Goal: Task Accomplishment & Management: Manage account settings

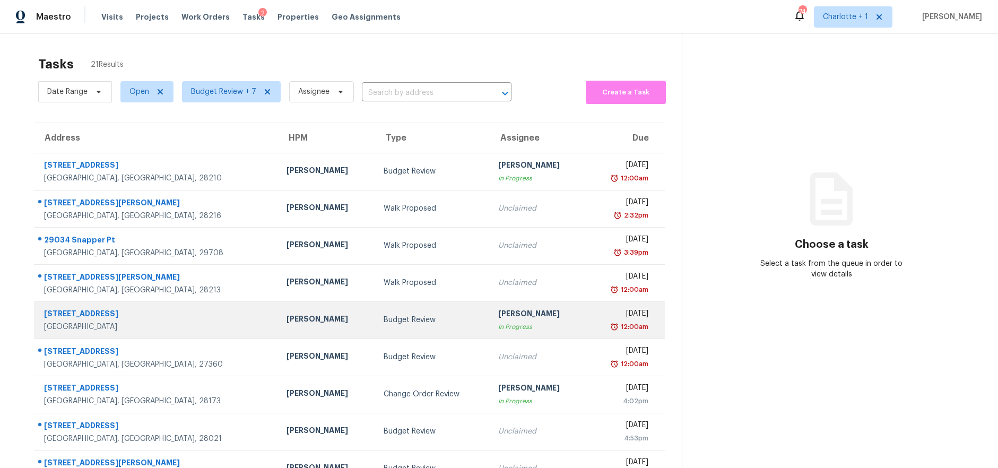
click at [287, 315] on div "[PERSON_NAME]" at bounding box center [327, 320] width 80 height 13
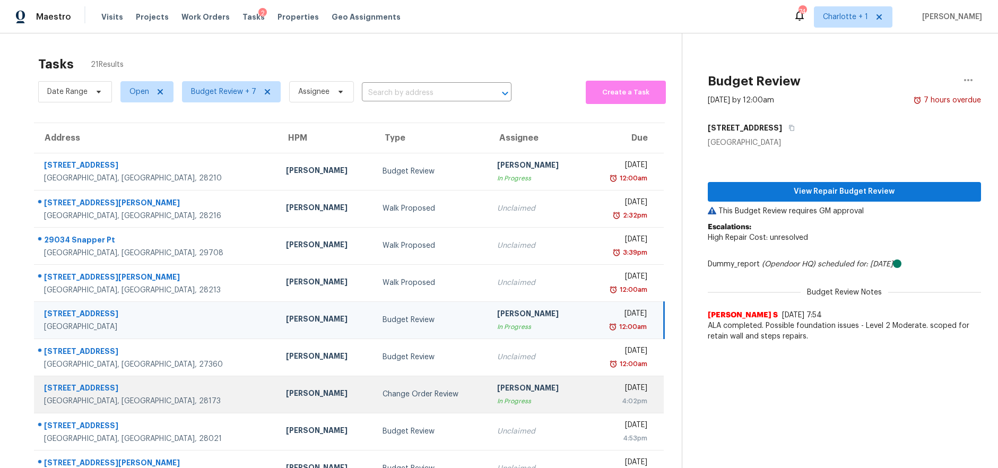
click at [374, 404] on td "Change Order Review" at bounding box center [431, 394] width 114 height 37
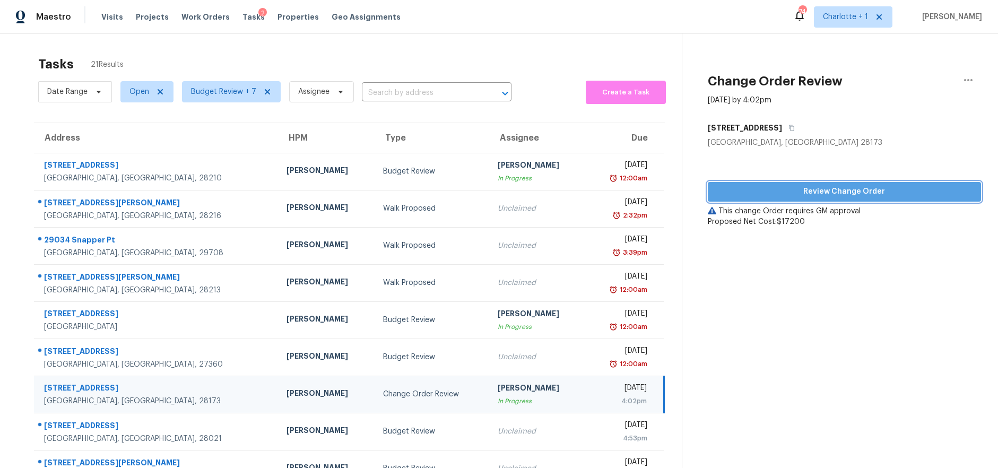
click at [836, 189] on span "Review Change Order" at bounding box center [845, 191] width 256 height 13
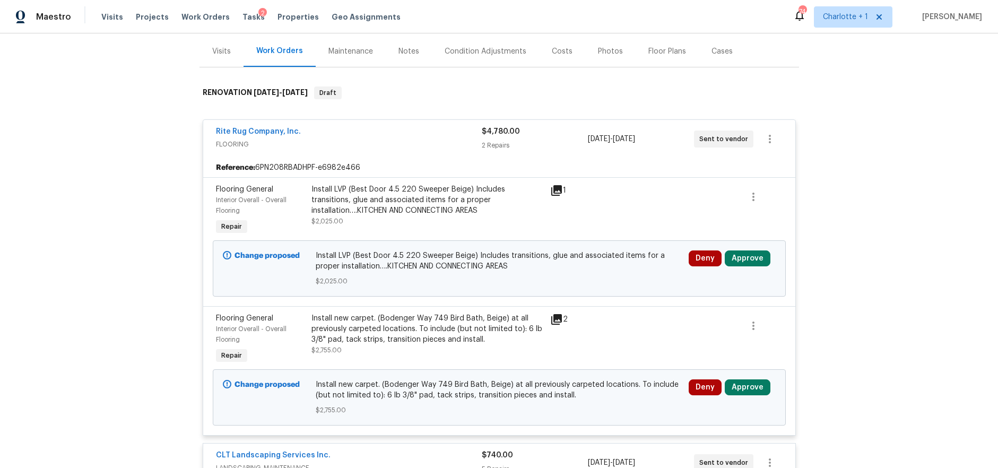
scroll to position [128, 0]
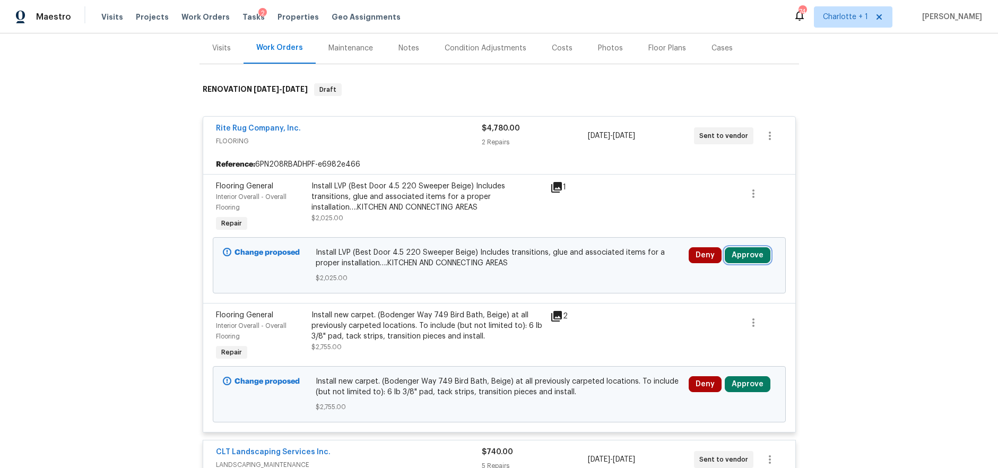
click at [738, 258] on button "Approve" at bounding box center [748, 255] width 46 height 16
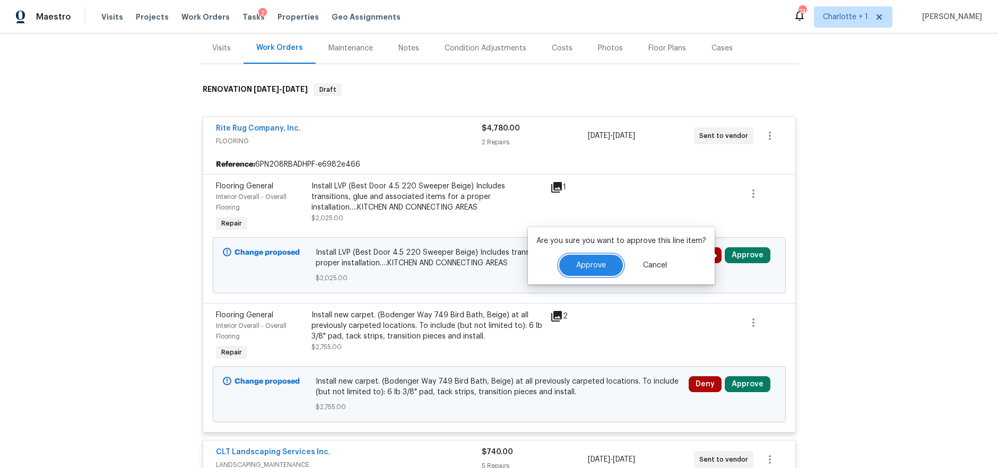
click at [609, 265] on button "Approve" at bounding box center [591, 265] width 64 height 21
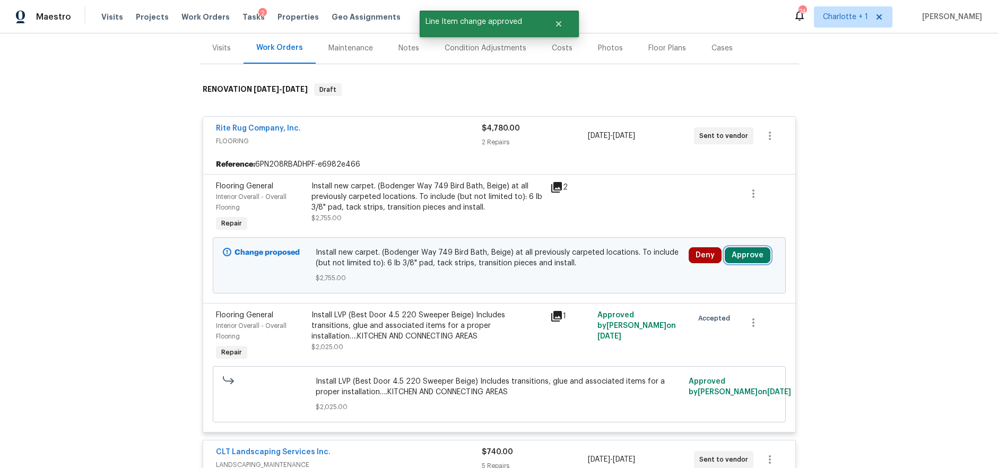
click at [741, 262] on button "Approve" at bounding box center [748, 255] width 46 height 16
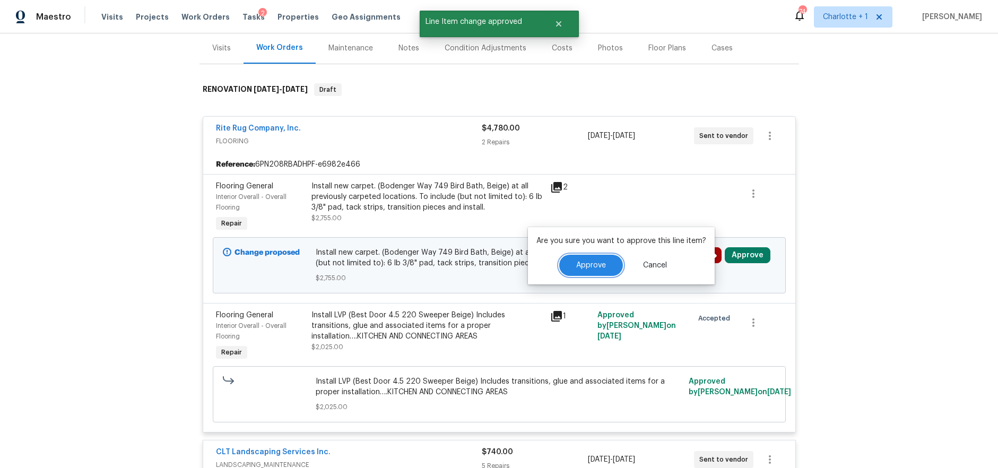
click at [590, 265] on span "Approve" at bounding box center [591, 266] width 30 height 8
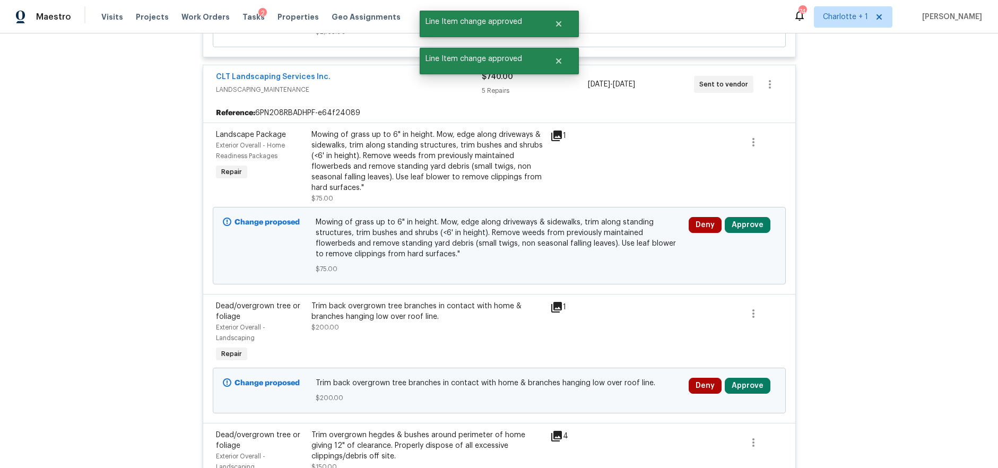
scroll to position [510, 0]
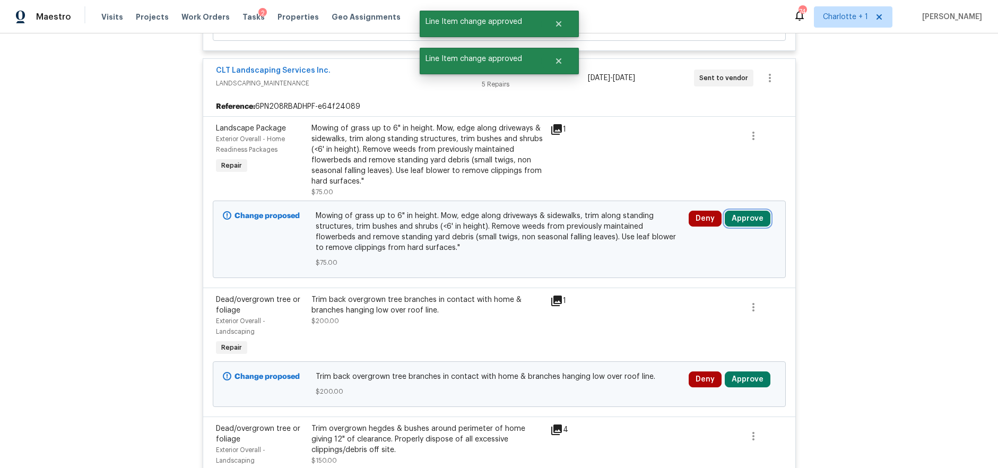
click at [746, 217] on button "Approve" at bounding box center [748, 219] width 46 height 16
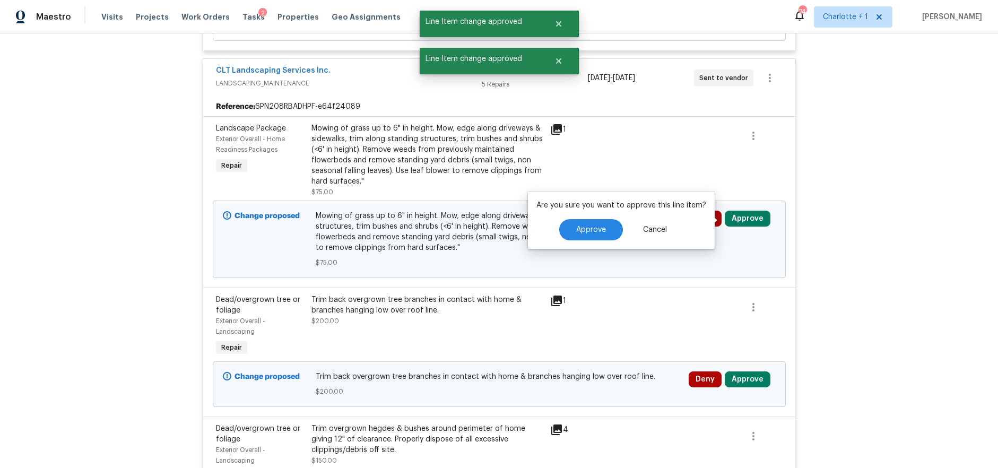
click at [616, 219] on div "Approve Cancel" at bounding box center [622, 229] width 170 height 21
click at [614, 223] on button "Approve" at bounding box center [591, 229] width 64 height 21
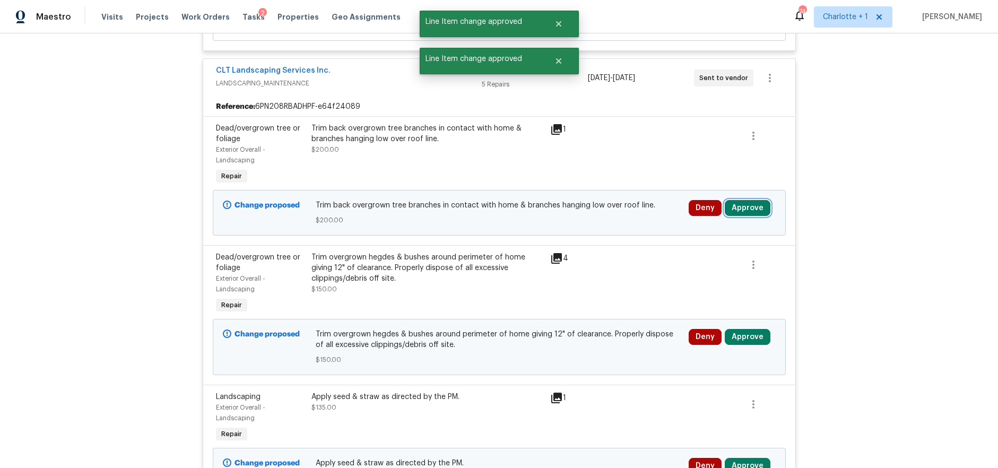
click at [743, 203] on button "Approve" at bounding box center [748, 208] width 46 height 16
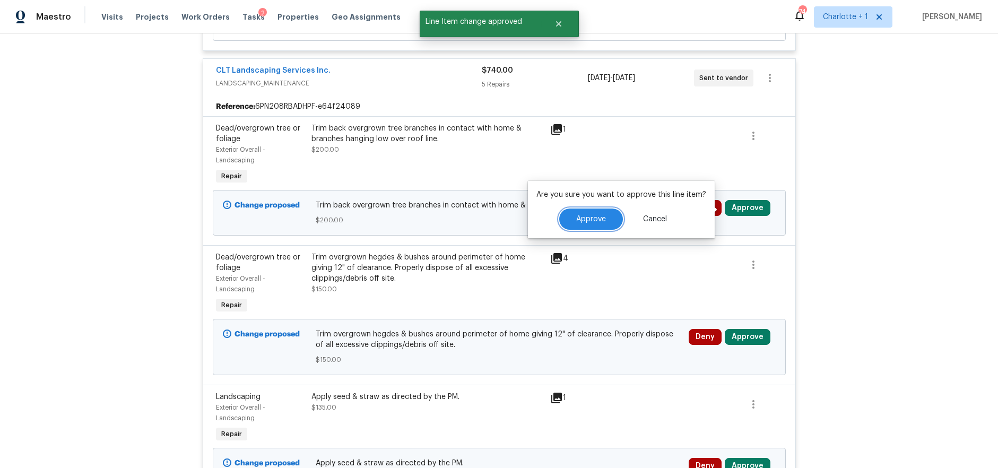
click at [597, 220] on span "Approve" at bounding box center [591, 219] width 30 height 8
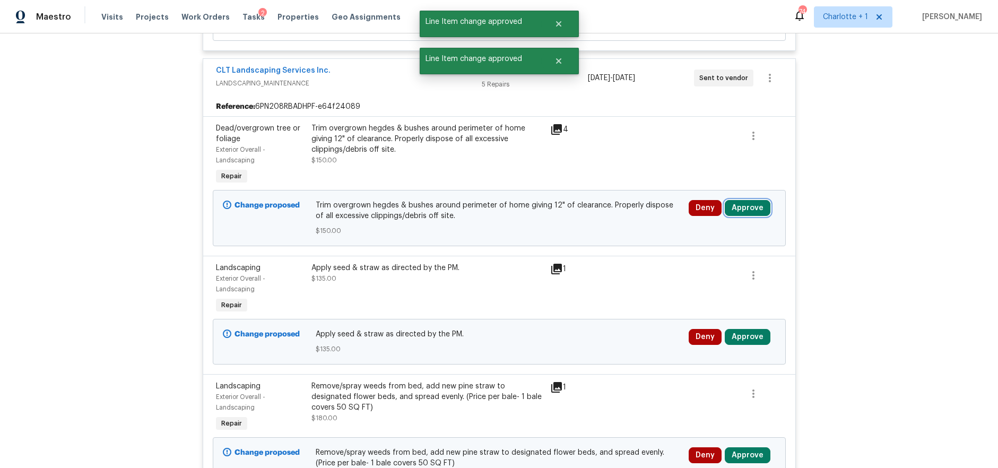
drag, startPoint x: 731, startPoint y: 211, endPoint x: 718, endPoint y: 211, distance: 13.8
click at [731, 211] on button "Approve" at bounding box center [748, 208] width 46 height 16
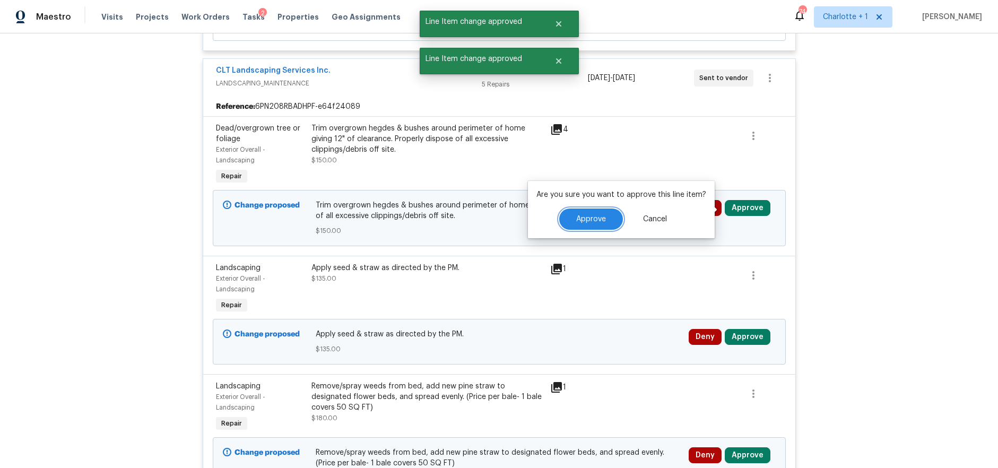
click at [613, 214] on button "Approve" at bounding box center [591, 219] width 64 height 21
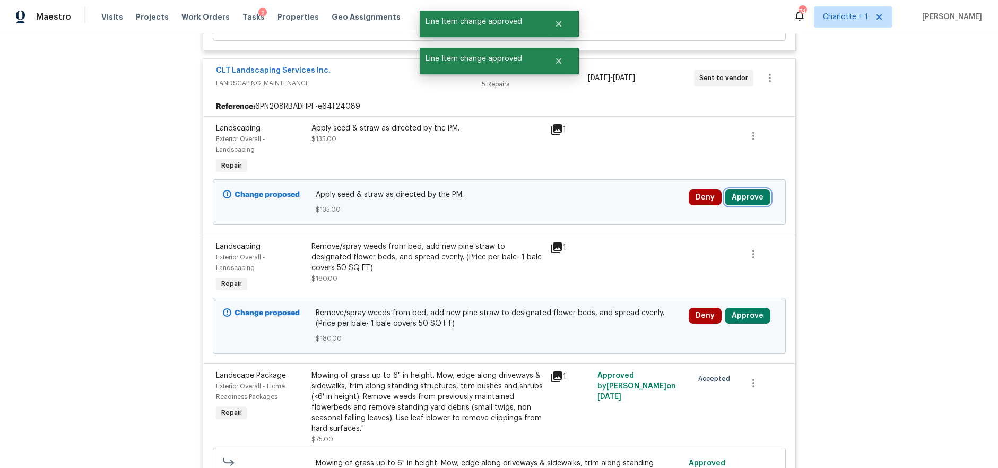
click at [735, 199] on button "Approve" at bounding box center [748, 197] width 46 height 16
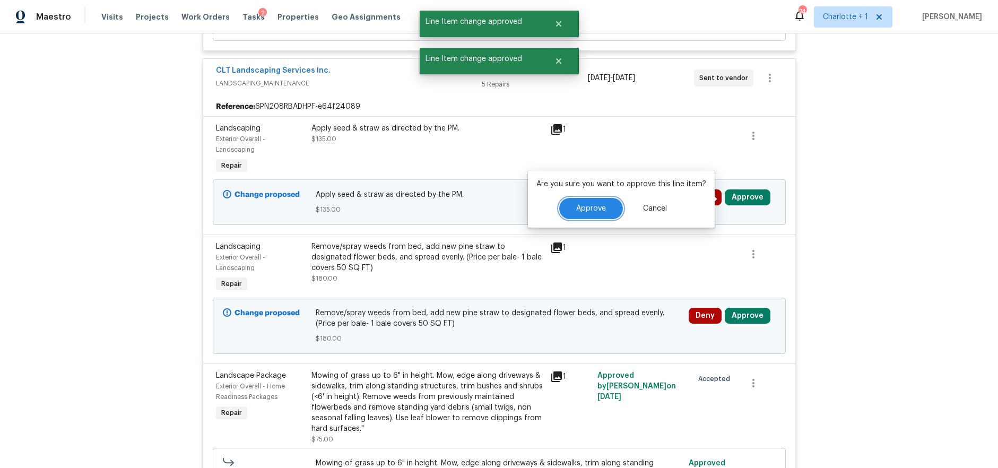
click at [605, 207] on button "Approve" at bounding box center [591, 208] width 64 height 21
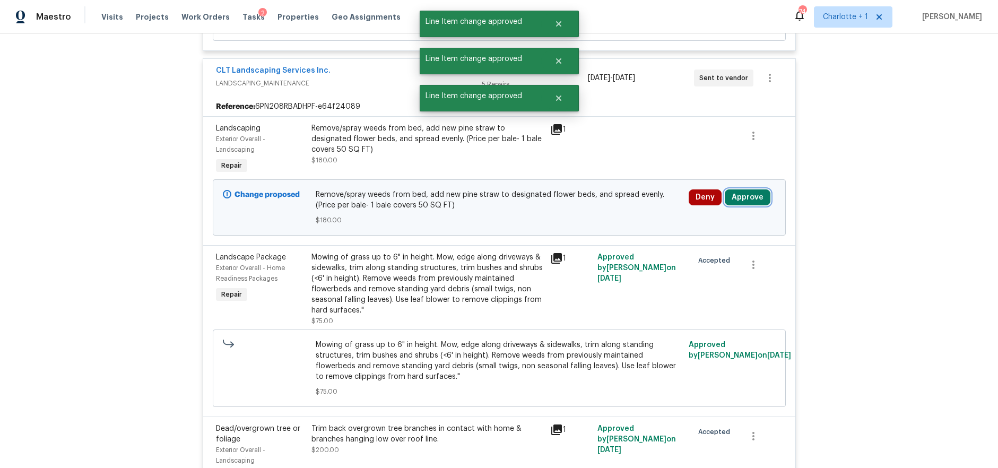
click at [761, 199] on button "Approve" at bounding box center [748, 197] width 46 height 16
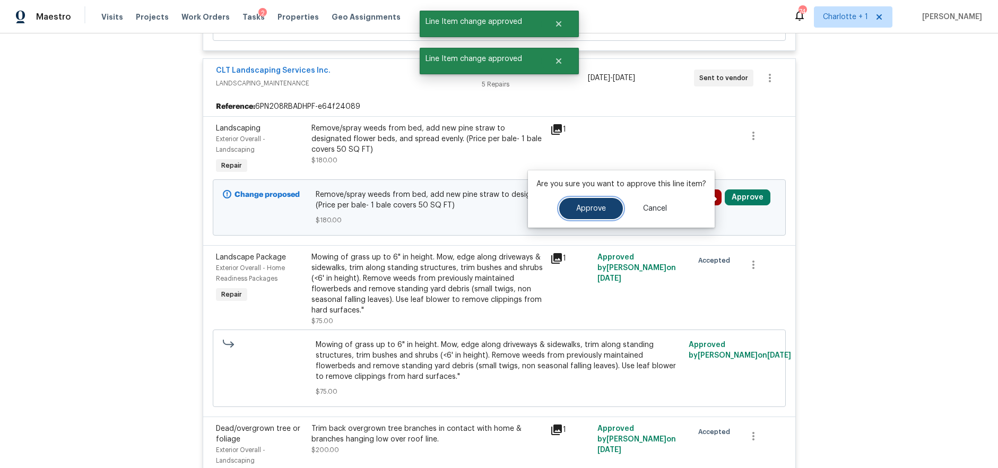
click at [618, 208] on button "Approve" at bounding box center [591, 208] width 64 height 21
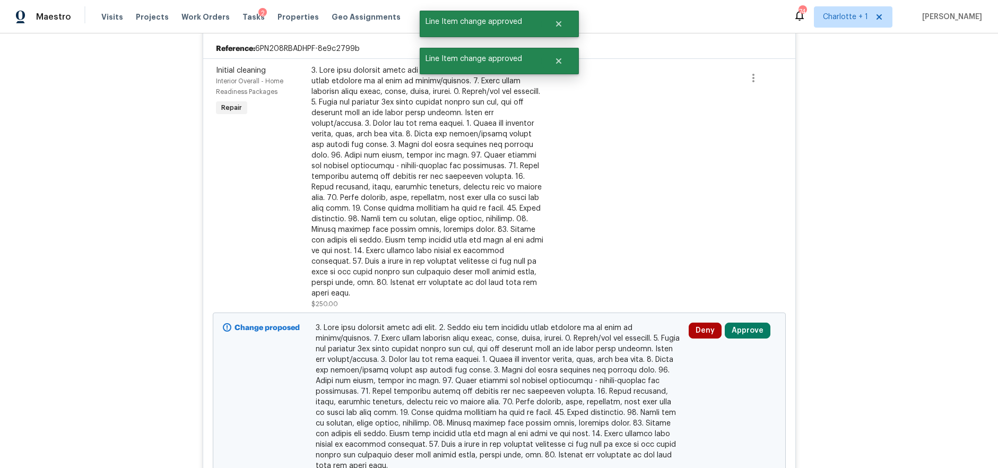
scroll to position [1422, 0]
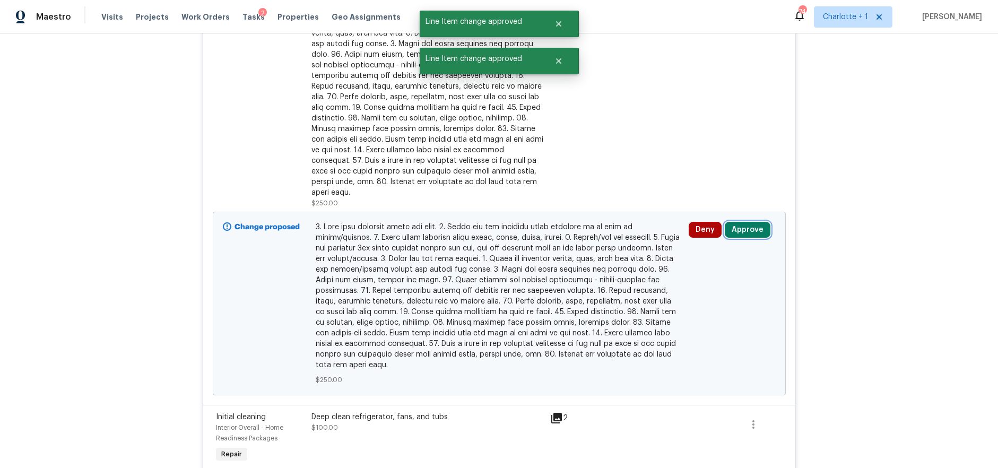
click at [749, 222] on button "Approve" at bounding box center [748, 230] width 46 height 16
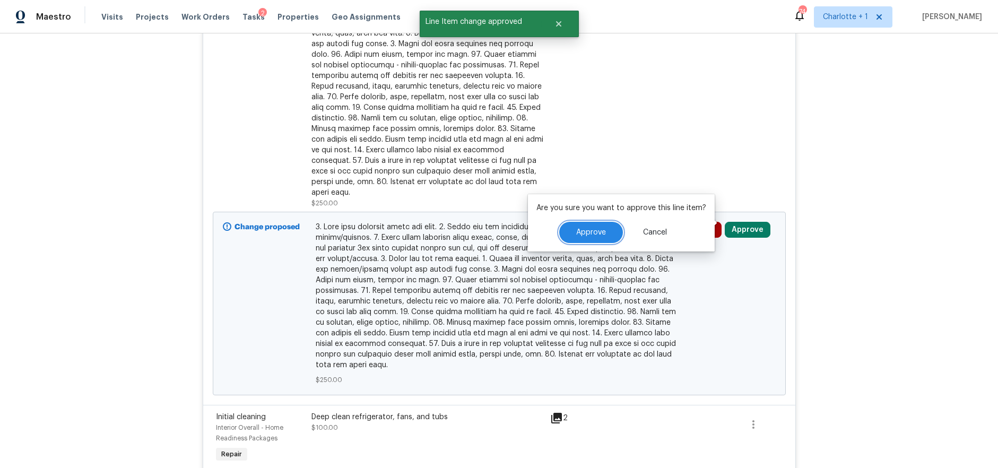
click at [589, 222] on button "Approve" at bounding box center [591, 232] width 64 height 21
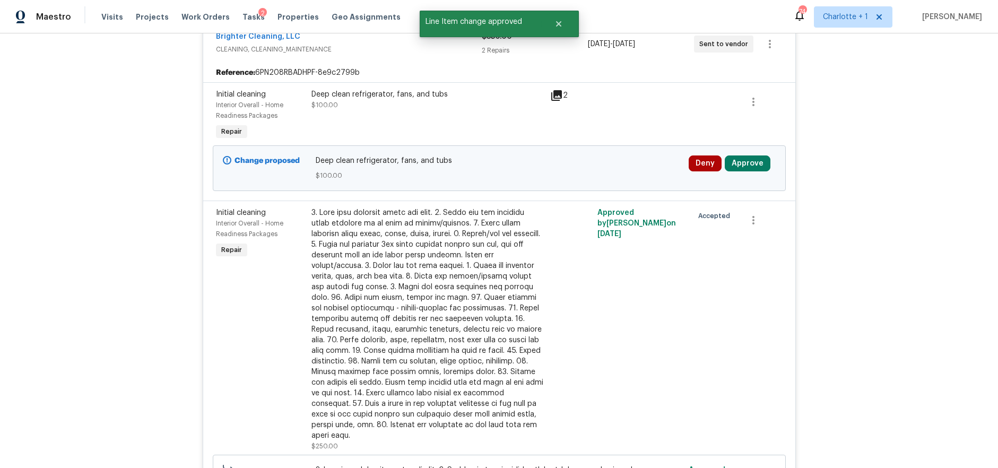
scroll to position [1266, 0]
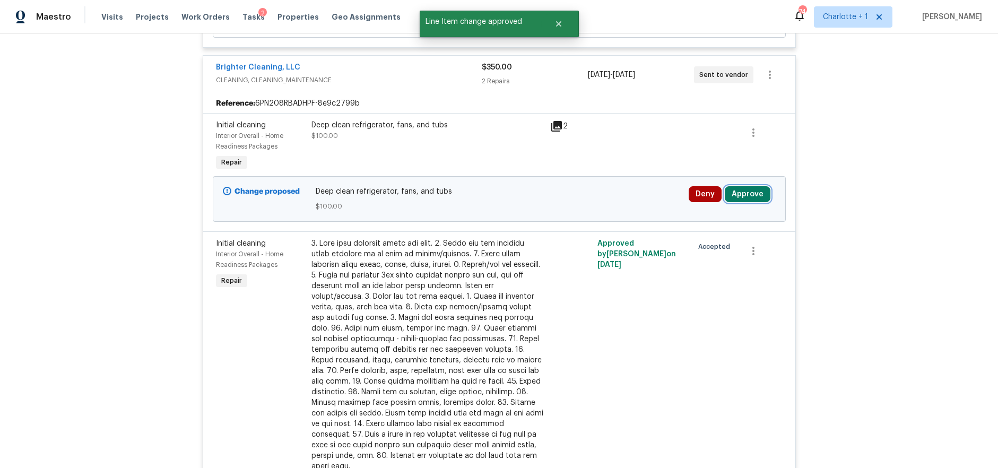
drag, startPoint x: 750, startPoint y: 199, endPoint x: 740, endPoint y: 197, distance: 10.1
click at [750, 199] on button "Approve" at bounding box center [748, 194] width 46 height 16
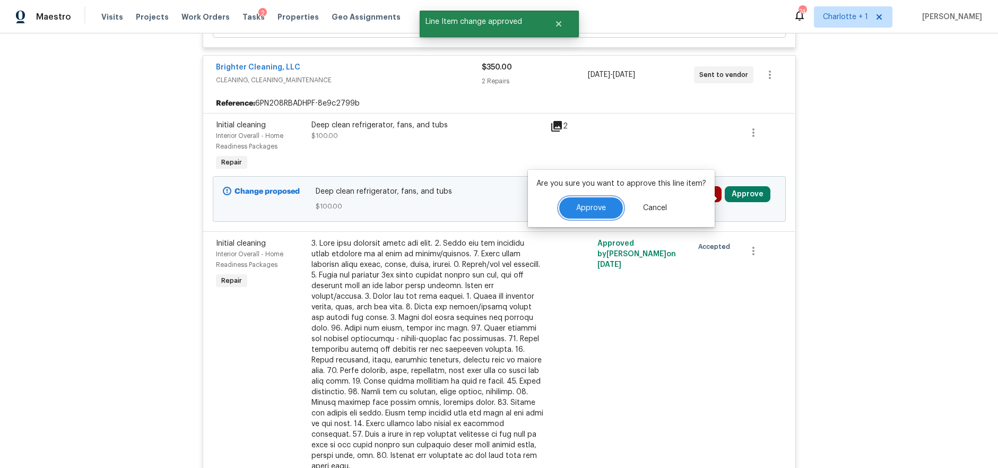
click at [608, 198] on button "Approve" at bounding box center [591, 207] width 64 height 21
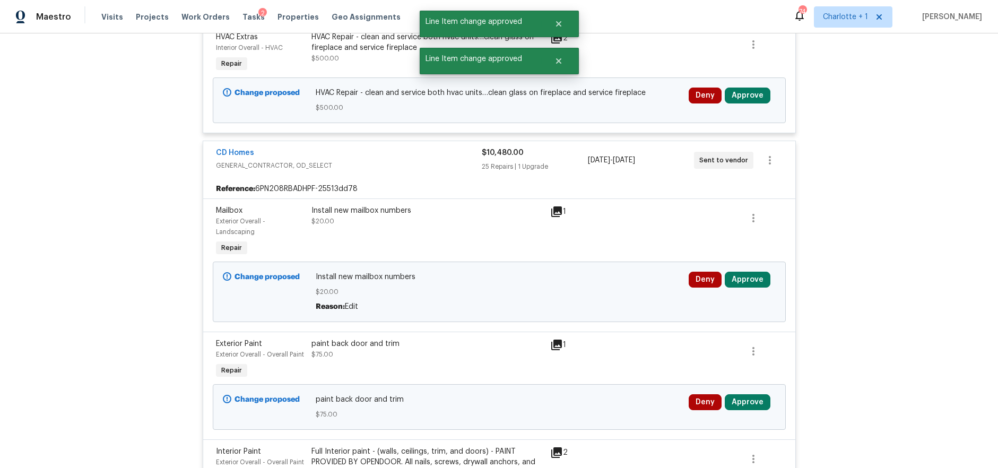
scroll to position [1988, 0]
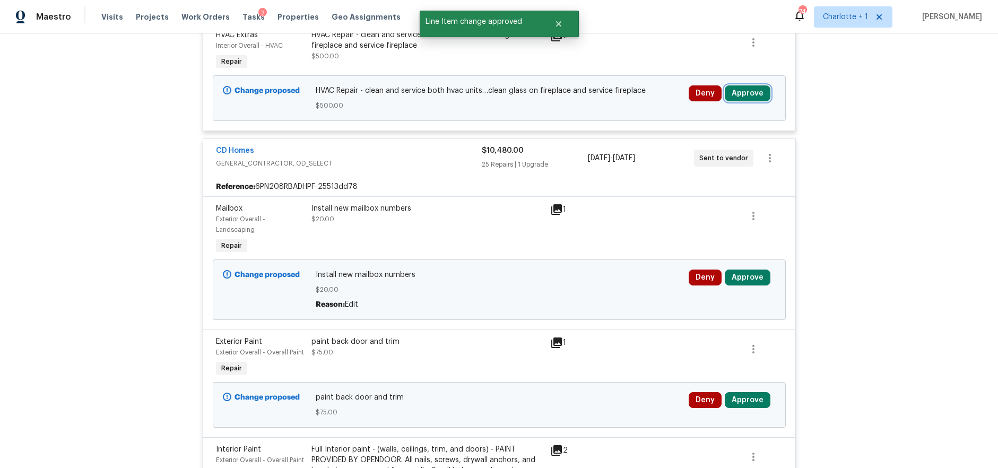
click at [748, 92] on button "Approve" at bounding box center [748, 93] width 46 height 16
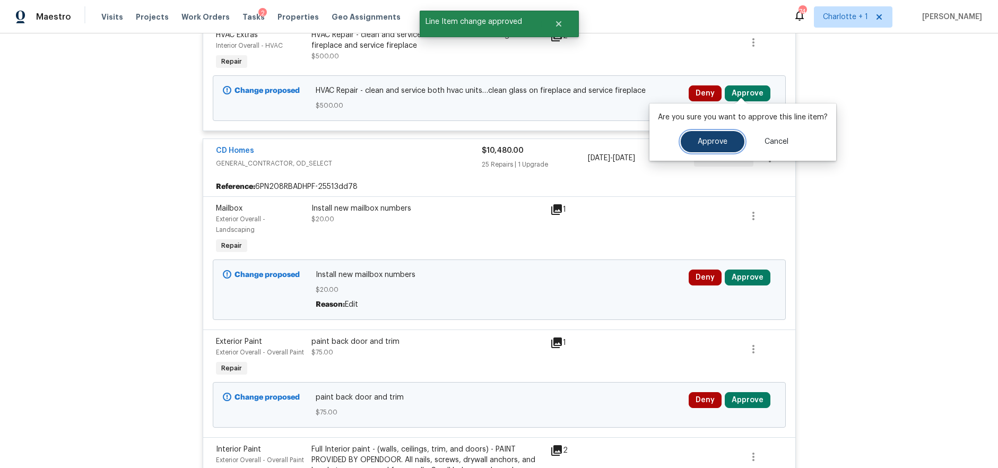
click at [702, 141] on span "Approve" at bounding box center [713, 142] width 30 height 8
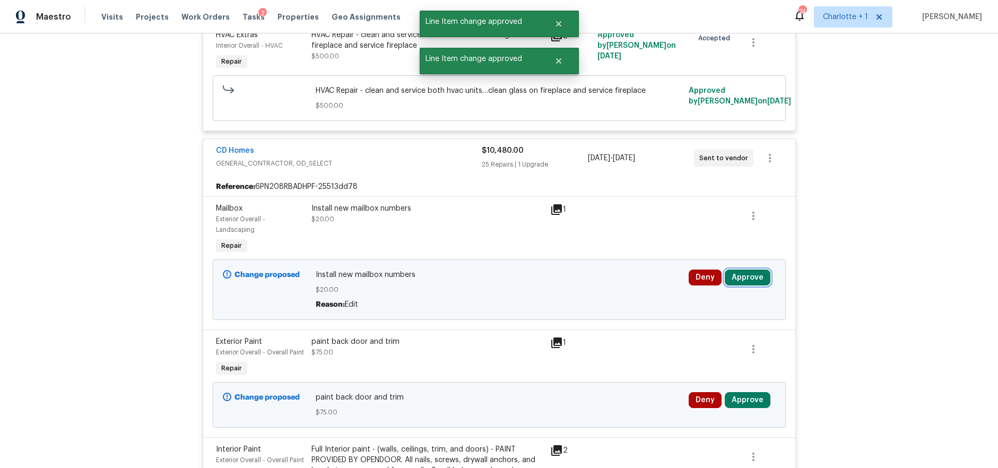
drag, startPoint x: 746, startPoint y: 270, endPoint x: 738, endPoint y: 269, distance: 7.5
click at [745, 270] on button "Approve" at bounding box center [748, 278] width 46 height 16
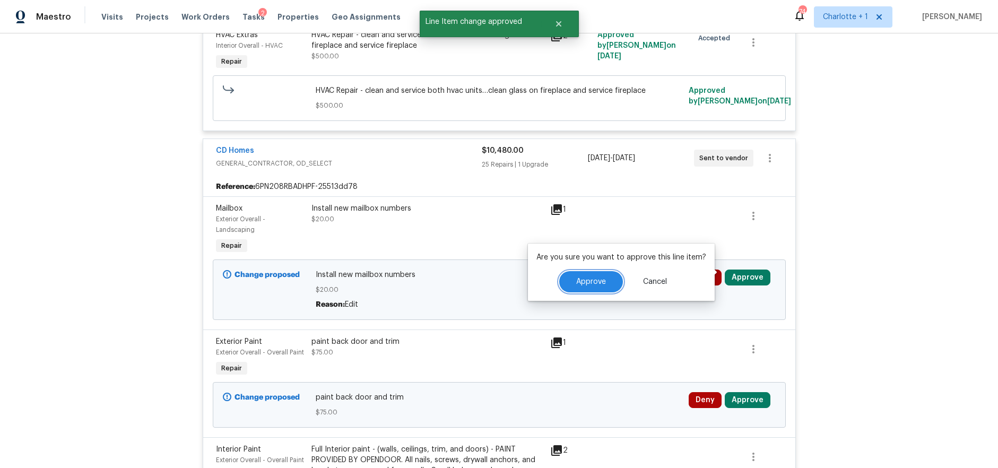
click at [598, 279] on span "Approve" at bounding box center [591, 282] width 30 height 8
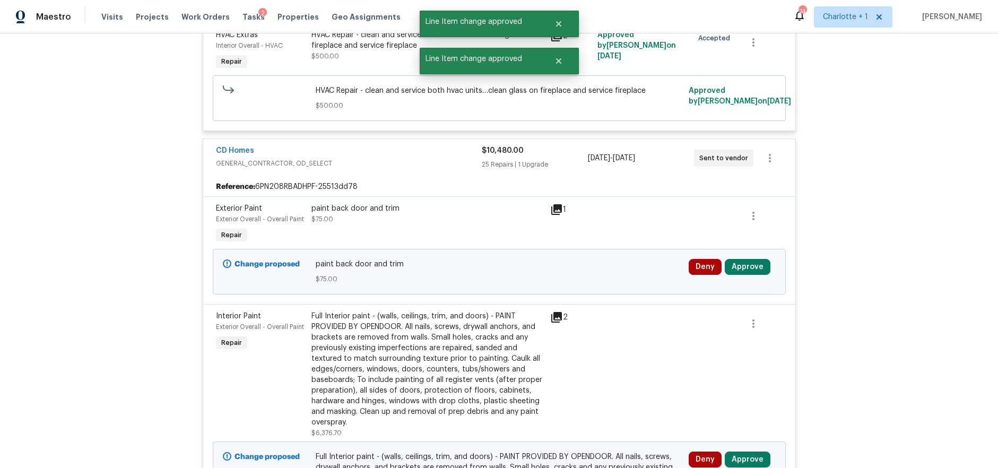
scroll to position [2037, 0]
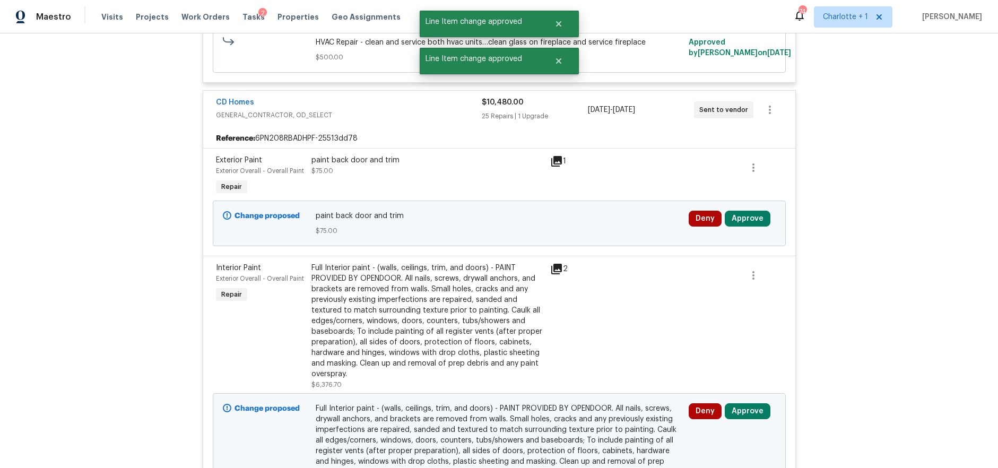
click at [744, 208] on div "Deny Approve" at bounding box center [732, 224] width 93 height 32
click at [741, 211] on button "Approve" at bounding box center [748, 219] width 46 height 16
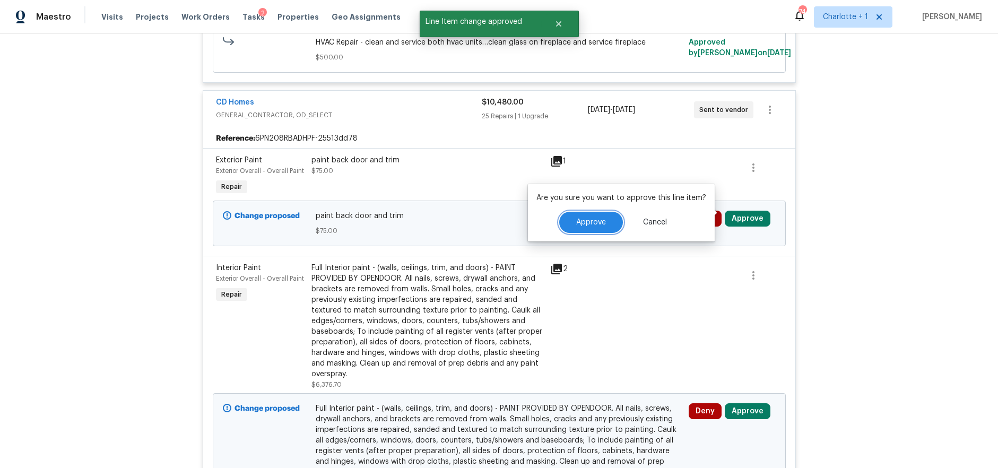
drag, startPoint x: 606, startPoint y: 224, endPoint x: 613, endPoint y: 225, distance: 6.9
click at [607, 224] on button "Approve" at bounding box center [591, 222] width 64 height 21
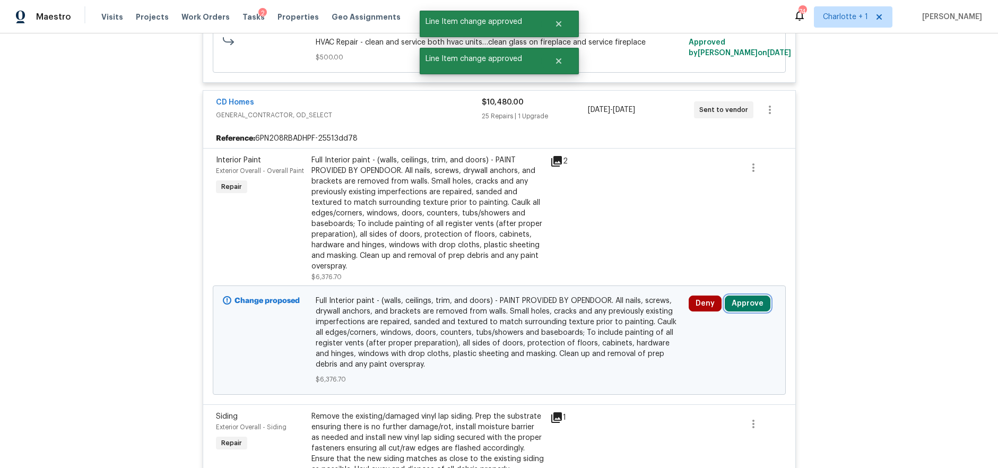
drag, startPoint x: 749, startPoint y: 295, endPoint x: 715, endPoint y: 294, distance: 34.0
click at [748, 296] on button "Approve" at bounding box center [748, 304] width 46 height 16
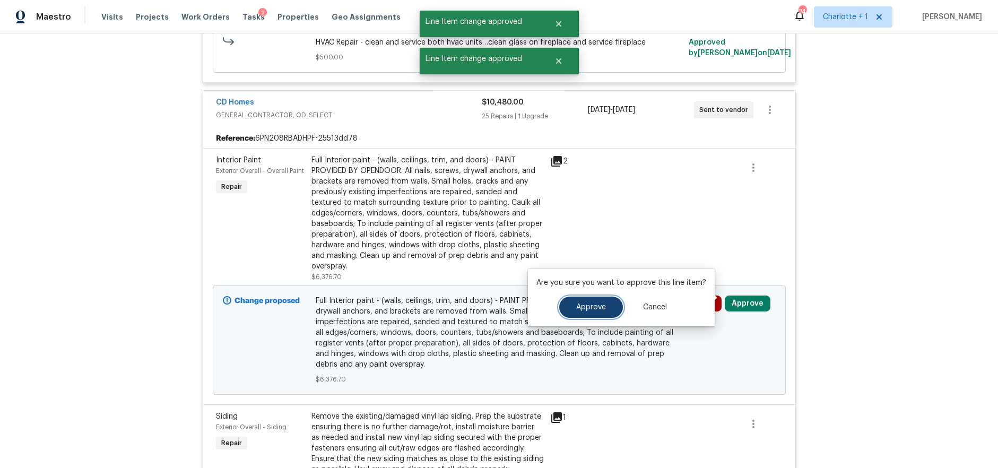
click at [597, 308] on span "Approve" at bounding box center [591, 308] width 30 height 8
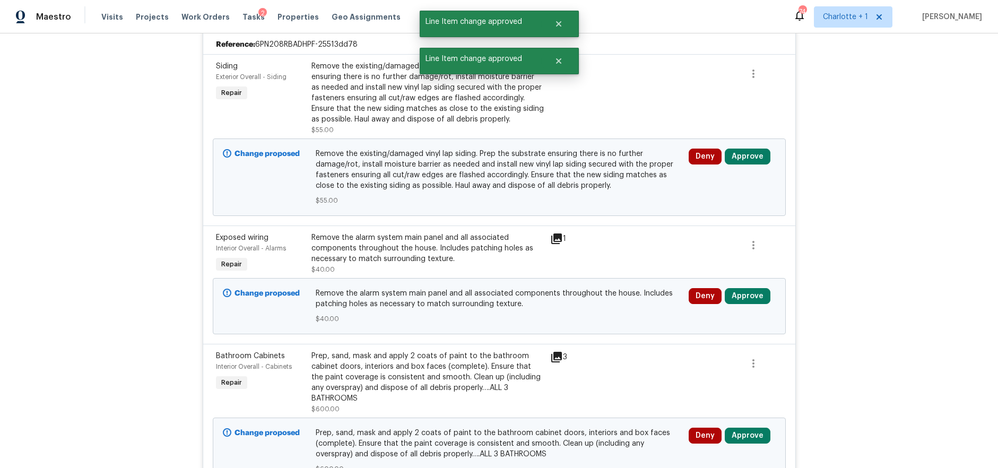
scroll to position [2156, 0]
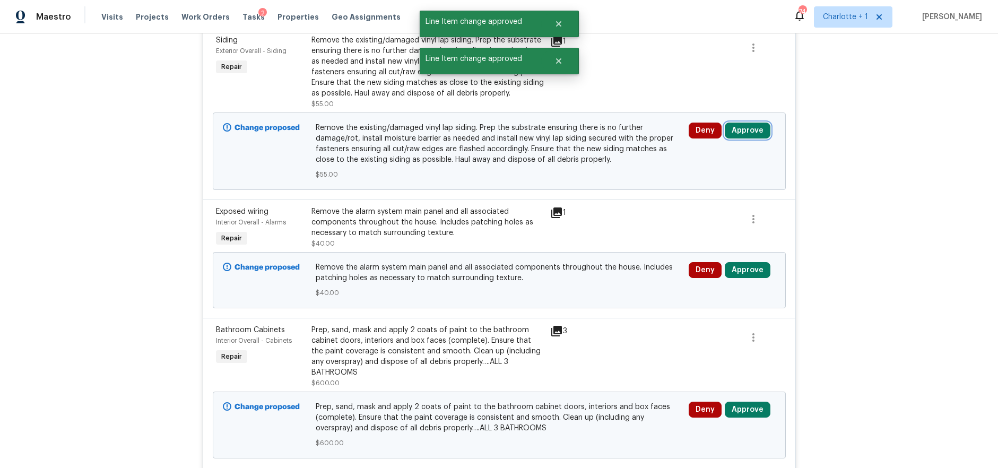
drag, startPoint x: 754, startPoint y: 118, endPoint x: 743, endPoint y: 123, distance: 12.1
click at [754, 123] on button "Approve" at bounding box center [748, 131] width 46 height 16
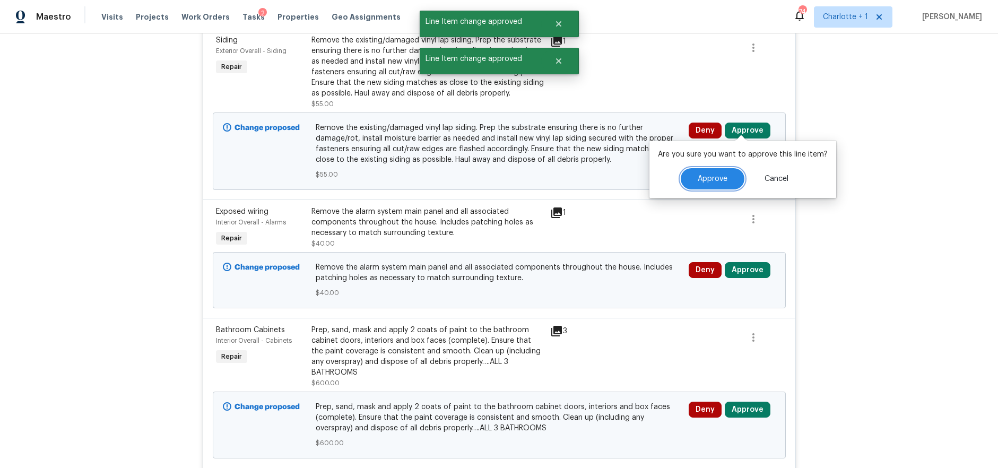
click at [713, 177] on span "Approve" at bounding box center [713, 179] width 30 height 8
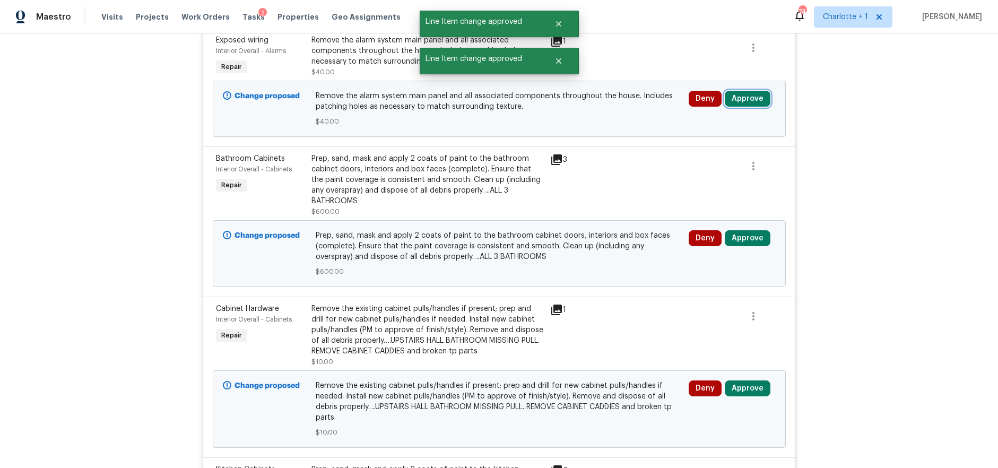
click at [743, 100] on button "Approve" at bounding box center [748, 99] width 46 height 16
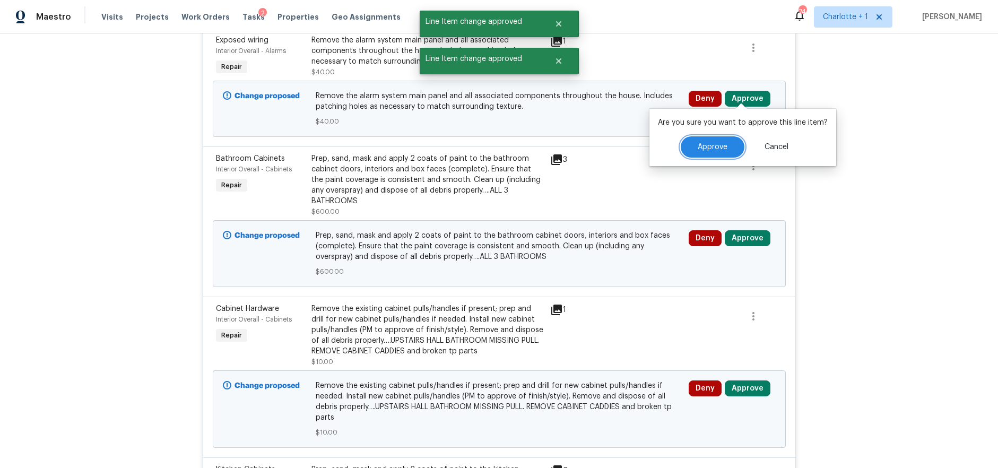
click at [700, 147] on span "Approve" at bounding box center [713, 147] width 30 height 8
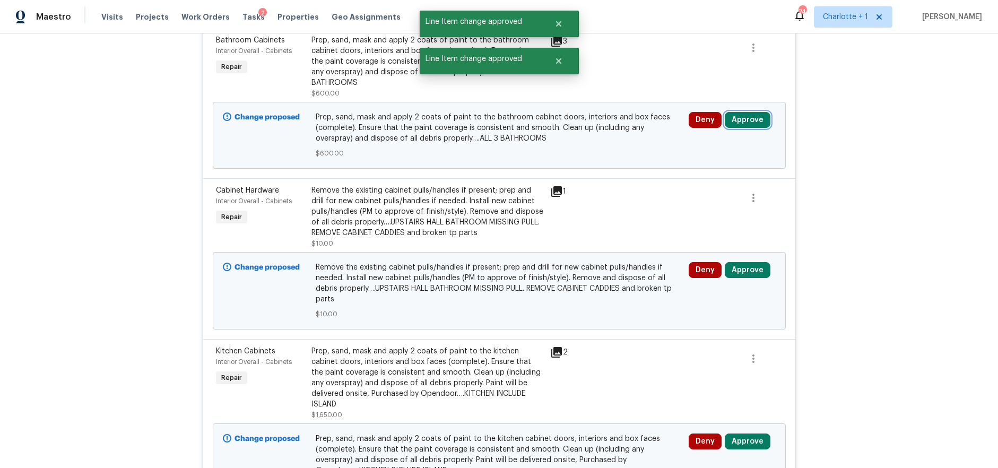
click at [732, 112] on button "Approve" at bounding box center [748, 120] width 46 height 16
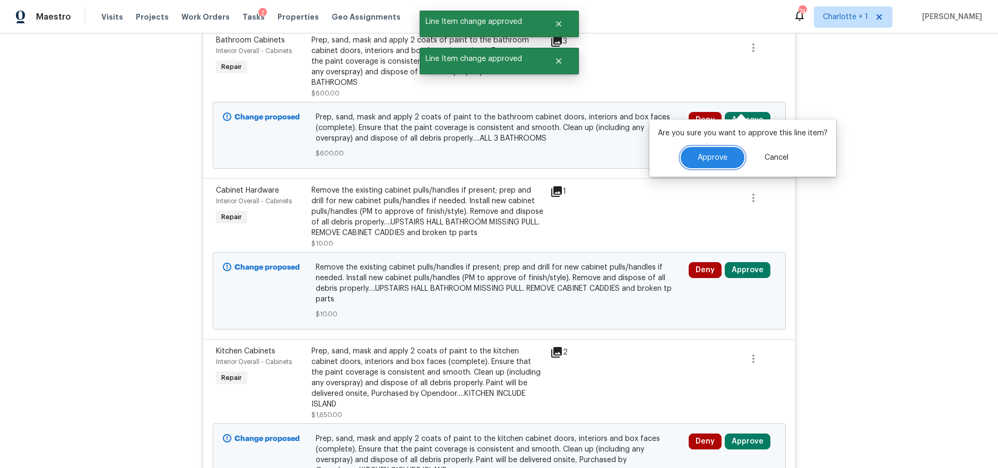
click at [713, 161] on button "Approve" at bounding box center [713, 157] width 64 height 21
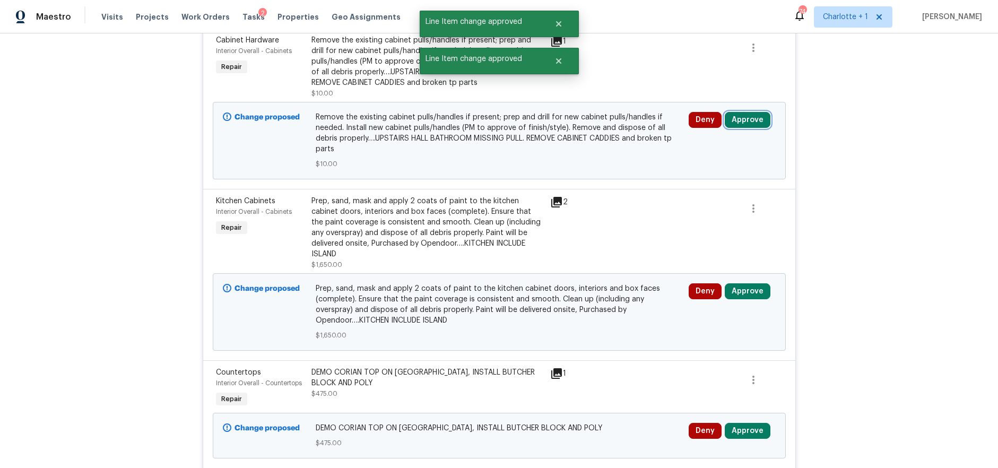
drag, startPoint x: 750, startPoint y: 119, endPoint x: 721, endPoint y: 117, distance: 29.2
click at [750, 119] on button "Approve" at bounding box center [748, 120] width 46 height 16
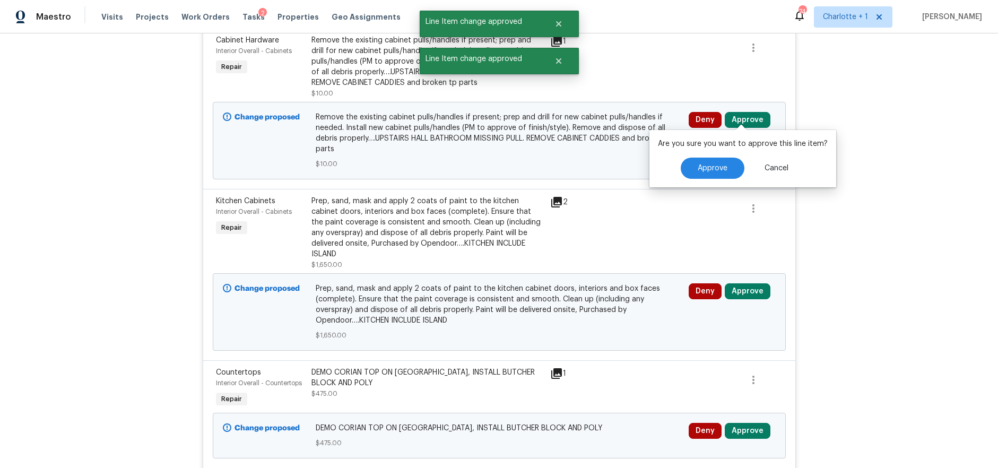
click at [703, 152] on div "Are you sure you want to approve this line item? Approve Cancel" at bounding box center [743, 158] width 187 height 57
click at [701, 161] on button "Approve" at bounding box center [713, 168] width 64 height 21
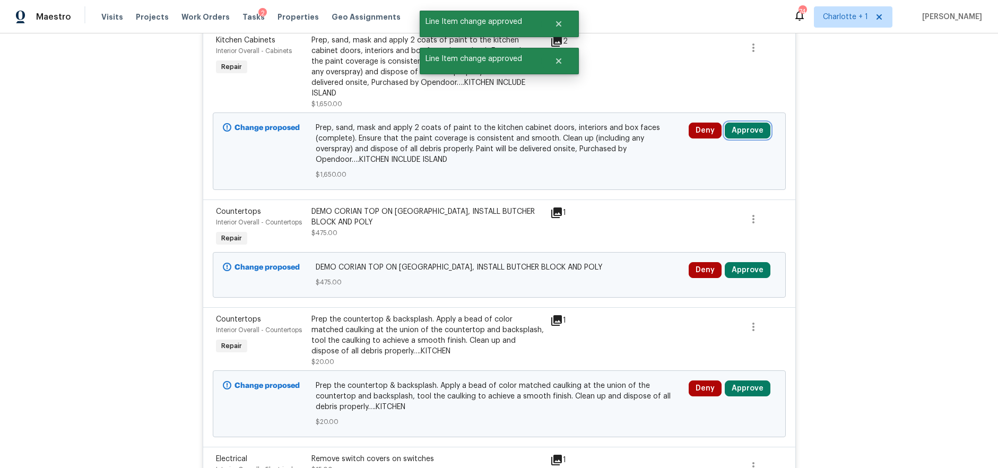
click at [742, 132] on button "Approve" at bounding box center [748, 131] width 46 height 16
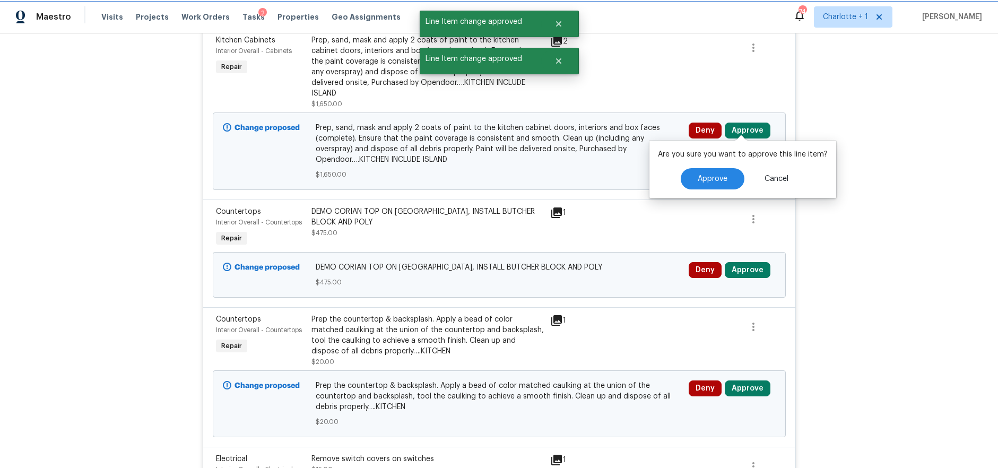
click at [742, 128] on button "Approve" at bounding box center [748, 131] width 46 height 16
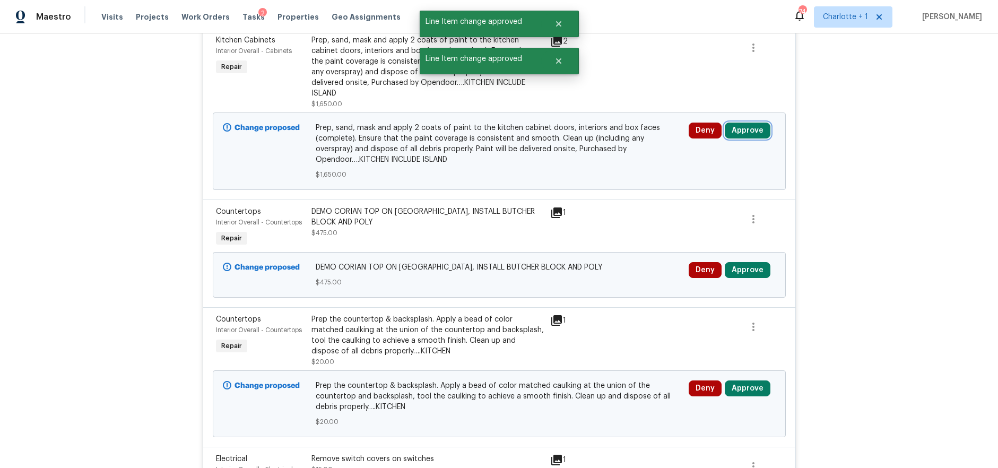
drag, startPoint x: 744, startPoint y: 120, endPoint x: 739, endPoint y: 125, distance: 7.1
click at [744, 123] on button "Approve" at bounding box center [748, 131] width 46 height 16
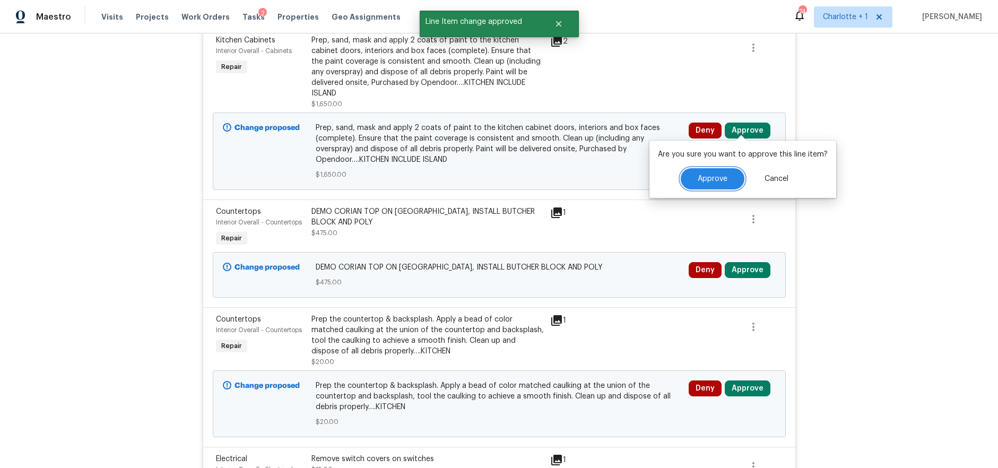
click at [697, 173] on button "Approve" at bounding box center [713, 178] width 64 height 21
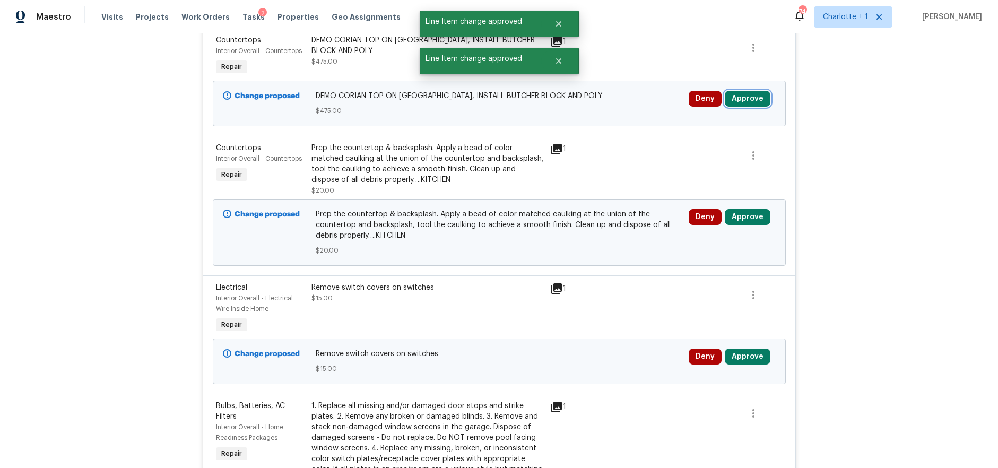
click at [755, 93] on button "Approve" at bounding box center [748, 99] width 46 height 16
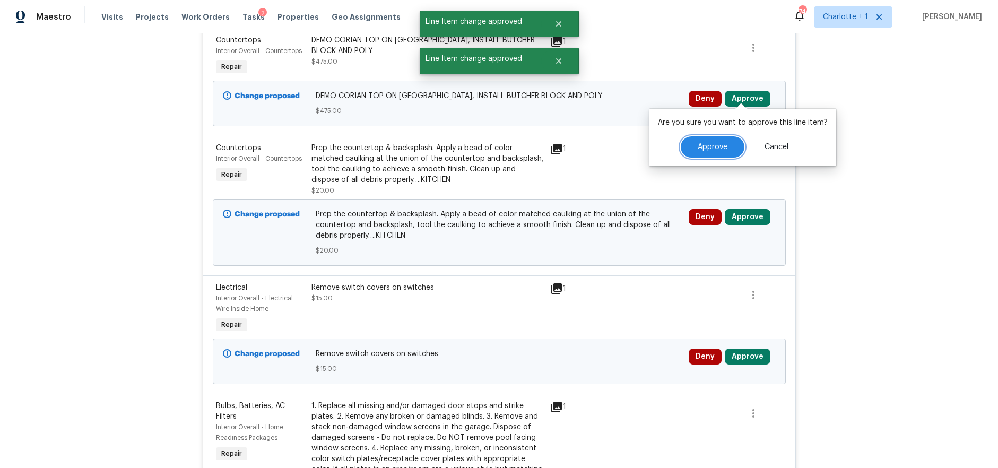
click at [704, 142] on button "Approve" at bounding box center [713, 146] width 64 height 21
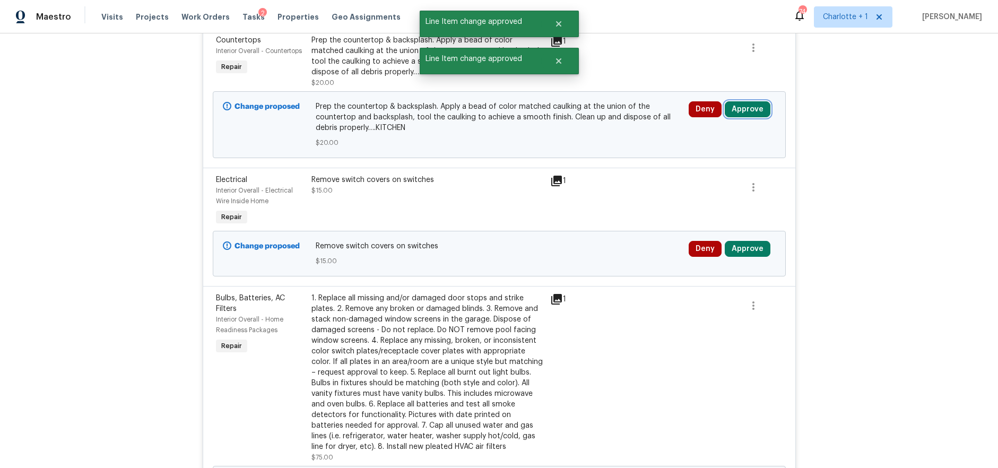
drag, startPoint x: 741, startPoint y: 103, endPoint x: 719, endPoint y: 108, distance: 22.2
click at [740, 103] on button "Approve" at bounding box center [748, 109] width 46 height 16
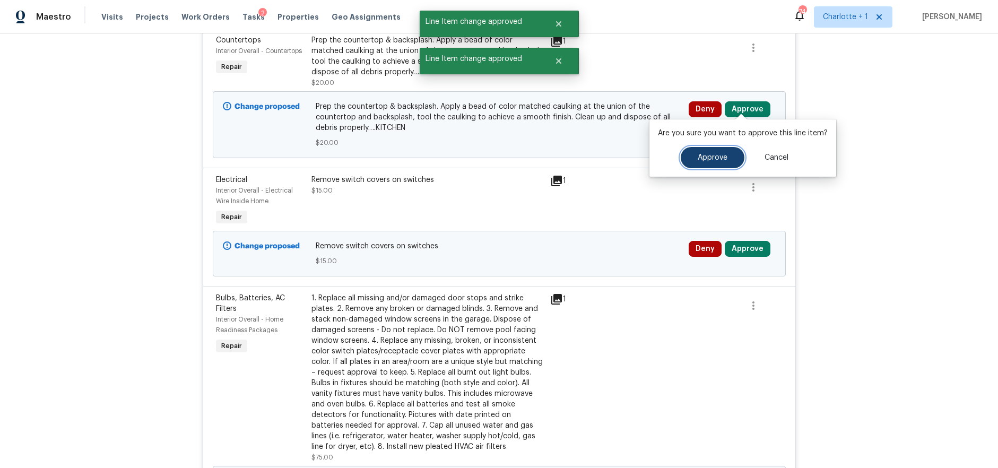
click at [704, 150] on button "Approve" at bounding box center [713, 157] width 64 height 21
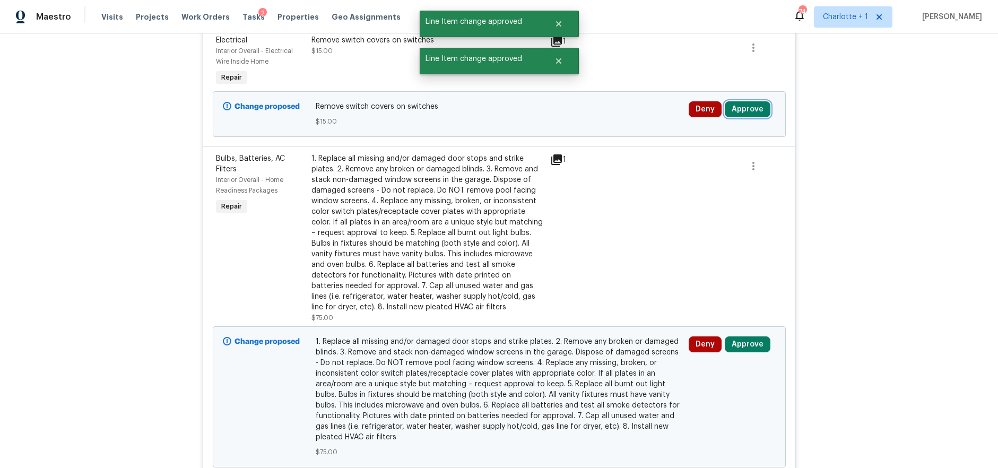
click at [743, 108] on button "Approve" at bounding box center [748, 109] width 46 height 16
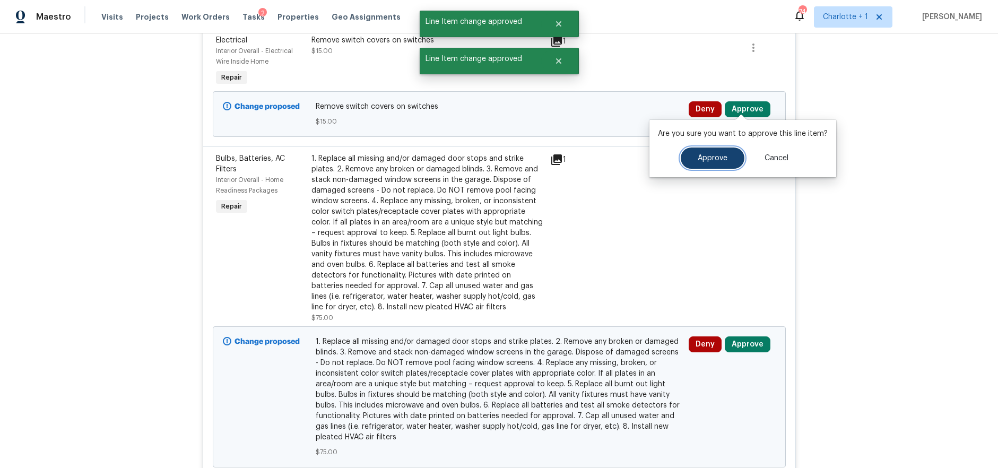
click at [705, 161] on span "Approve" at bounding box center [713, 158] width 30 height 8
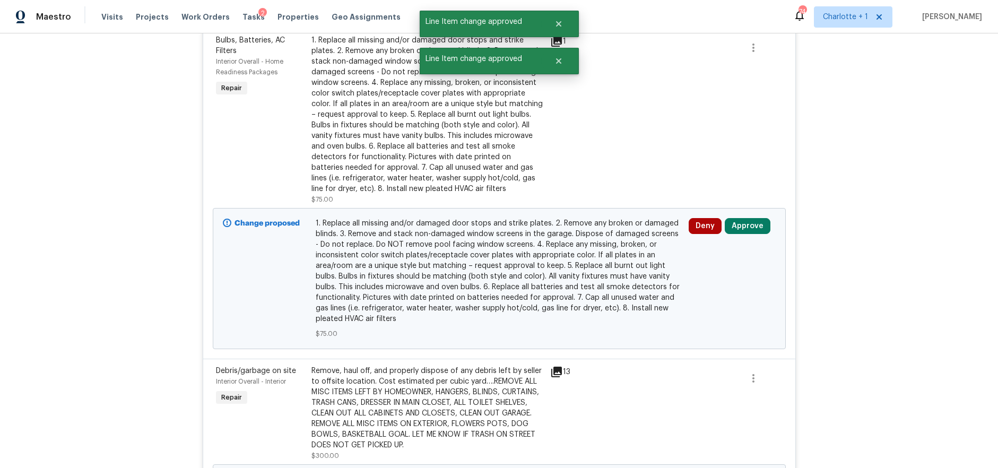
click at [739, 215] on div "Deny Approve" at bounding box center [732, 278] width 93 height 127
click at [737, 218] on button "Approve" at bounding box center [748, 226] width 46 height 16
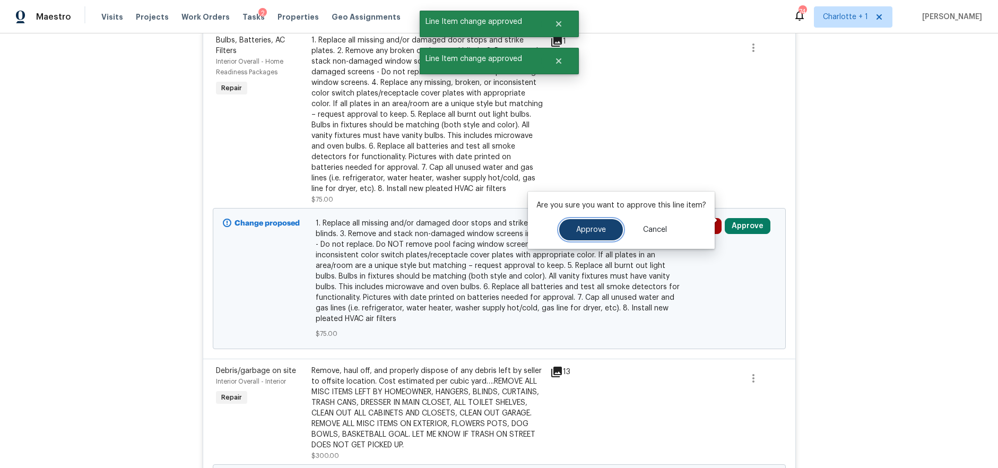
click at [601, 222] on button "Approve" at bounding box center [591, 229] width 64 height 21
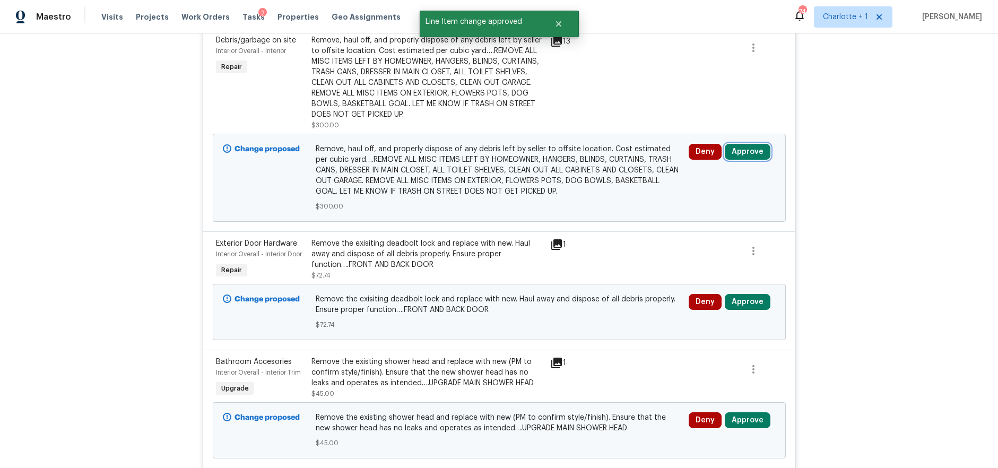
click at [753, 148] on button "Approve" at bounding box center [748, 152] width 46 height 16
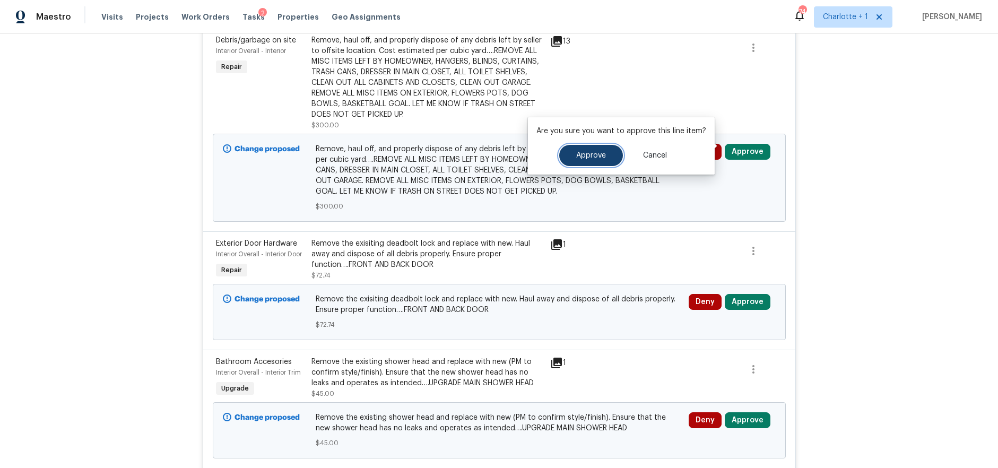
click at [583, 157] on span "Approve" at bounding box center [591, 156] width 30 height 8
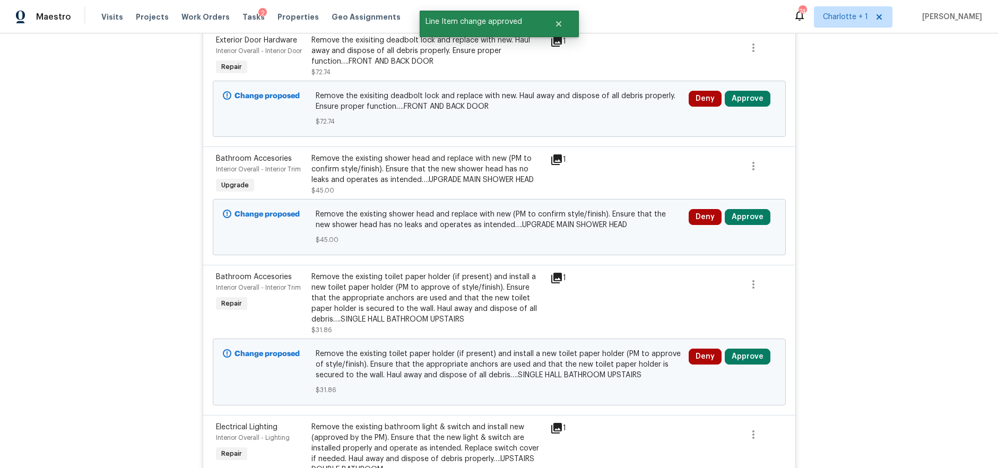
click at [745, 88] on div "Deny Approve" at bounding box center [732, 109] width 93 height 42
click at [773, 91] on div "Deny Approve" at bounding box center [732, 109] width 93 height 42
click at [748, 91] on button "Approve" at bounding box center [748, 99] width 46 height 16
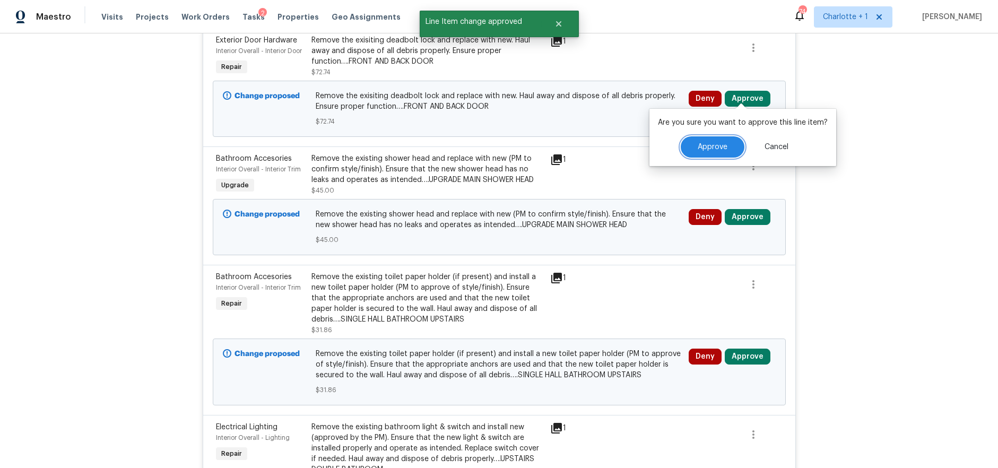
click at [718, 147] on span "Approve" at bounding box center [713, 147] width 30 height 8
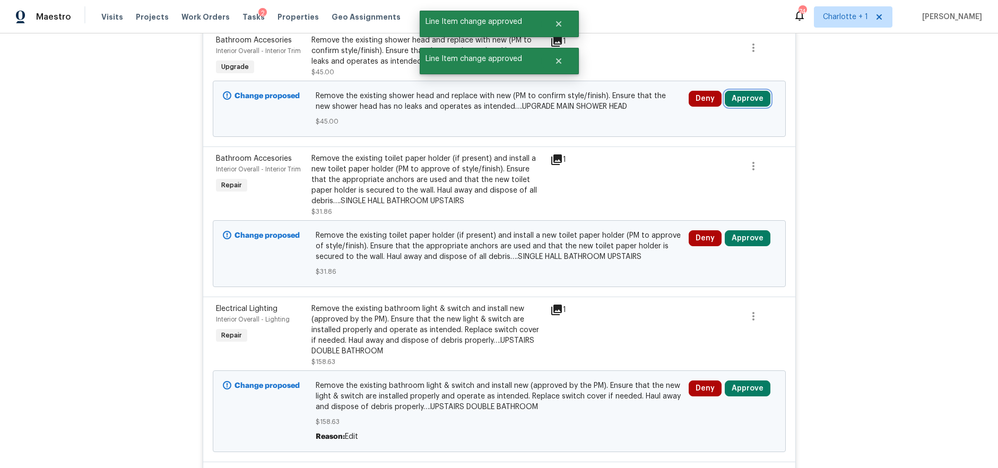
click at [744, 99] on button "Approve" at bounding box center [748, 99] width 46 height 16
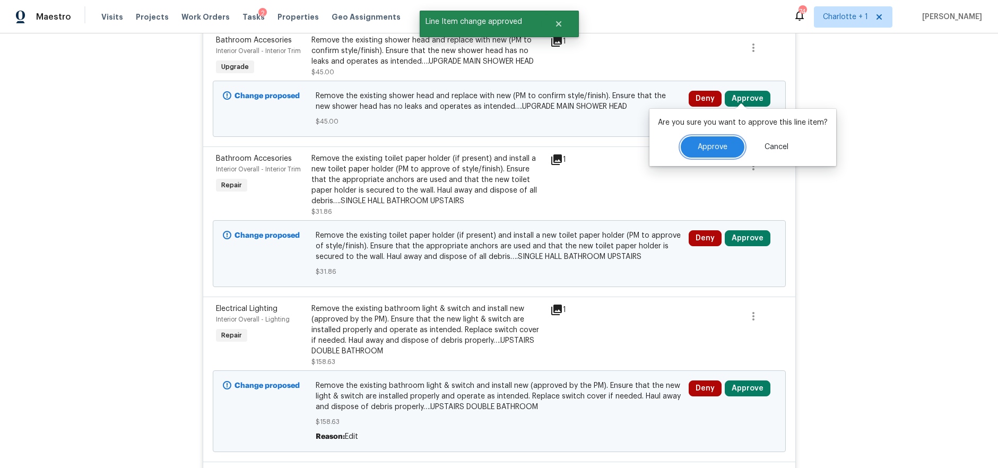
click at [700, 149] on span "Approve" at bounding box center [713, 147] width 30 height 8
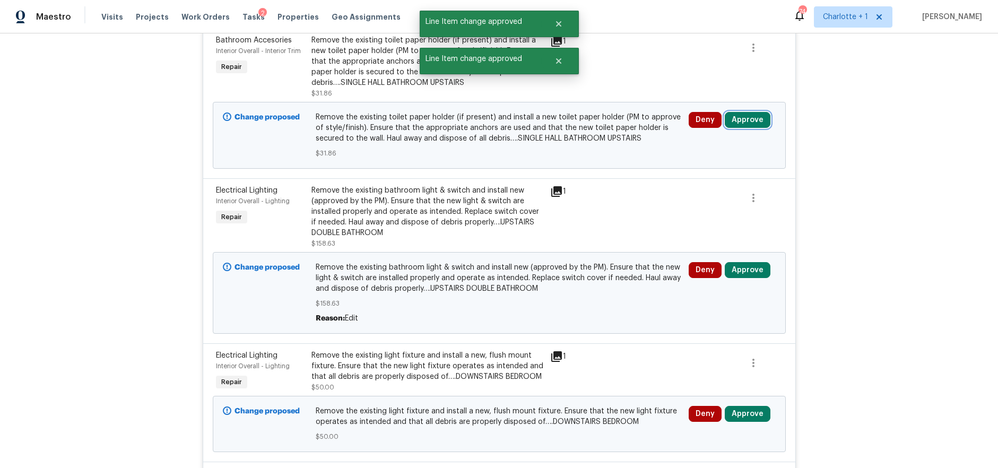
click at [744, 112] on button "Approve" at bounding box center [748, 120] width 46 height 16
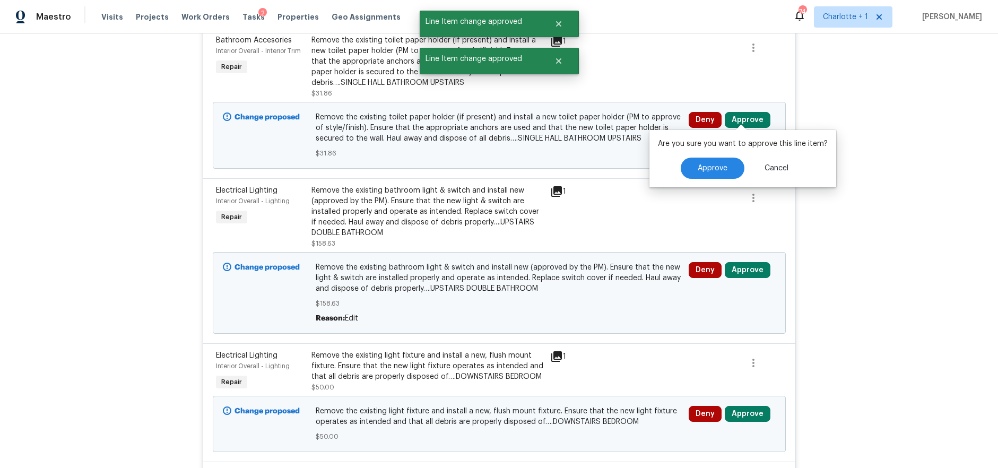
click at [697, 153] on div "Are you sure you want to approve this line item? Approve Cancel" at bounding box center [743, 158] width 187 height 57
click at [696, 162] on button "Approve" at bounding box center [713, 168] width 64 height 21
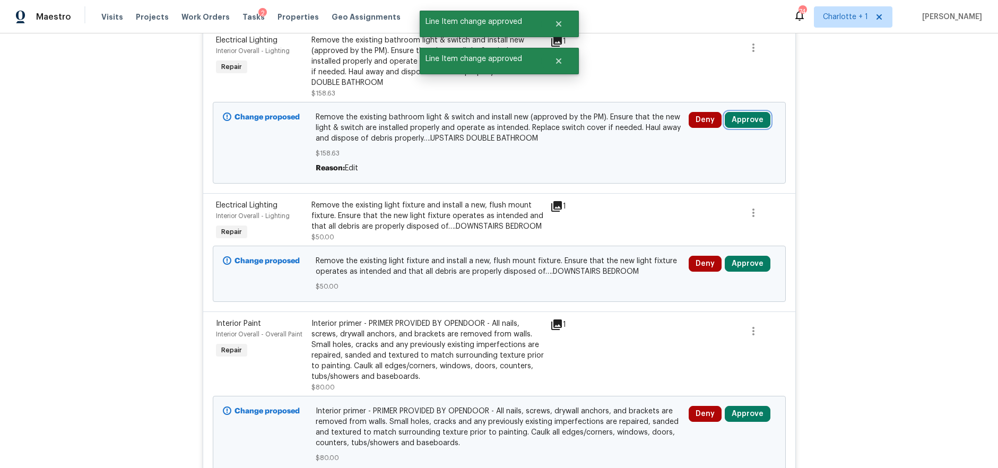
click at [745, 115] on button "Approve" at bounding box center [748, 120] width 46 height 16
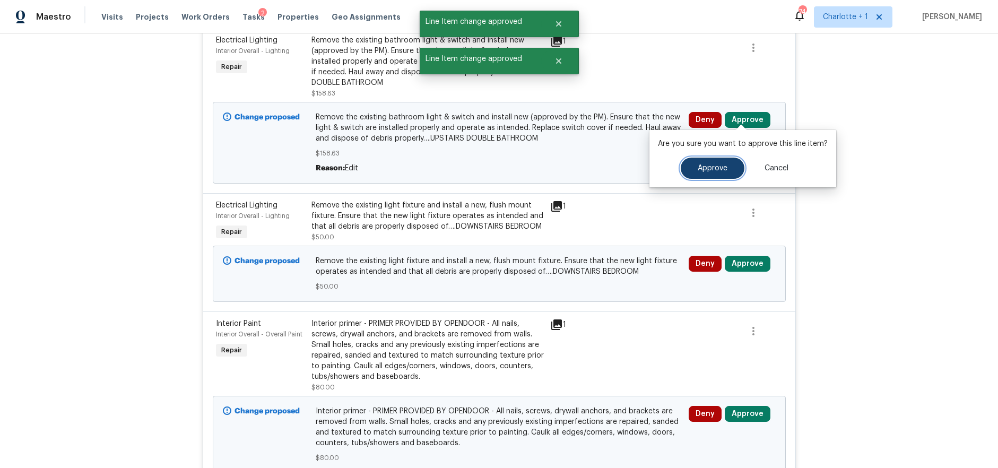
click at [693, 163] on button "Approve" at bounding box center [713, 168] width 64 height 21
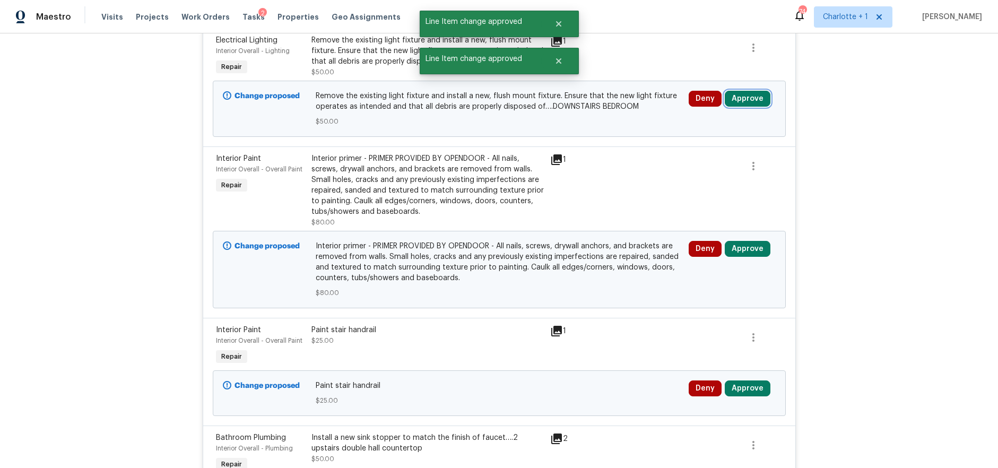
click at [737, 91] on button "Approve" at bounding box center [748, 99] width 46 height 16
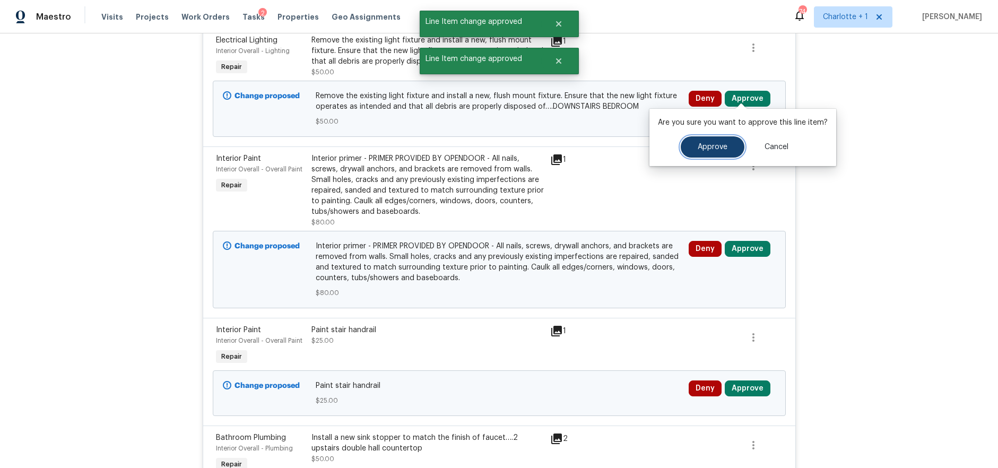
click at [701, 144] on span "Approve" at bounding box center [713, 147] width 30 height 8
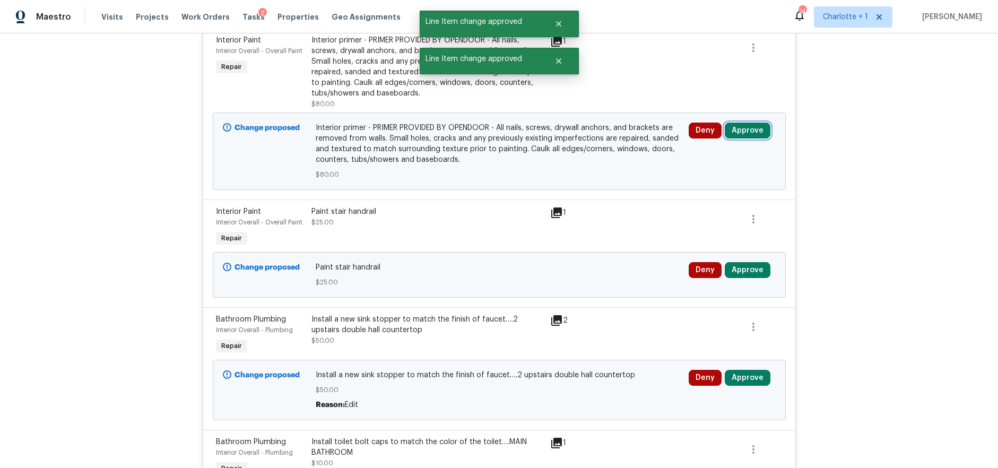
click at [746, 124] on button "Approve" at bounding box center [748, 131] width 46 height 16
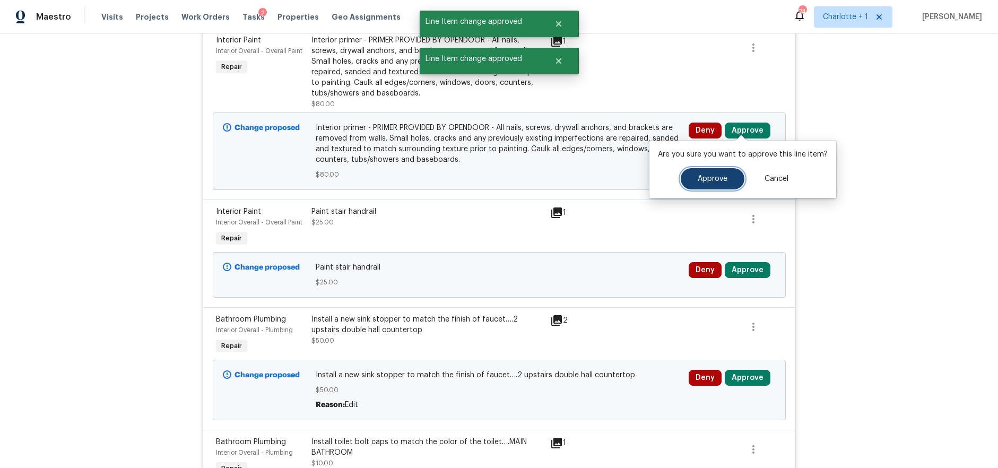
click at [700, 172] on button "Approve" at bounding box center [713, 178] width 64 height 21
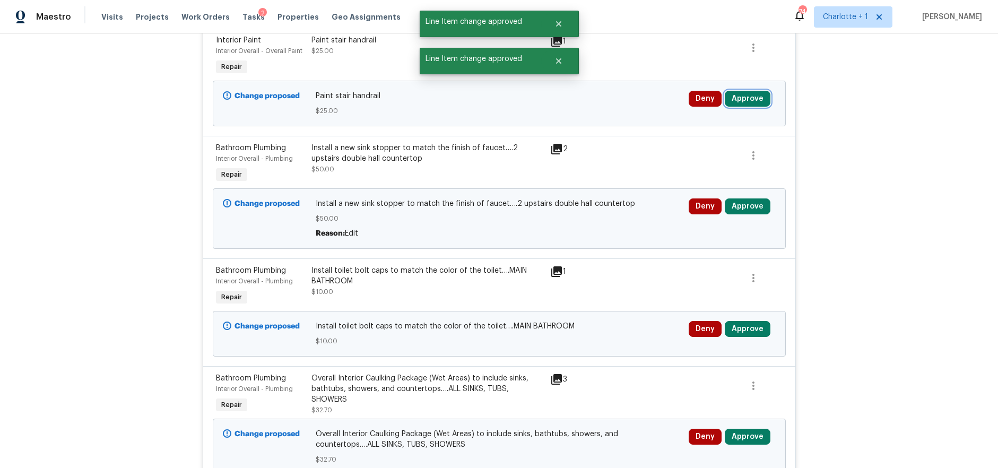
click at [754, 94] on button "Approve" at bounding box center [748, 99] width 46 height 16
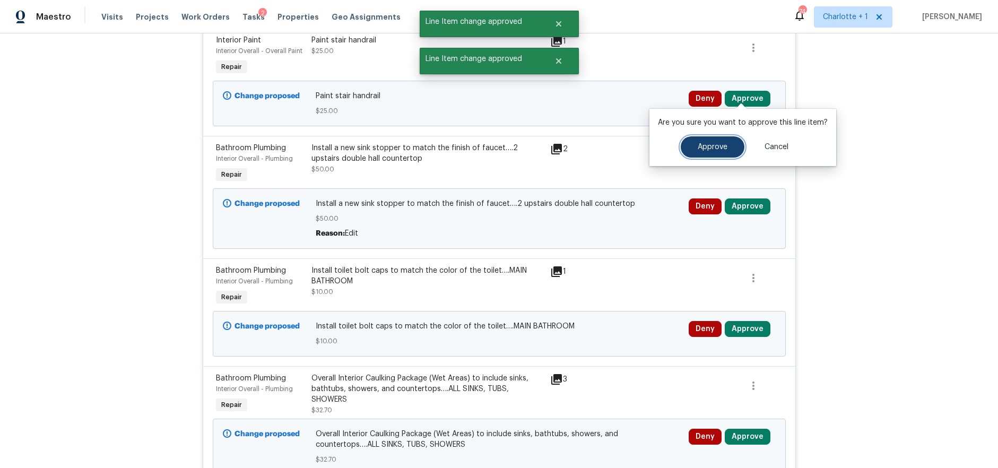
click at [716, 149] on span "Approve" at bounding box center [713, 147] width 30 height 8
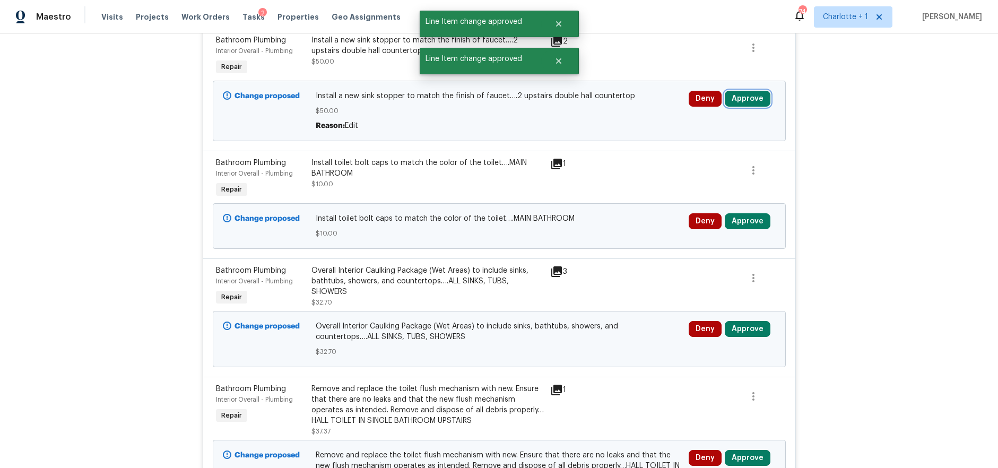
click at [752, 95] on button "Approve" at bounding box center [748, 99] width 46 height 16
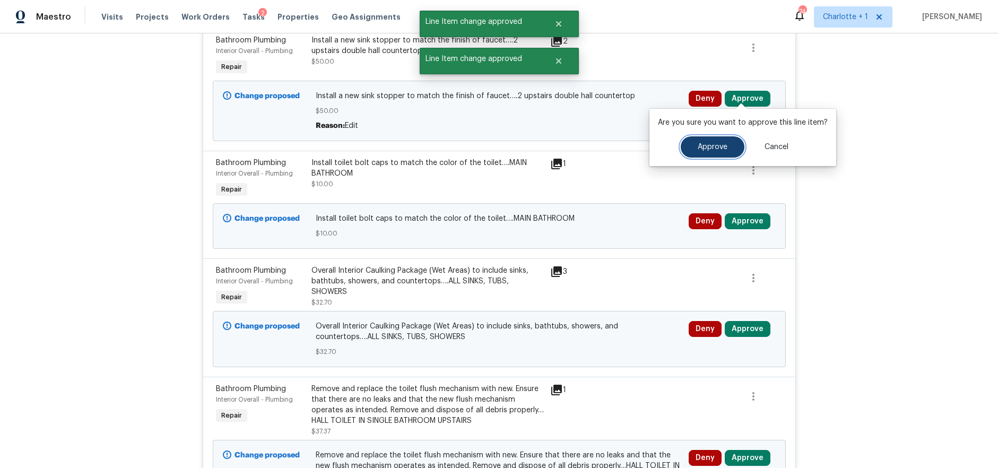
click at [706, 145] on span "Approve" at bounding box center [713, 147] width 30 height 8
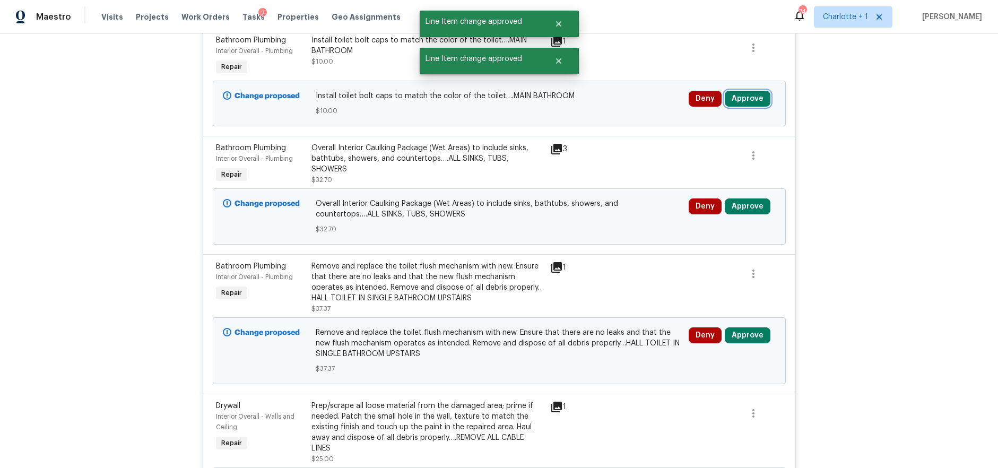
drag, startPoint x: 745, startPoint y: 89, endPoint x: 739, endPoint y: 91, distance: 6.2
click at [745, 91] on button "Approve" at bounding box center [748, 99] width 46 height 16
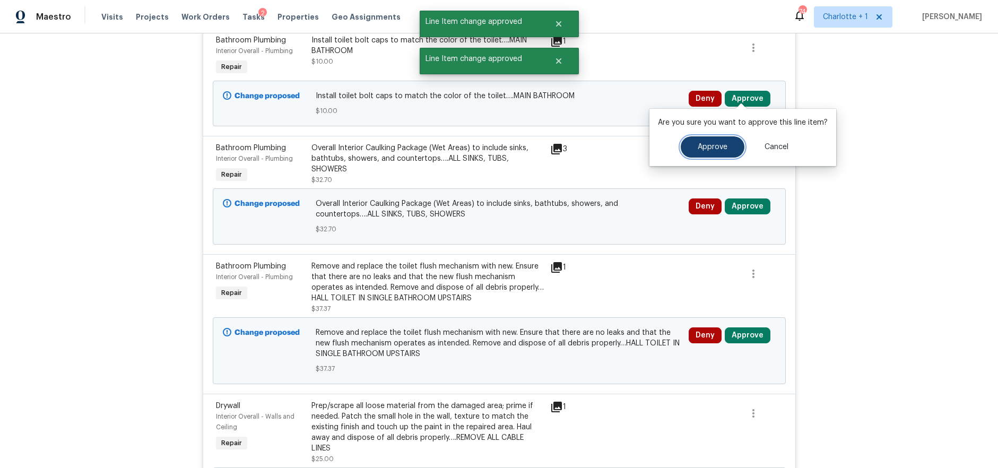
click at [698, 144] on span "Approve" at bounding box center [713, 147] width 30 height 8
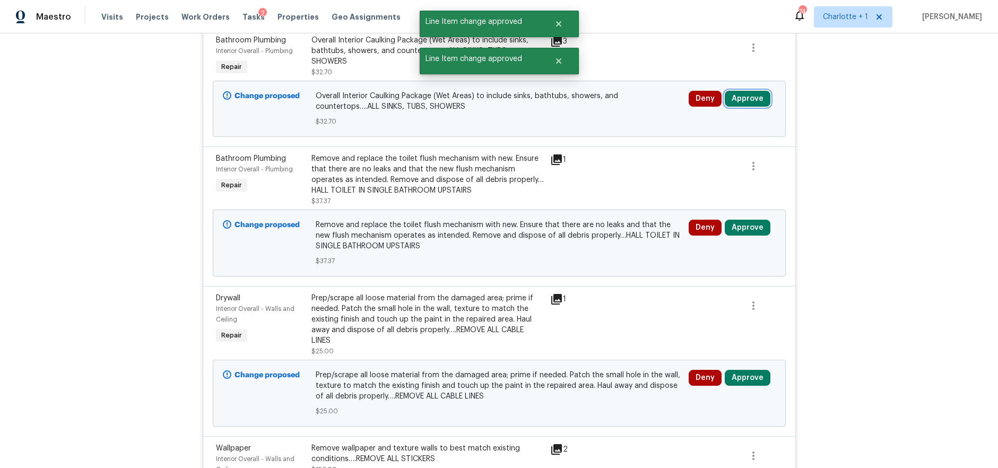
click at [734, 93] on button "Approve" at bounding box center [748, 99] width 46 height 16
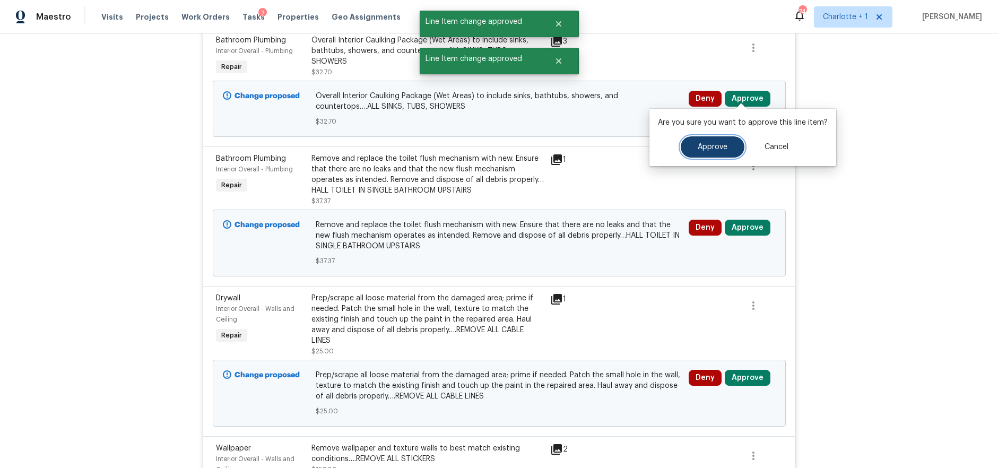
click at [706, 148] on span "Approve" at bounding box center [713, 147] width 30 height 8
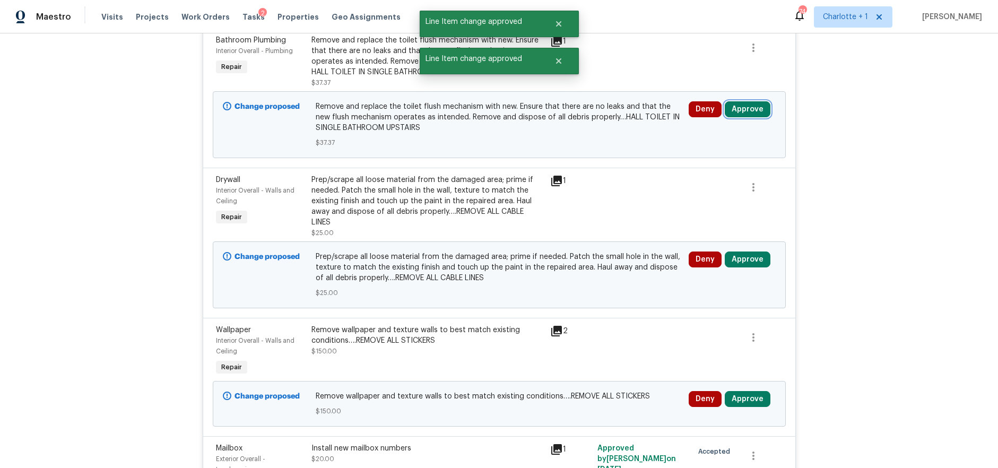
drag, startPoint x: 743, startPoint y: 101, endPoint x: 736, endPoint y: 101, distance: 7.4
click at [743, 101] on button "Approve" at bounding box center [748, 109] width 46 height 16
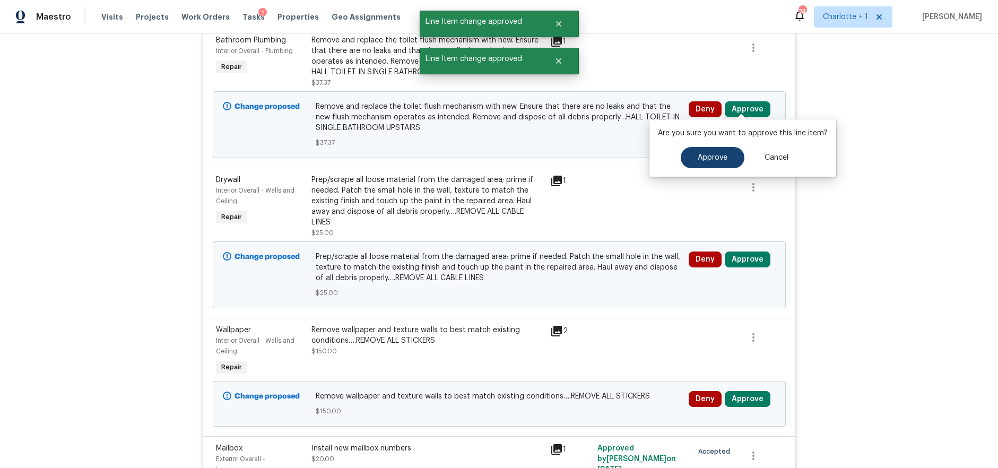
click at [710, 144] on div "Are you sure you want to approve this line item? Approve Cancel" at bounding box center [743, 147] width 187 height 57
click at [709, 149] on button "Approve" at bounding box center [713, 157] width 64 height 21
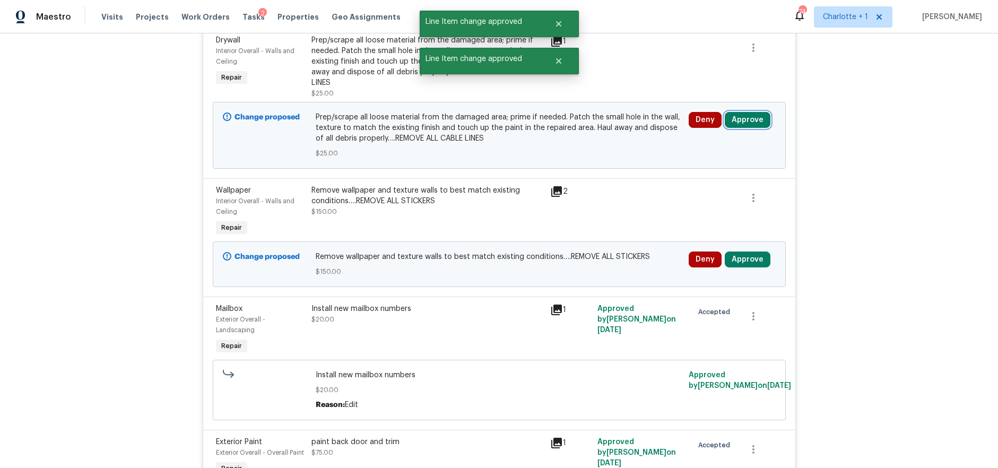
click at [741, 112] on button "Approve" at bounding box center [748, 120] width 46 height 16
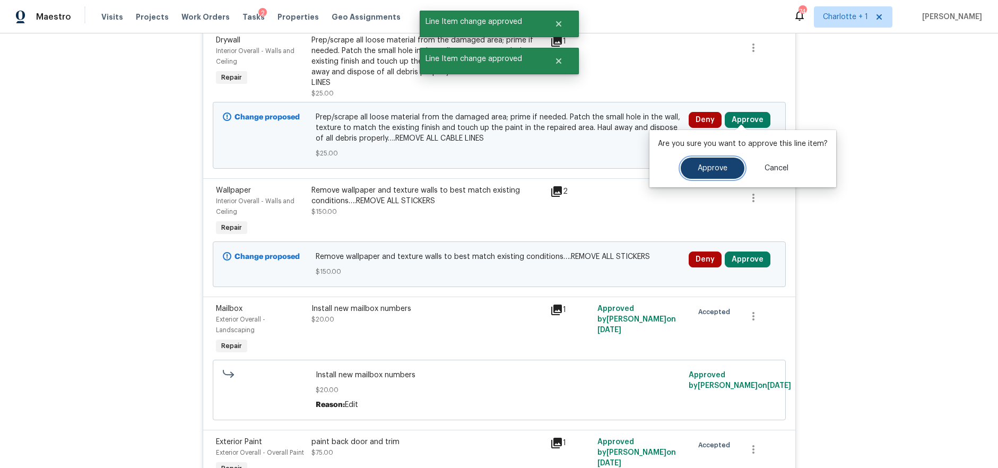
click at [698, 169] on span "Approve" at bounding box center [713, 169] width 30 height 8
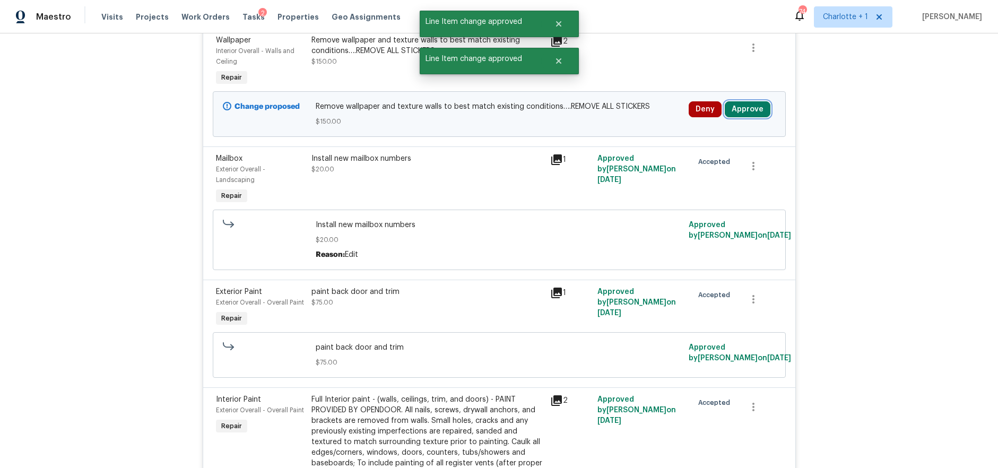
click at [733, 106] on button "Approve" at bounding box center [748, 109] width 46 height 16
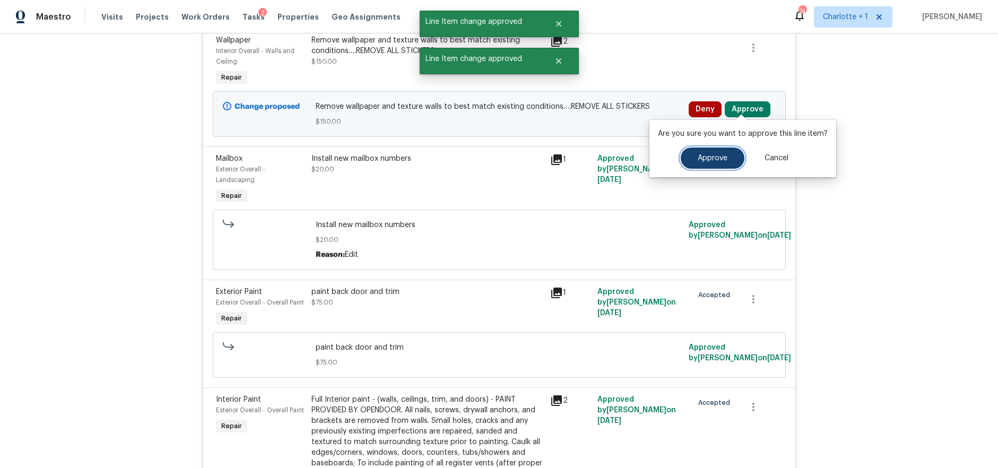
click at [692, 153] on button "Approve" at bounding box center [713, 158] width 64 height 21
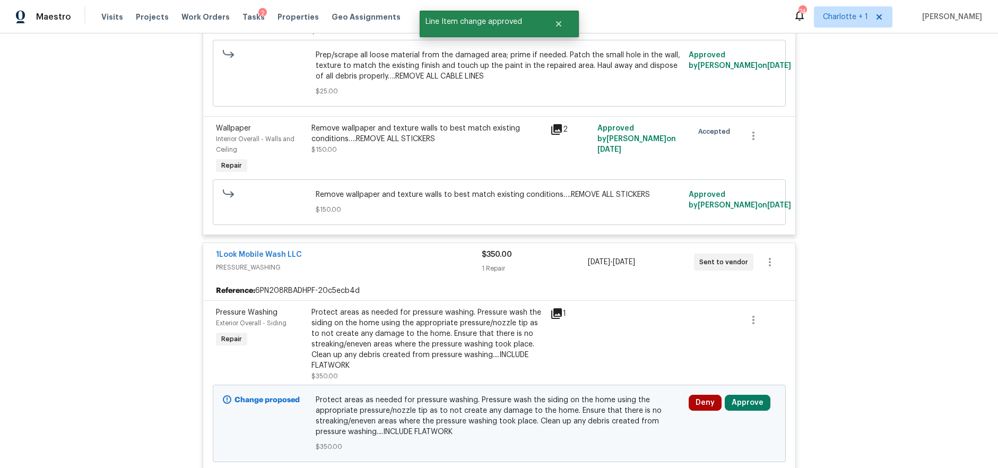
scroll to position [6003, 0]
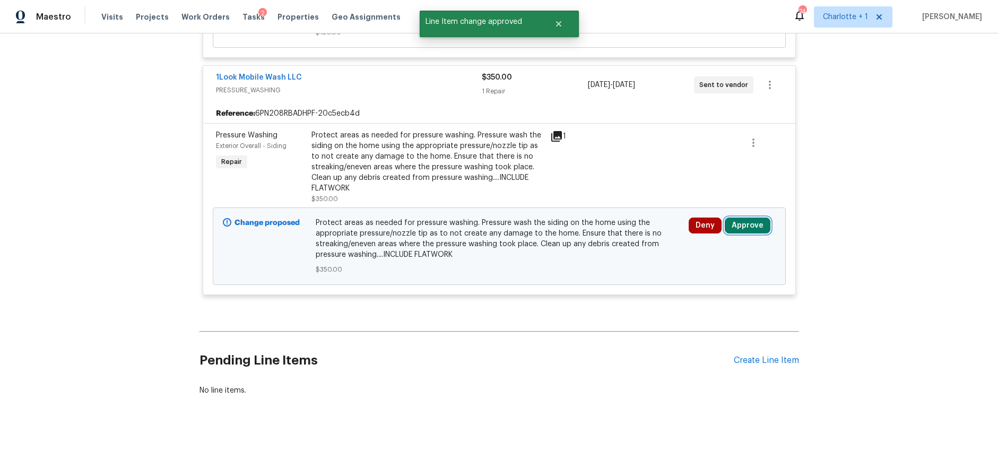
click at [752, 223] on button "Approve" at bounding box center [748, 226] width 46 height 16
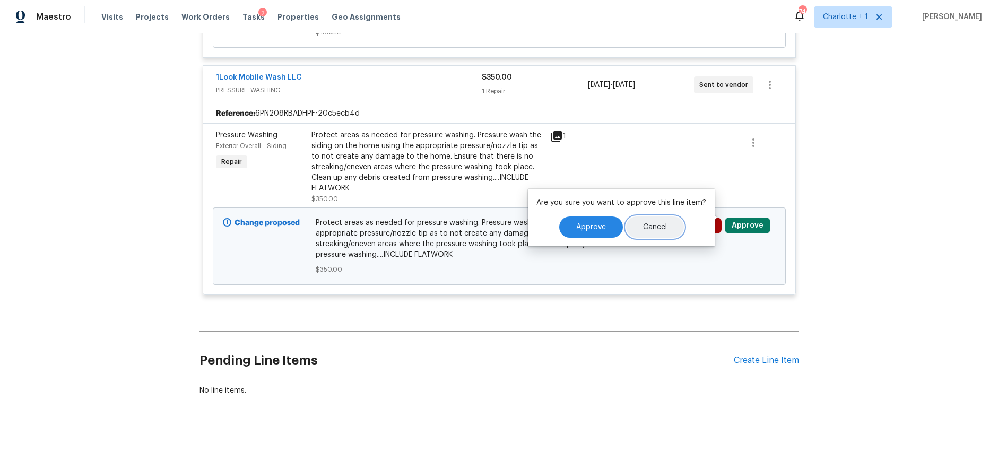
click at [633, 227] on button "Cancel" at bounding box center [655, 227] width 58 height 21
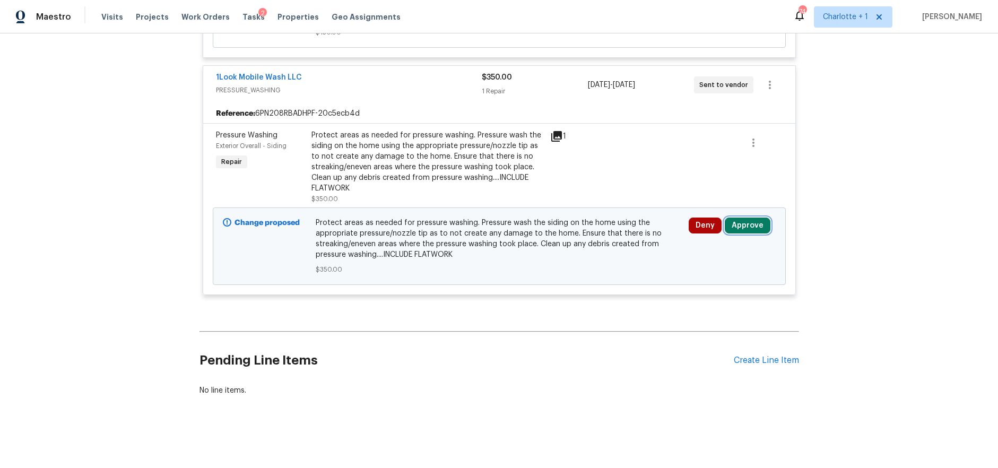
click at [725, 218] on button "Approve" at bounding box center [748, 226] width 46 height 16
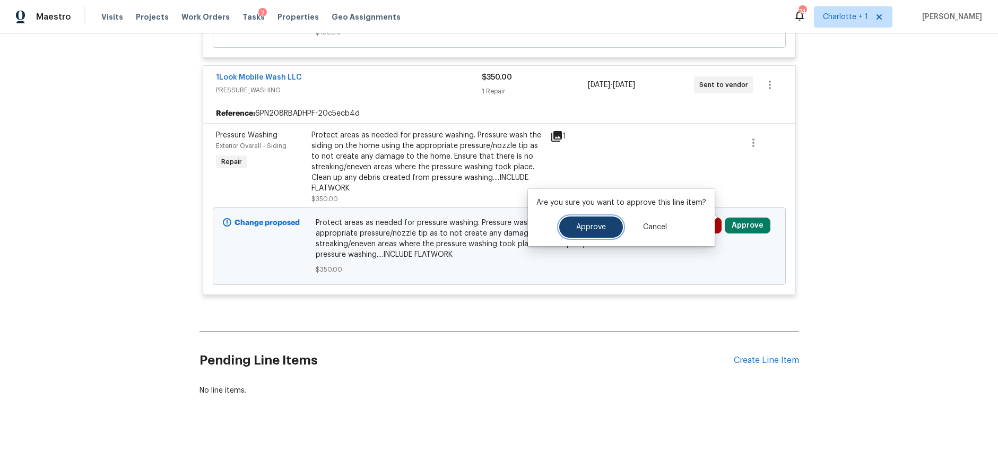
click at [614, 220] on button "Approve" at bounding box center [591, 227] width 64 height 21
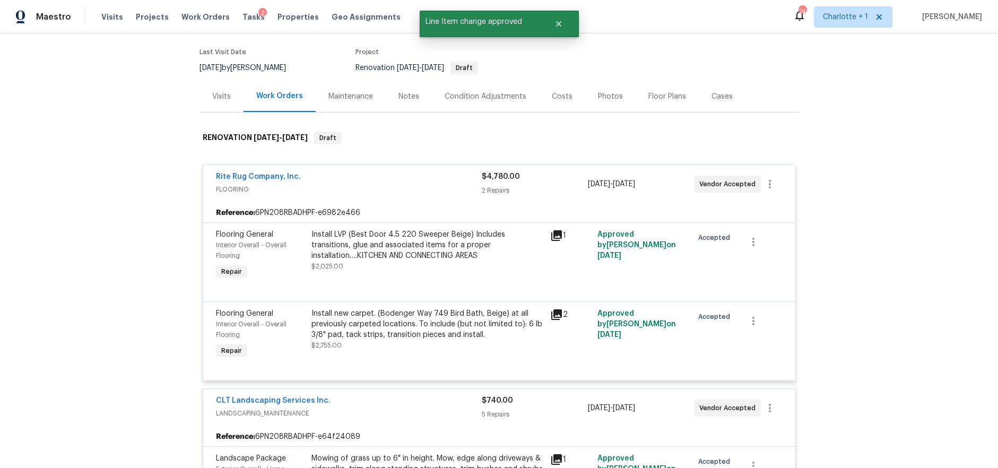
scroll to position [0, 0]
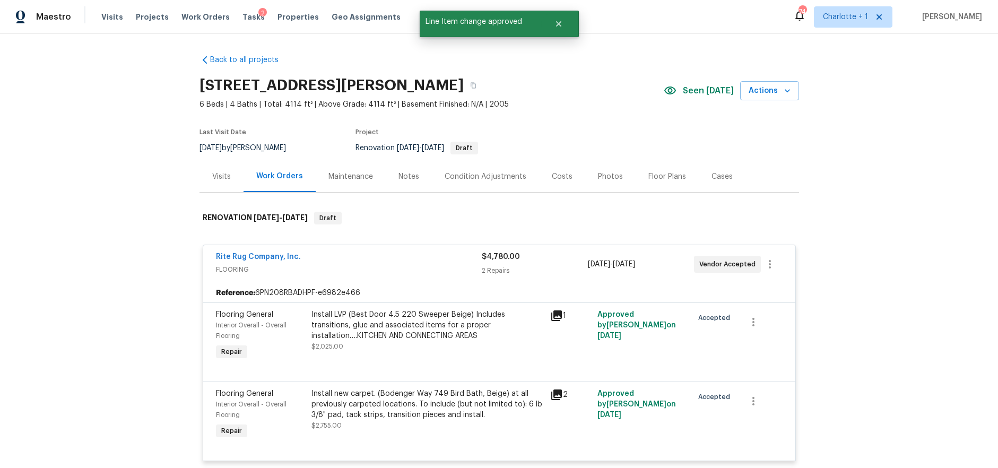
click at [554, 174] on div "Costs" at bounding box center [562, 176] width 21 height 11
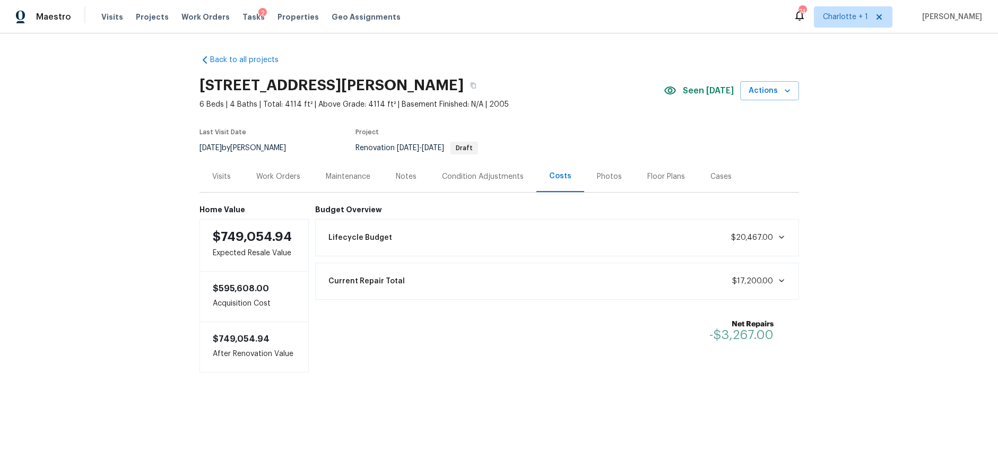
drag, startPoint x: 877, startPoint y: 170, endPoint x: 608, endPoint y: 140, distance: 270.8
click at [870, 170] on div "Back to all projects 431 Ranelagh Dr, Waxhaw, NC 28173 6 Beds | 4 Baths | Total…" at bounding box center [499, 234] width 998 height 403
drag, startPoint x: 71, startPoint y: 145, endPoint x: 84, endPoint y: 136, distance: 16.0
click at [72, 144] on div "Back to all projects 431 Ranelagh Dr, Waxhaw, NC 28173 6 Beds | 4 Baths | Total…" at bounding box center [499, 234] width 998 height 403
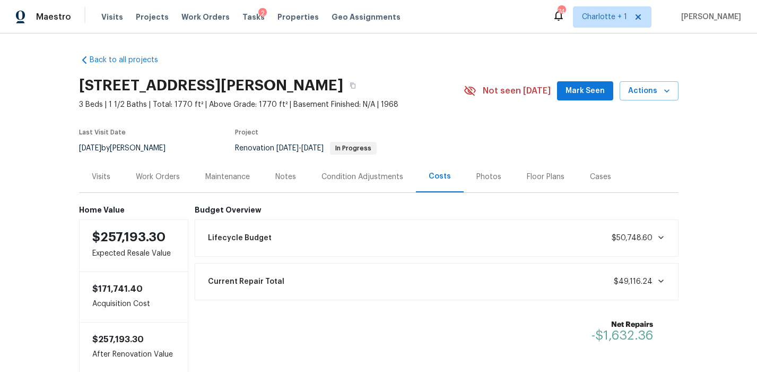
click at [363, 27] on div "Visits Projects Work Orders Tasks 2 Properties Geo Assignments" at bounding box center [257, 16] width 312 height 21
click at [145, 19] on span "Projects" at bounding box center [152, 17] width 33 height 11
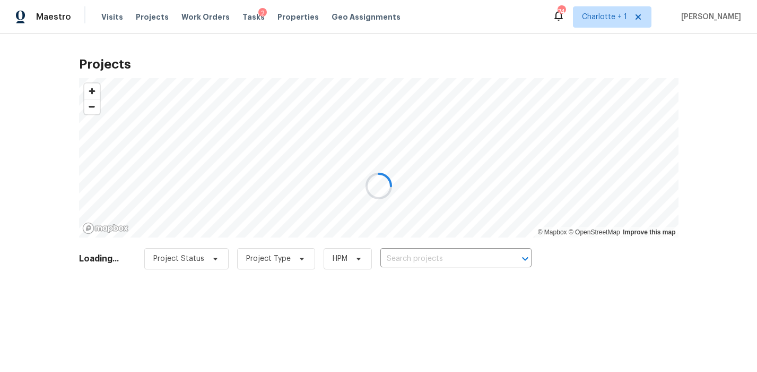
click at [274, 16] on div at bounding box center [378, 186] width 757 height 372
click at [294, 25] on div at bounding box center [378, 186] width 757 height 372
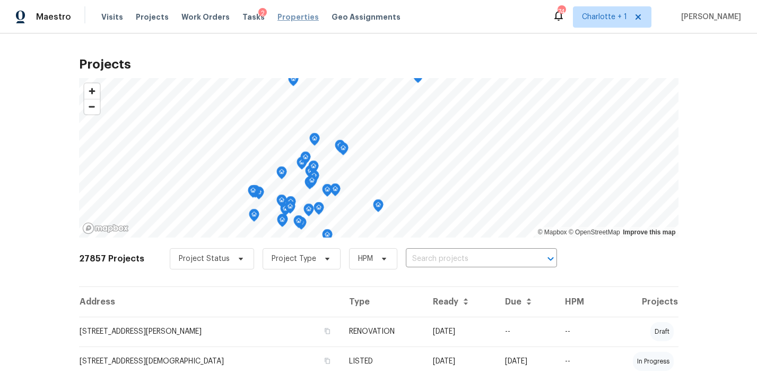
click at [291, 16] on span "Properties" at bounding box center [298, 17] width 41 height 11
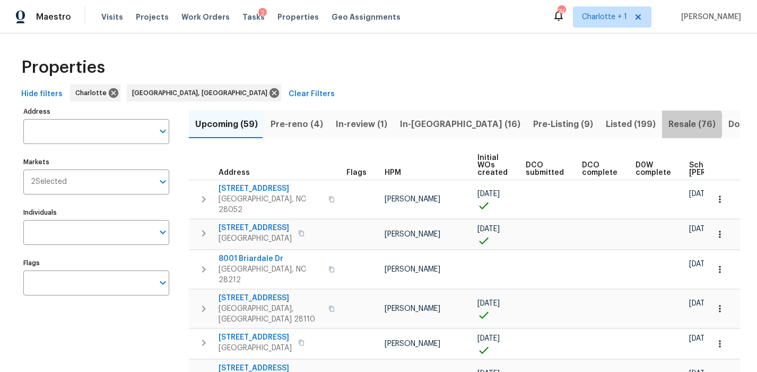
click at [669, 124] on span "Resale (76)" at bounding box center [692, 124] width 47 height 15
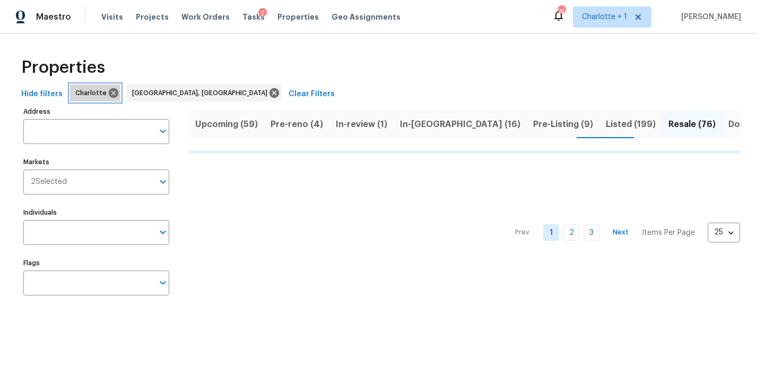
click at [109, 89] on icon at bounding box center [114, 93] width 10 height 10
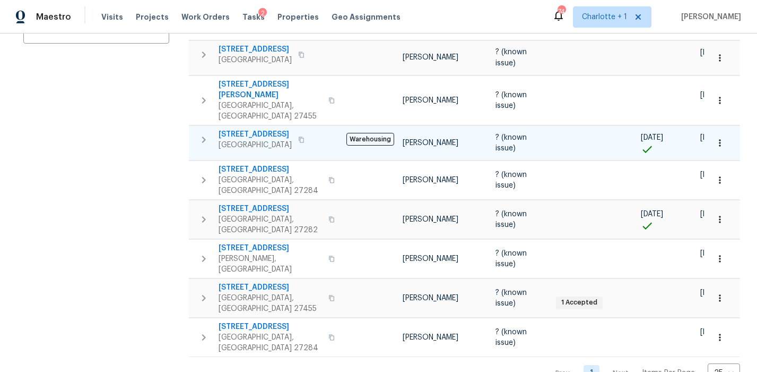
scroll to position [39, 0]
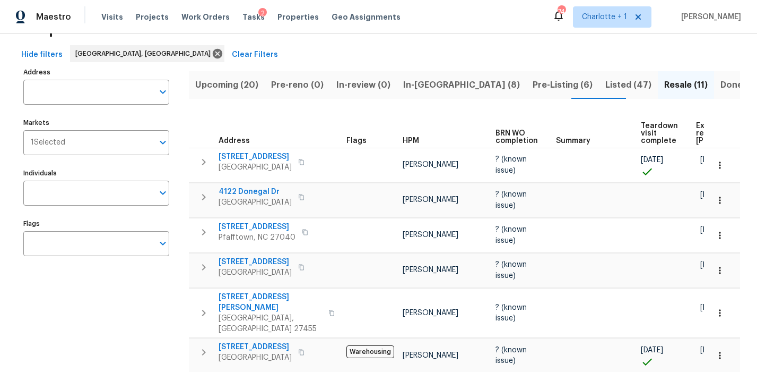
click at [606, 84] on span "Listed (47)" at bounding box center [629, 84] width 46 height 15
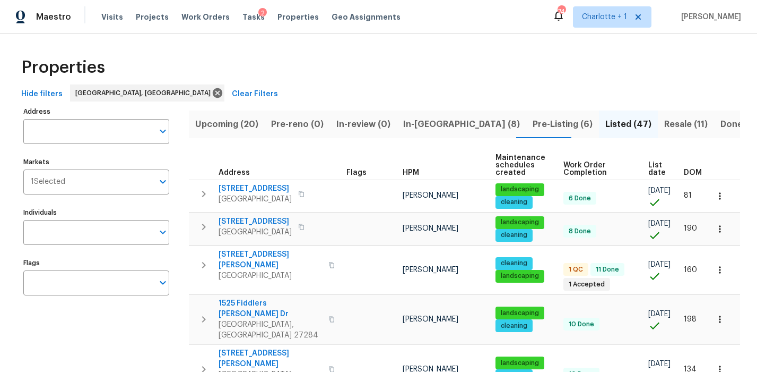
click at [533, 126] on span "Pre-Listing (6)" at bounding box center [563, 124] width 60 height 15
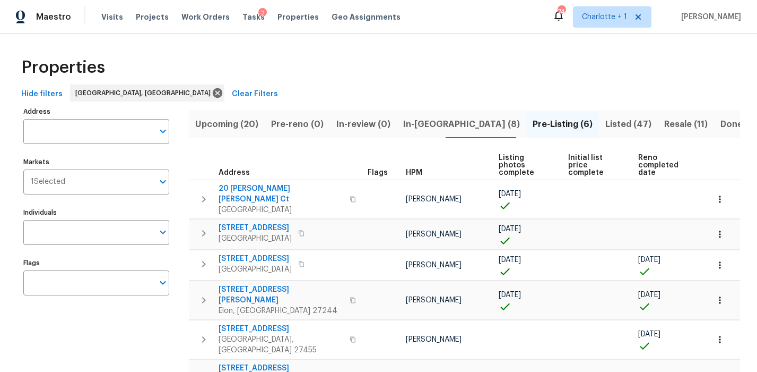
scroll to position [43, 0]
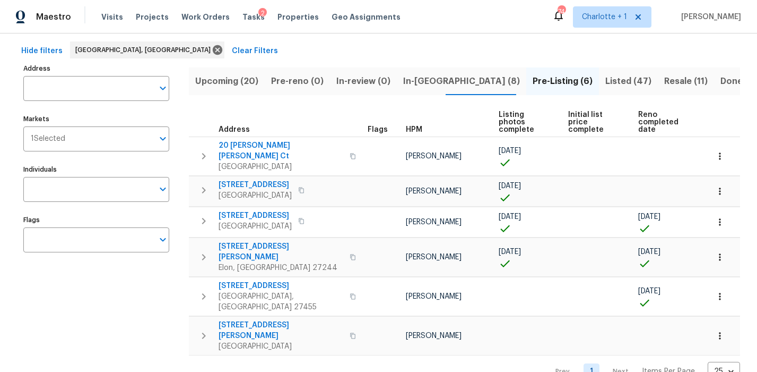
click at [406, 80] on span "In-reno (8)" at bounding box center [461, 81] width 117 height 15
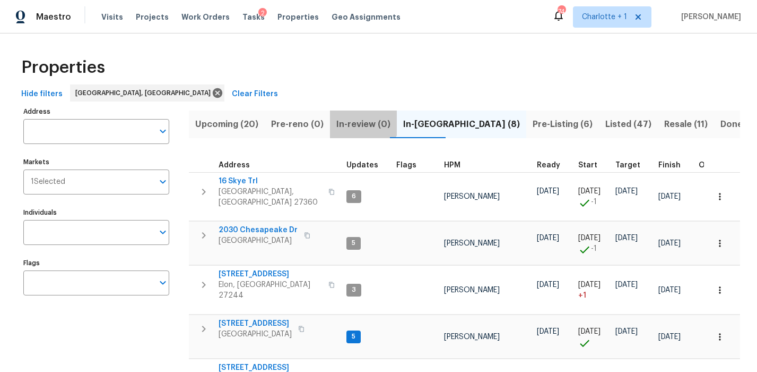
click at [356, 119] on span "In-review (0)" at bounding box center [364, 124] width 54 height 15
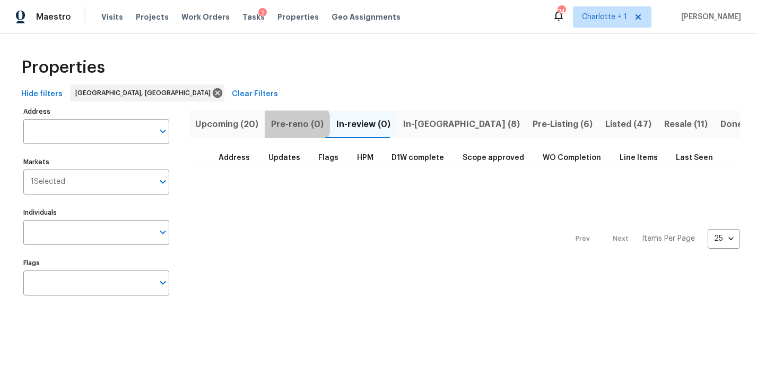
click at [295, 124] on span "Pre-reno (0)" at bounding box center [297, 124] width 53 height 15
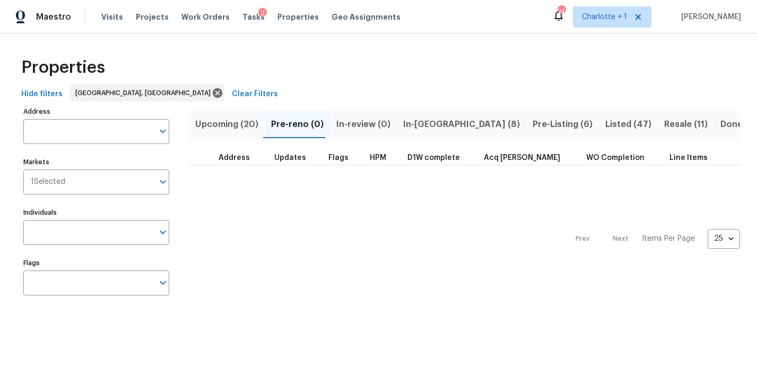
click at [512, 67] on div "Properties" at bounding box center [378, 67] width 723 height 34
click at [393, 81] on div "Properties" at bounding box center [378, 67] width 723 height 34
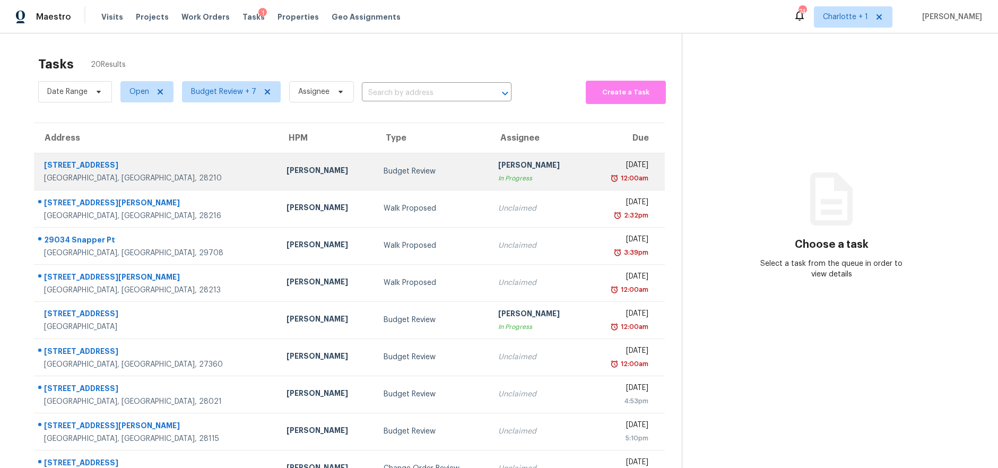
scroll to position [62, 0]
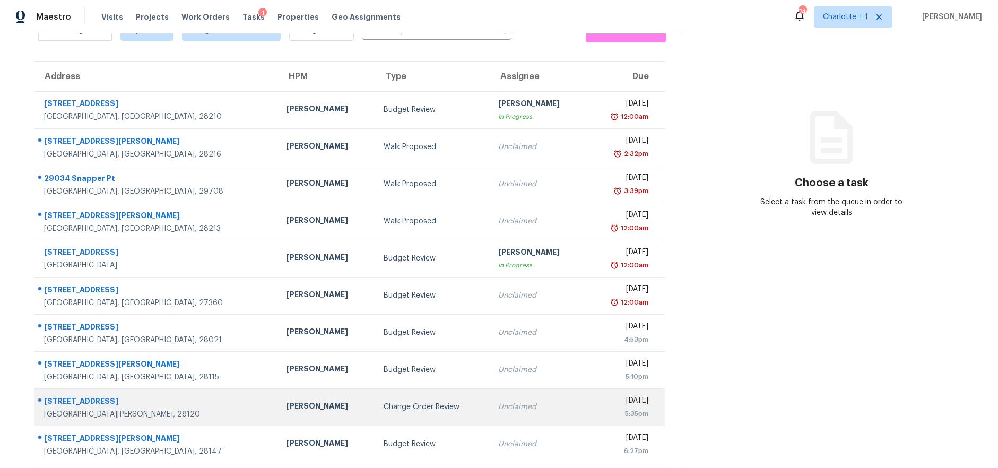
click at [287, 406] on div "[PERSON_NAME]" at bounding box center [327, 407] width 80 height 13
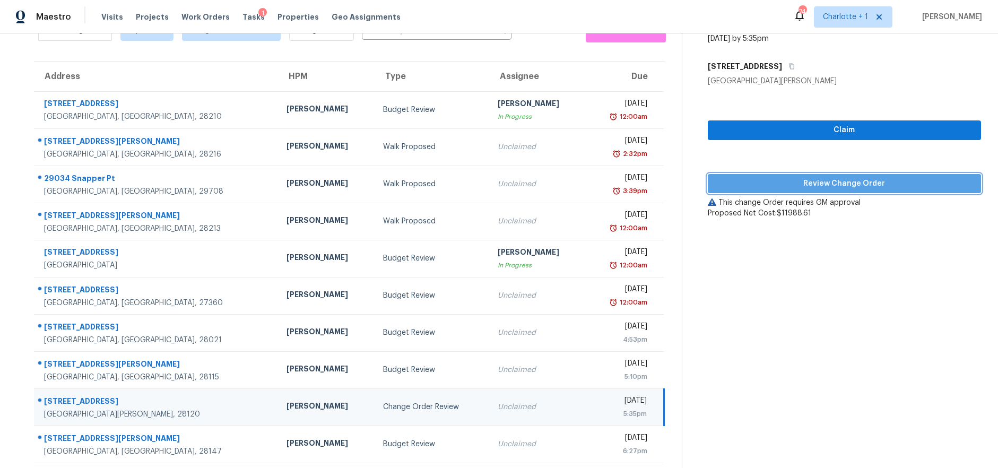
click at [830, 184] on span "Review Change Order" at bounding box center [845, 183] width 256 height 13
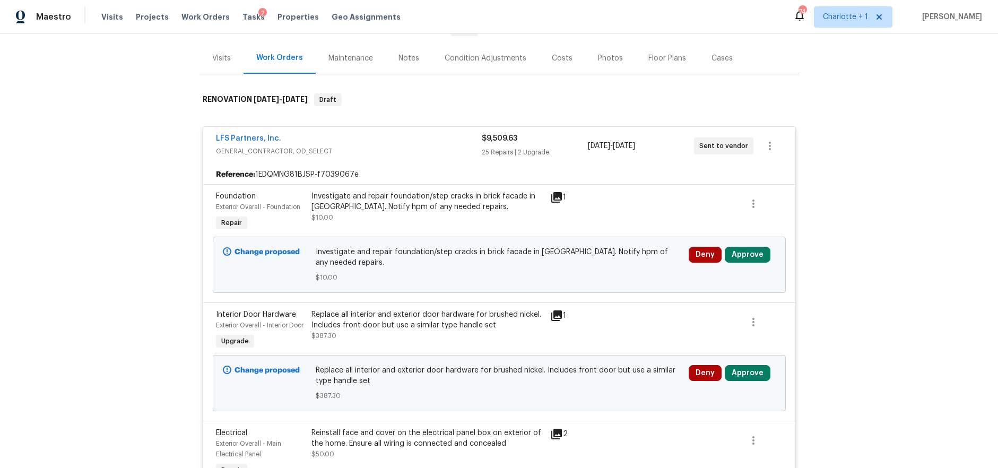
scroll to position [126, 0]
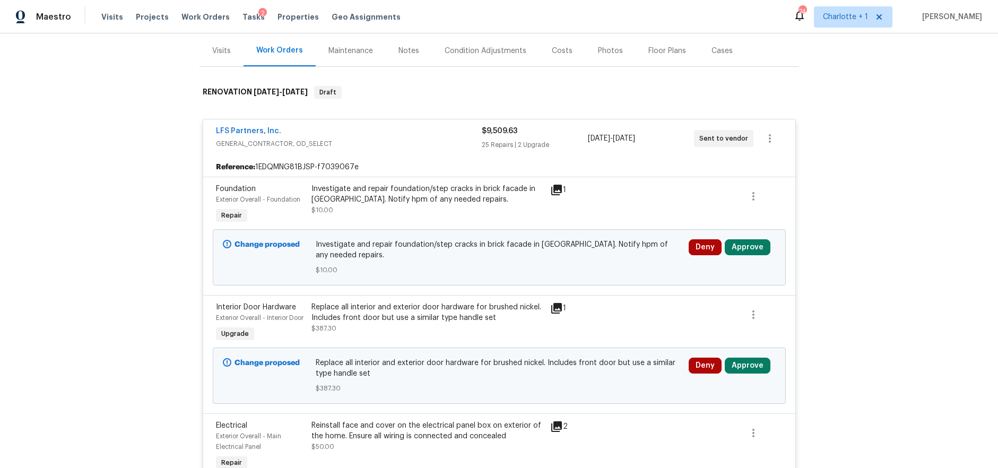
click at [757, 229] on div "Change proposed Investigate and repair foundation/step cracks in brick facade i…" at bounding box center [499, 257] width 567 height 63
click at [745, 245] on button "Approve" at bounding box center [748, 247] width 46 height 16
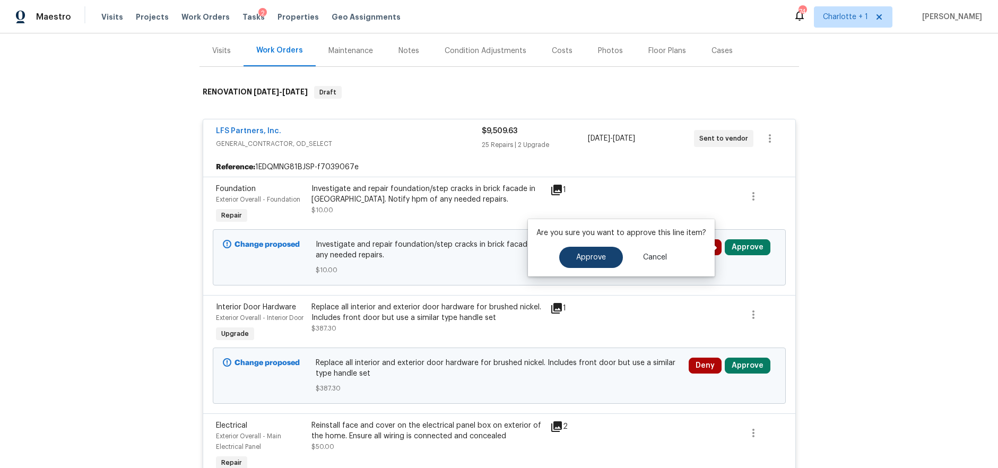
click at [573, 269] on div "Are you sure you want to approve this line item? Approve Cancel" at bounding box center [621, 247] width 187 height 57
click at [582, 263] on button "Approve" at bounding box center [591, 257] width 64 height 21
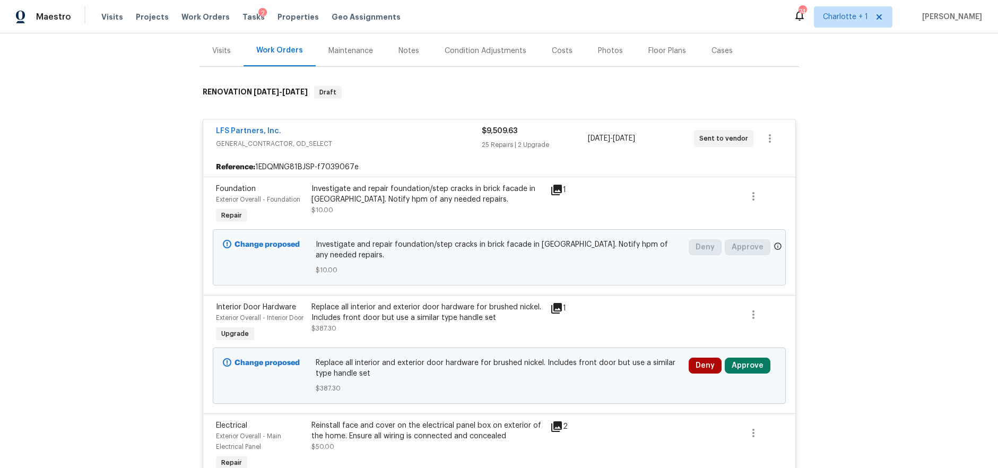
scroll to position [165, 0]
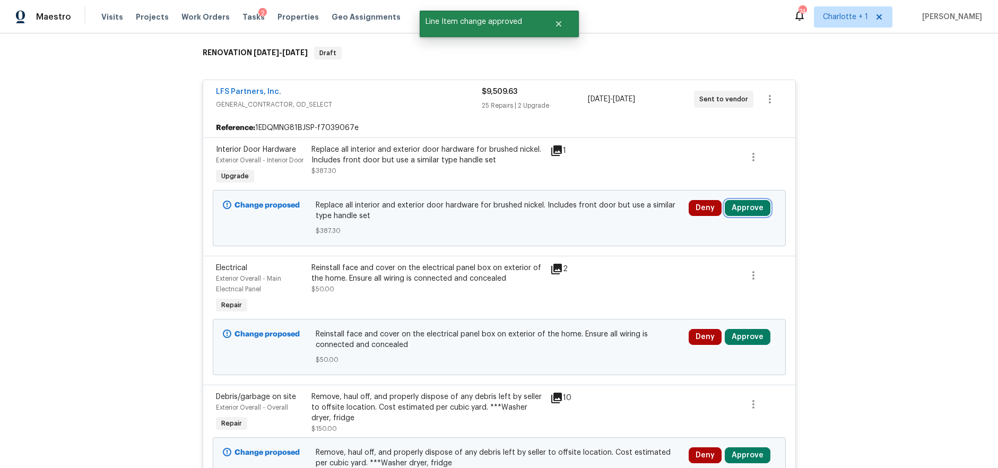
click at [739, 216] on button "Approve" at bounding box center [748, 208] width 46 height 16
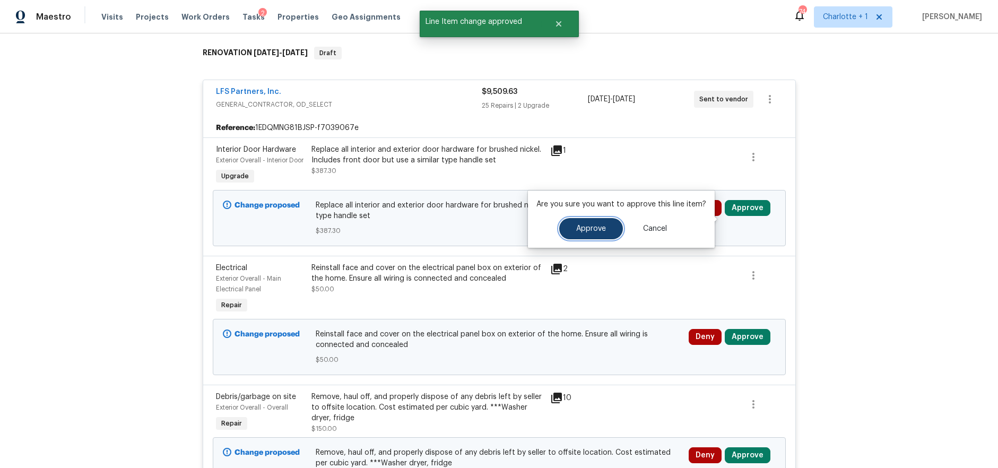
click at [590, 230] on span "Approve" at bounding box center [591, 229] width 30 height 8
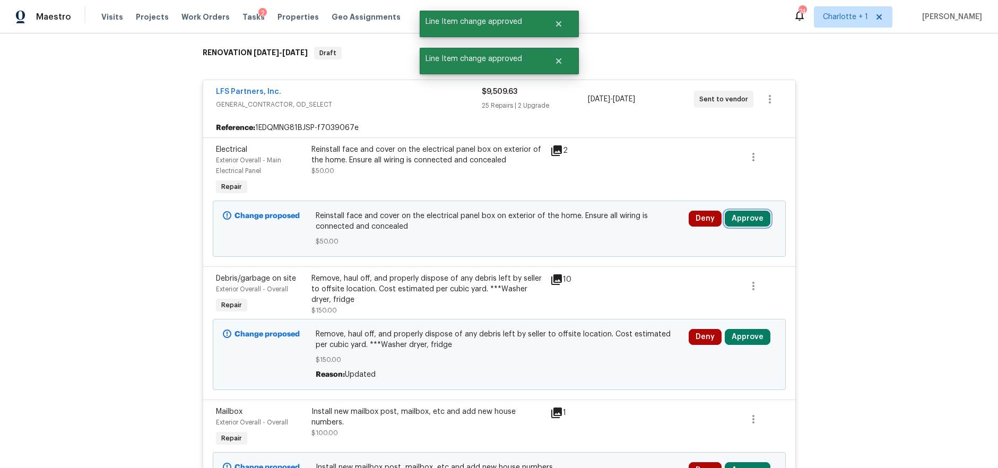
click at [741, 217] on button "Approve" at bounding box center [748, 219] width 46 height 16
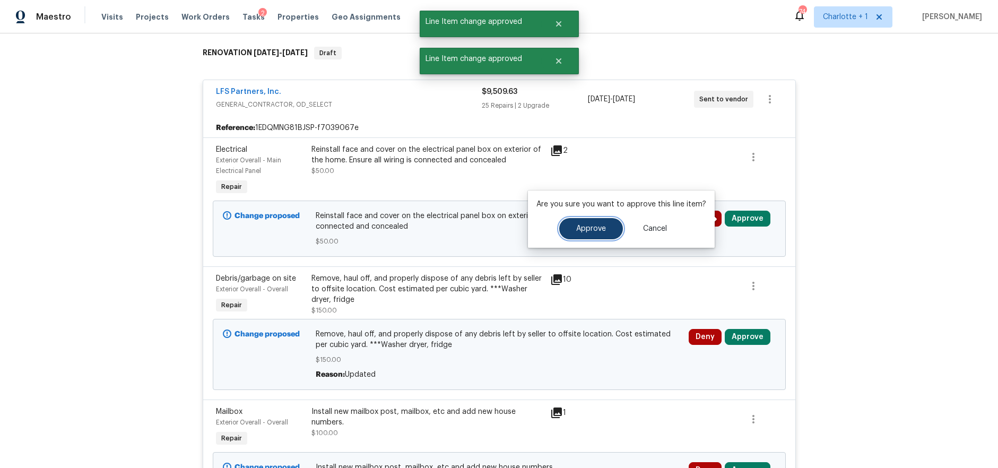
click at [571, 232] on button "Approve" at bounding box center [591, 228] width 64 height 21
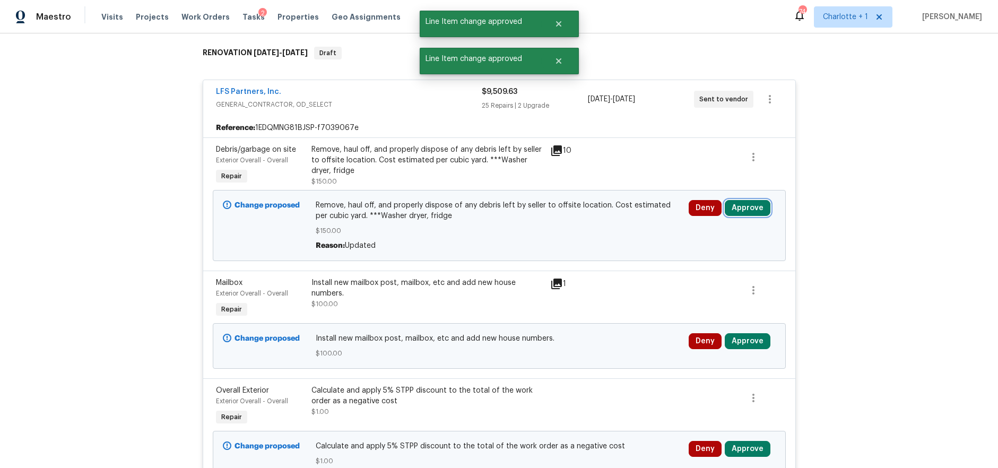
drag, startPoint x: 753, startPoint y: 212, endPoint x: 734, endPoint y: 212, distance: 18.6
click at [753, 212] on button "Approve" at bounding box center [748, 208] width 46 height 16
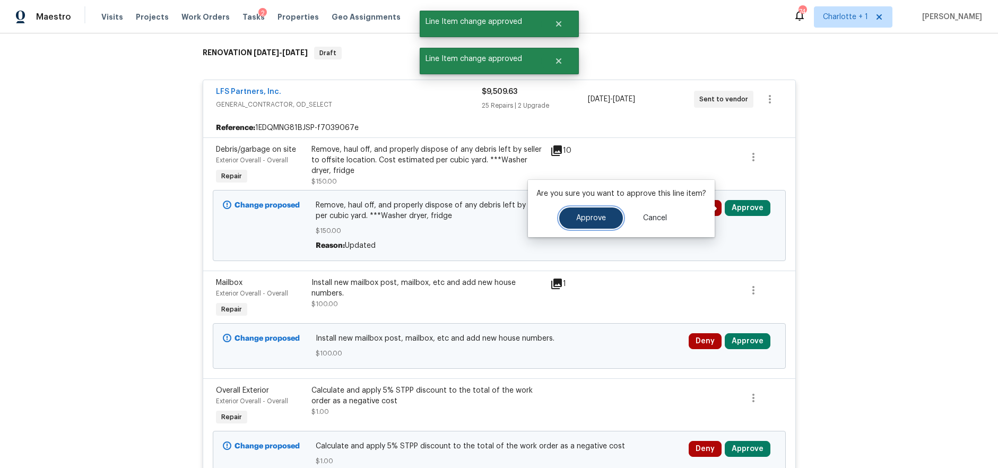
click at [576, 214] on span "Approve" at bounding box center [591, 218] width 30 height 8
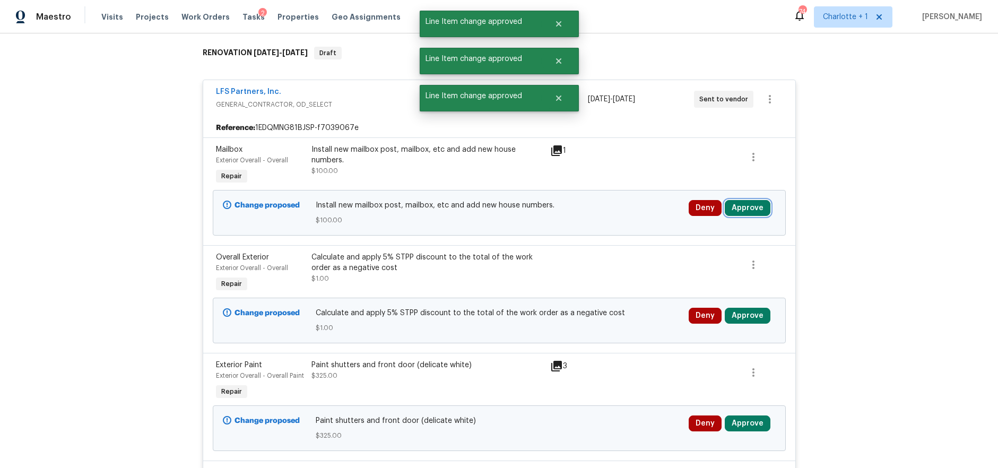
click at [748, 210] on button "Approve" at bounding box center [748, 208] width 46 height 16
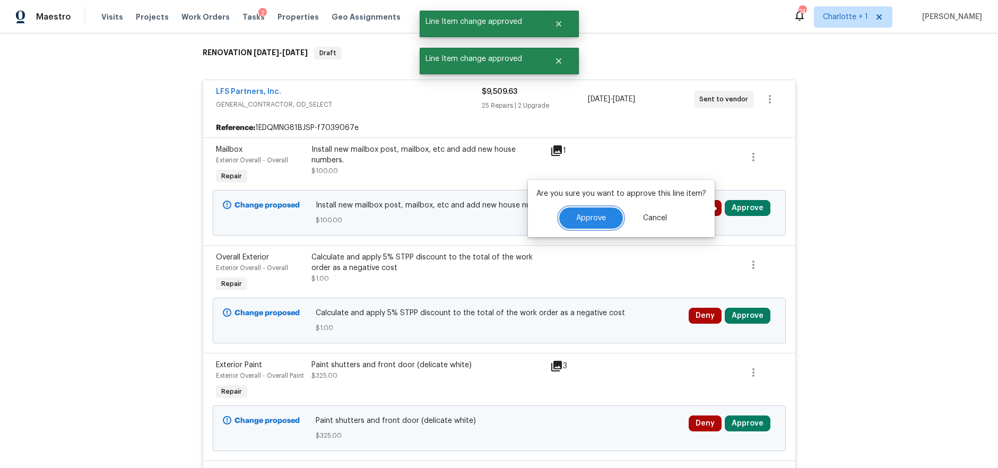
click at [600, 218] on span "Approve" at bounding box center [591, 218] width 30 height 8
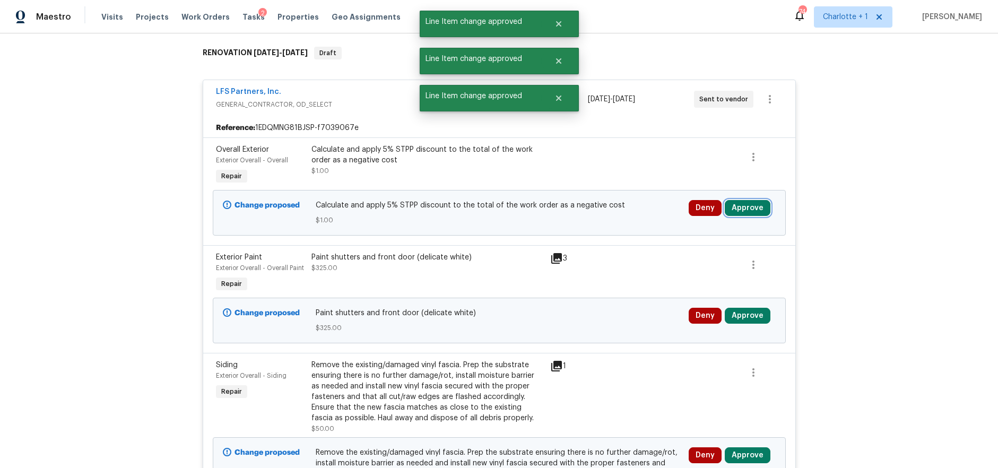
click at [742, 212] on button "Approve" at bounding box center [748, 208] width 46 height 16
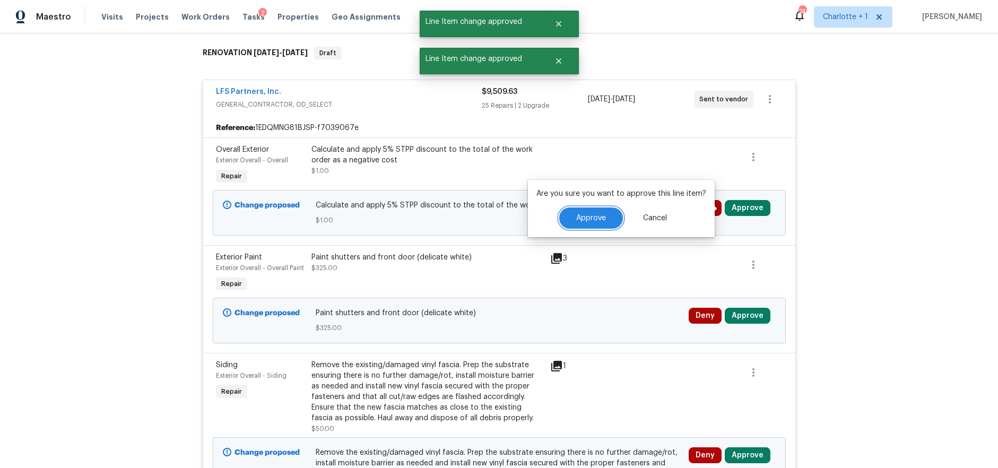
click at [597, 218] on span "Approve" at bounding box center [591, 218] width 30 height 8
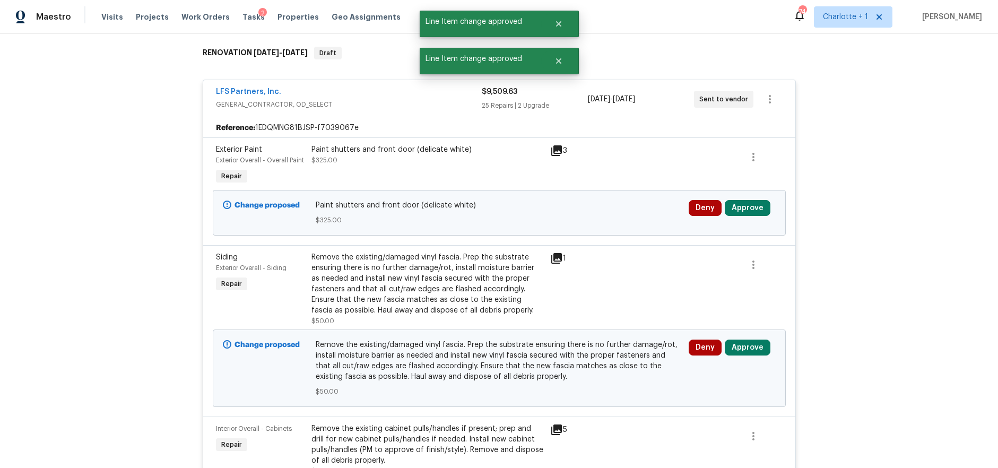
click at [765, 207] on div "Deny Approve" at bounding box center [732, 208] width 87 height 16
click at [753, 207] on button "Approve" at bounding box center [748, 208] width 46 height 16
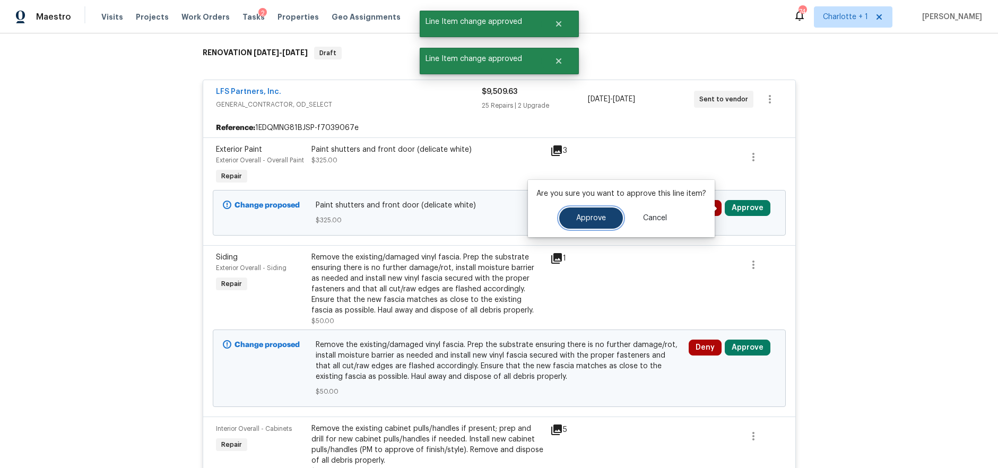
click at [599, 215] on span "Approve" at bounding box center [591, 218] width 30 height 8
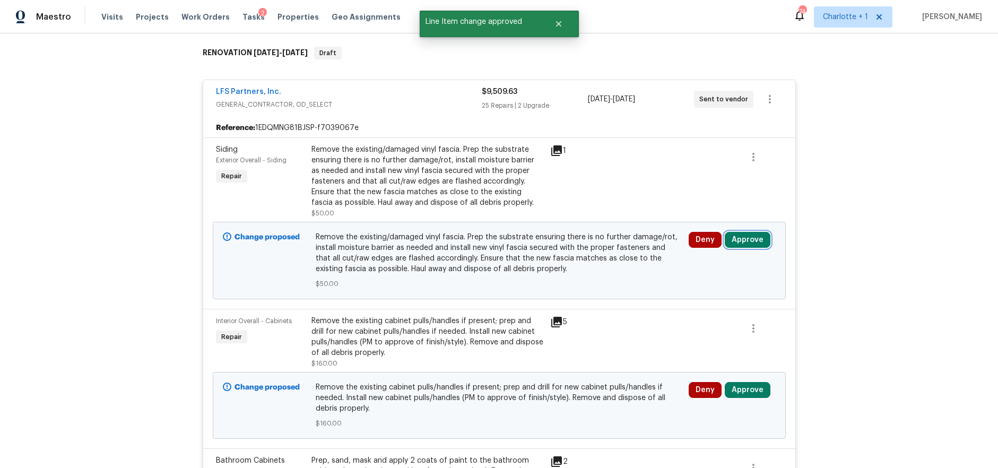
click at [757, 245] on button "Approve" at bounding box center [748, 240] width 46 height 16
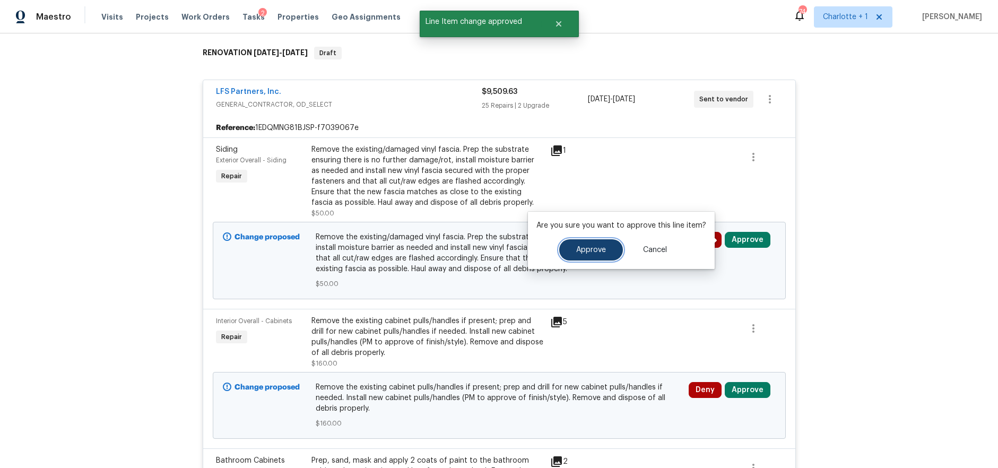
click at [606, 248] on button "Approve" at bounding box center [591, 249] width 64 height 21
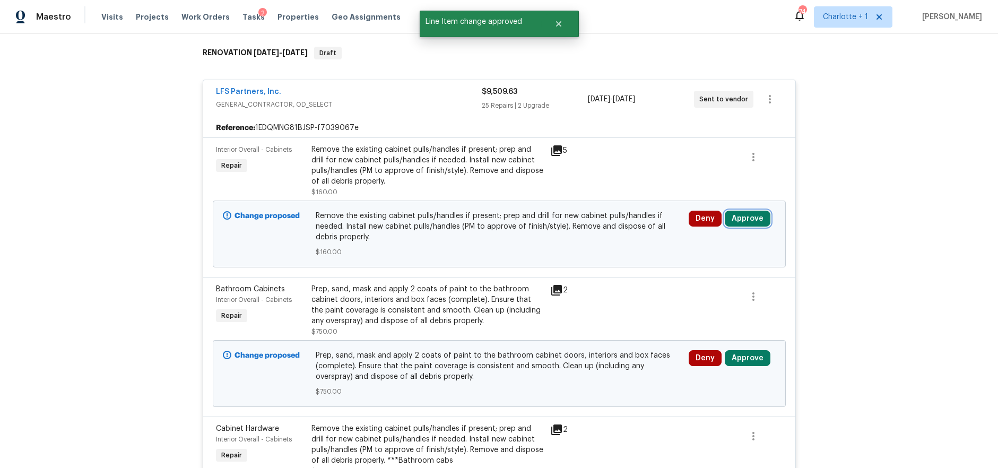
click at [748, 220] on button "Approve" at bounding box center [748, 219] width 46 height 16
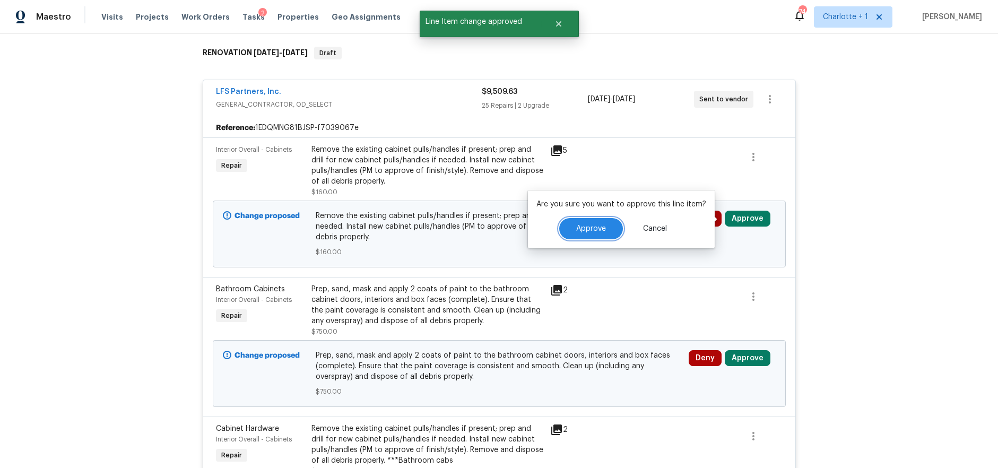
click at [598, 223] on button "Approve" at bounding box center [591, 228] width 64 height 21
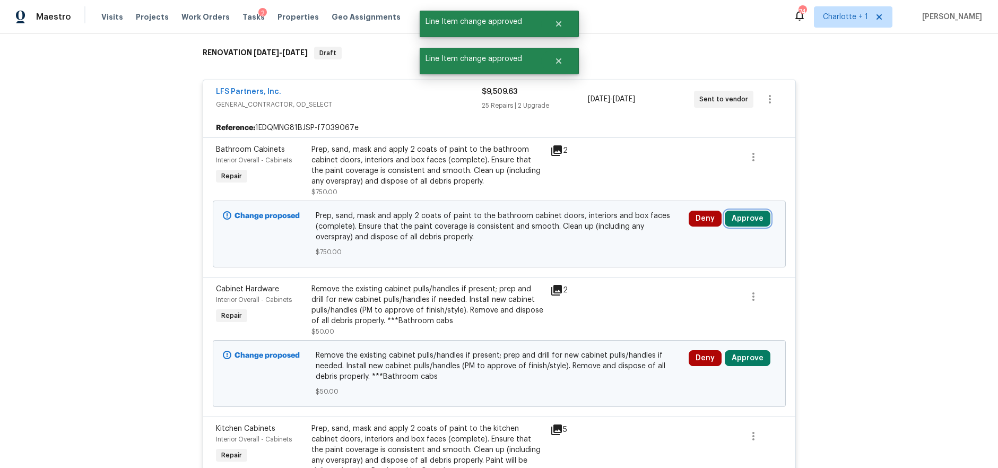
drag, startPoint x: 745, startPoint y: 218, endPoint x: 737, endPoint y: 221, distance: 8.4
click at [745, 218] on button "Approve" at bounding box center [748, 219] width 46 height 16
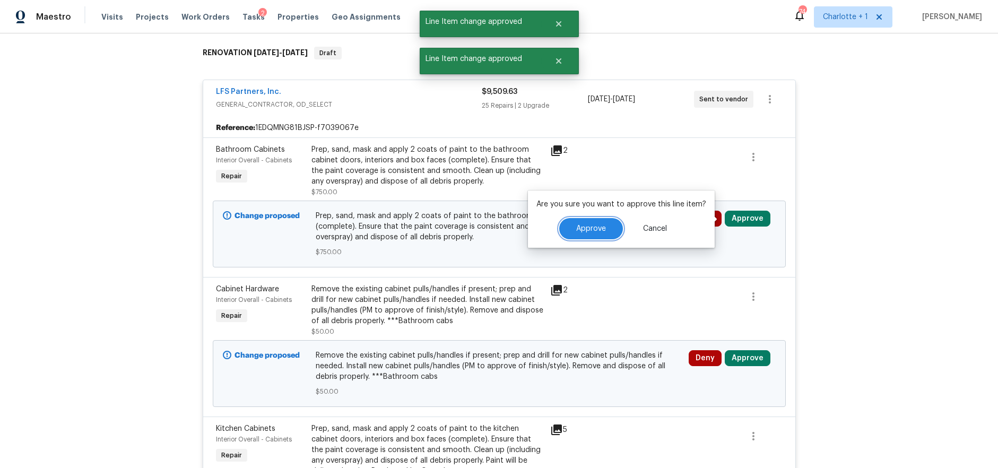
click at [566, 232] on button "Approve" at bounding box center [591, 228] width 64 height 21
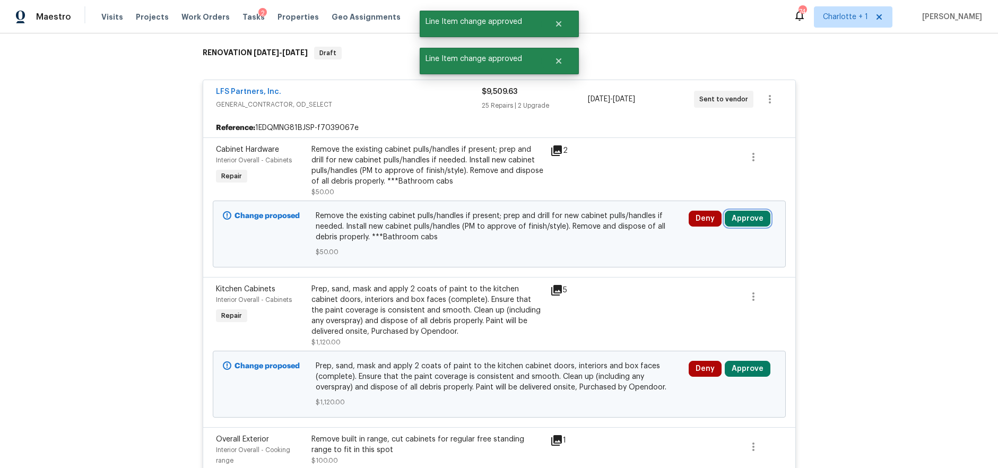
click at [746, 218] on button "Approve" at bounding box center [748, 219] width 46 height 16
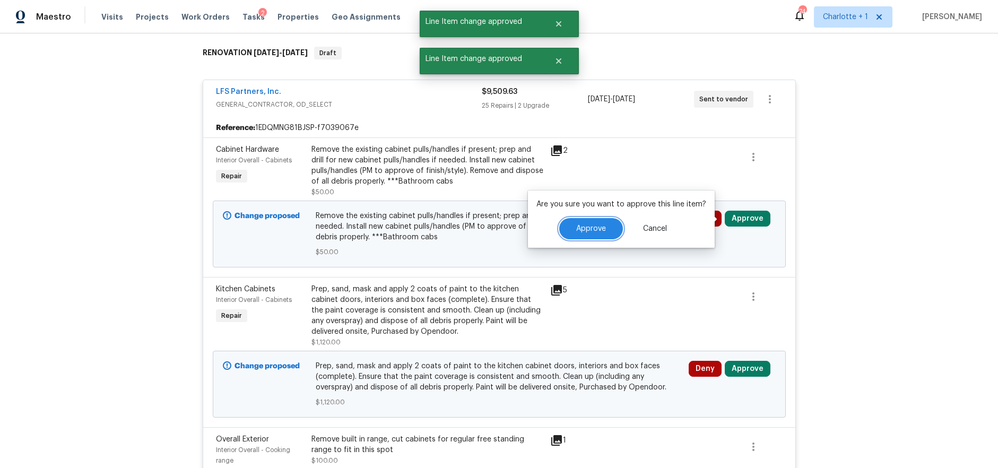
click at [598, 228] on span "Approve" at bounding box center [591, 229] width 30 height 8
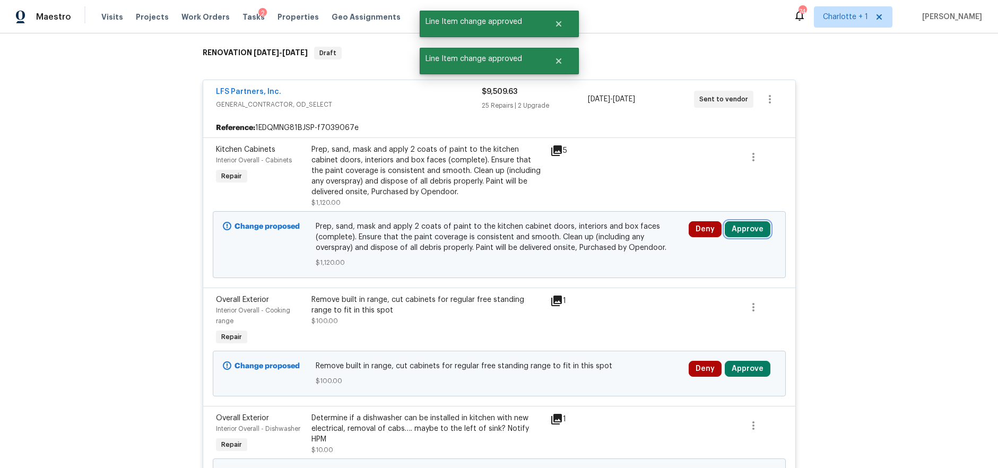
drag, startPoint x: 747, startPoint y: 225, endPoint x: 735, endPoint y: 225, distance: 12.2
click at [747, 225] on button "Approve" at bounding box center [748, 229] width 46 height 16
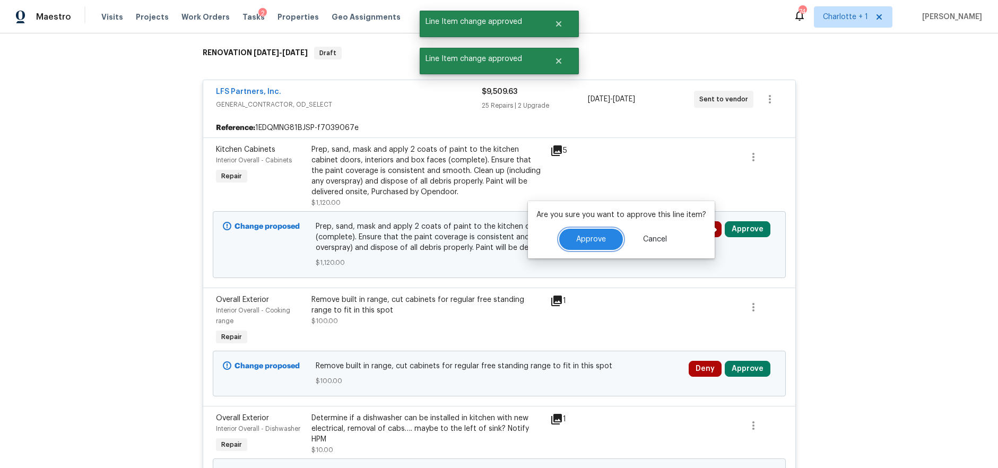
click at [598, 238] on span "Approve" at bounding box center [591, 240] width 30 height 8
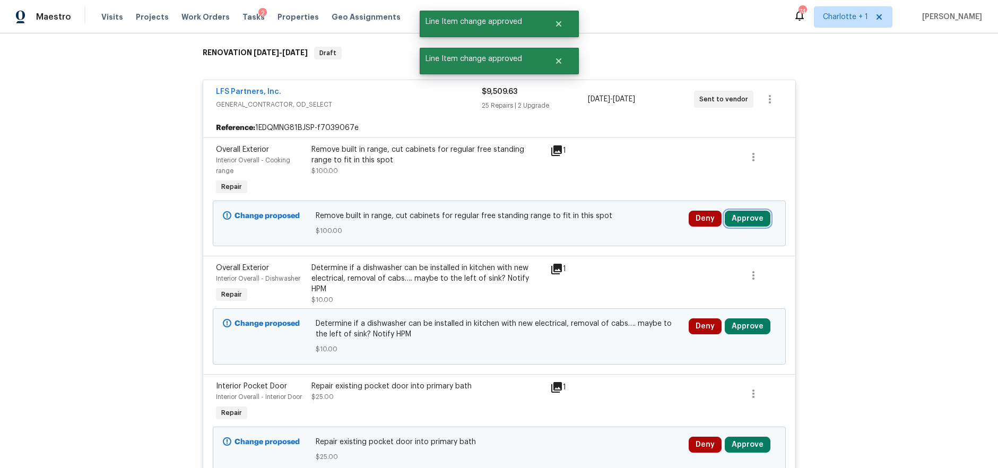
click at [748, 225] on button "Approve" at bounding box center [748, 219] width 46 height 16
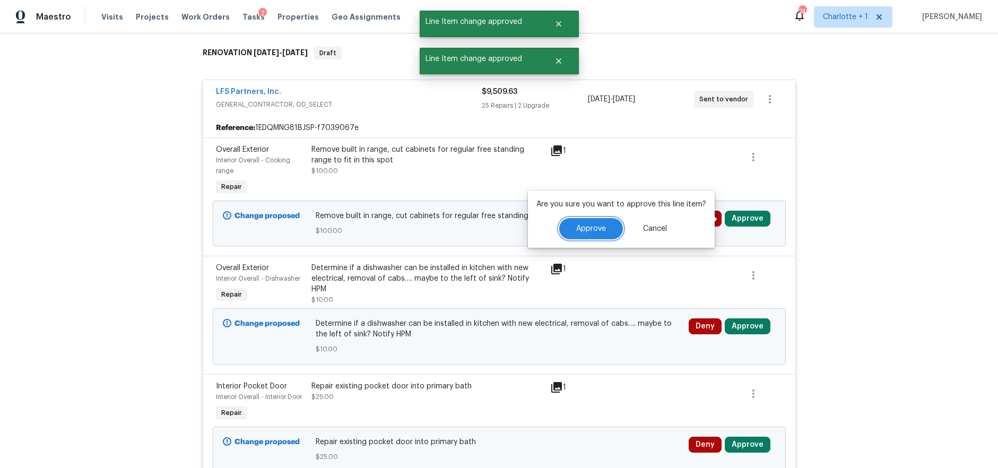
click at [601, 229] on span "Approve" at bounding box center [591, 229] width 30 height 8
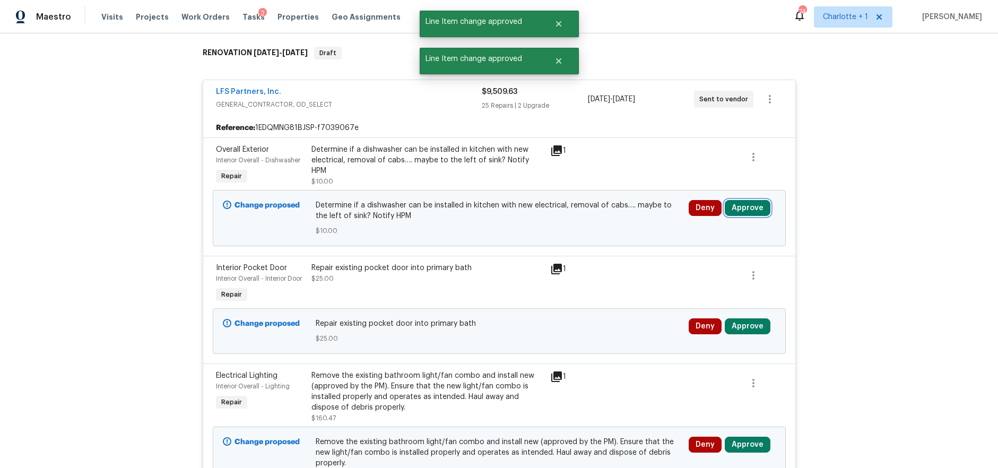
drag, startPoint x: 756, startPoint y: 212, endPoint x: 742, endPoint y: 212, distance: 14.3
click at [756, 212] on button "Approve" at bounding box center [748, 208] width 46 height 16
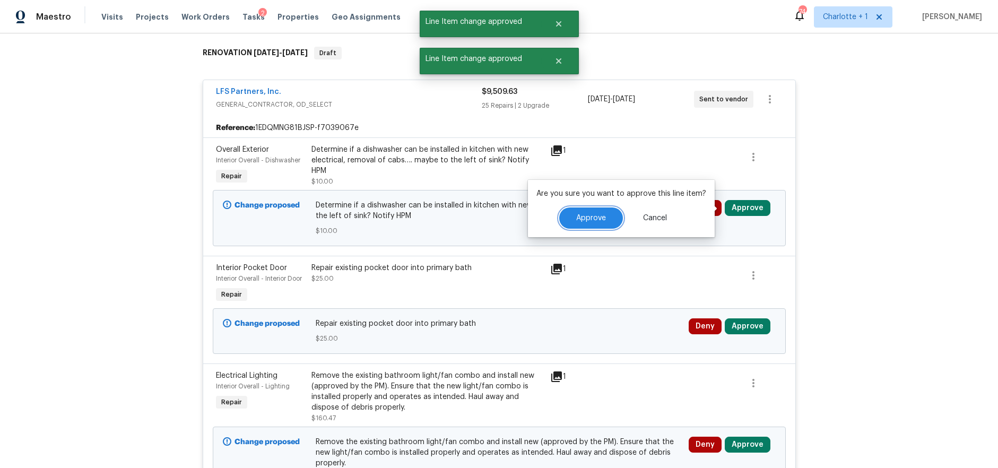
click at [603, 217] on span "Approve" at bounding box center [591, 218] width 30 height 8
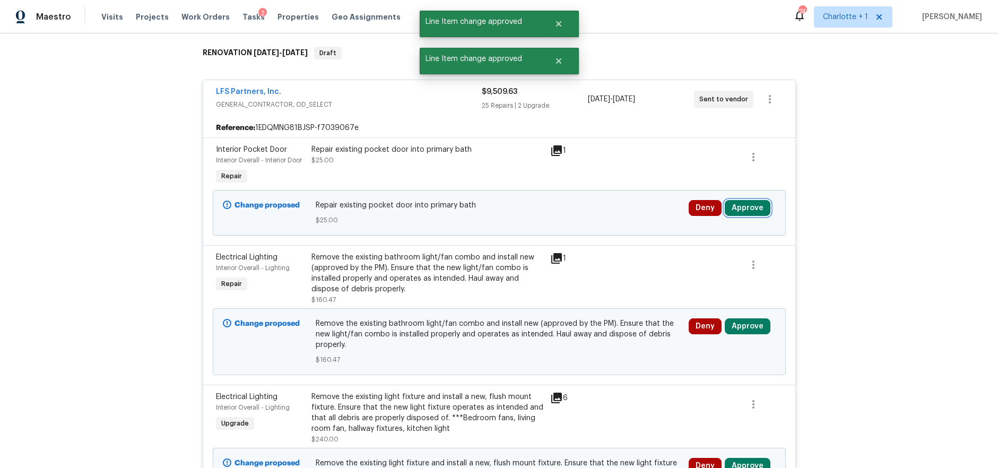
drag, startPoint x: 745, startPoint y: 211, endPoint x: 731, endPoint y: 212, distance: 13.8
click at [745, 211] on button "Approve" at bounding box center [748, 208] width 46 height 16
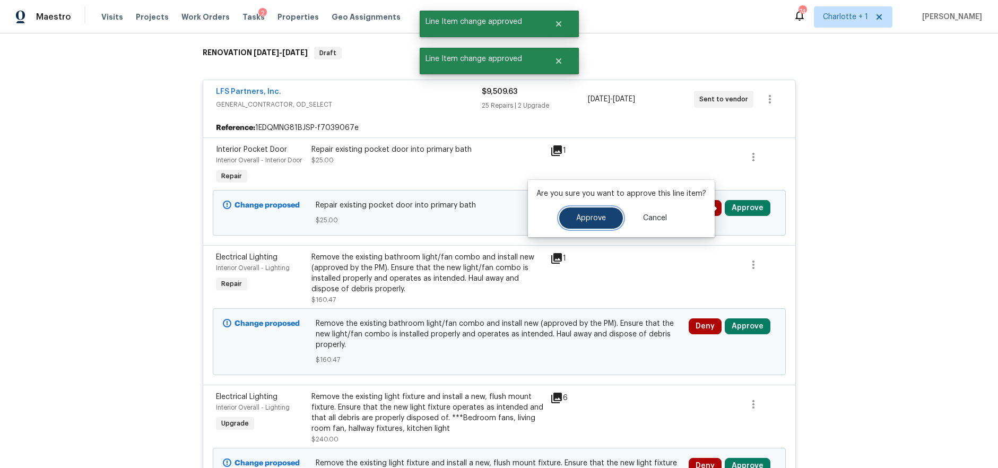
click at [598, 212] on button "Approve" at bounding box center [591, 218] width 64 height 21
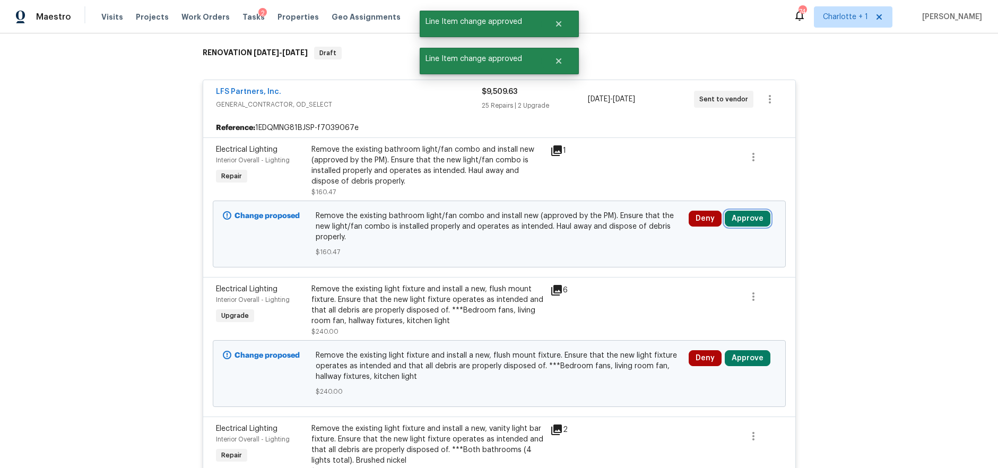
drag, startPoint x: 736, startPoint y: 216, endPoint x: 721, endPoint y: 216, distance: 14.9
click at [734, 216] on button "Approve" at bounding box center [748, 219] width 46 height 16
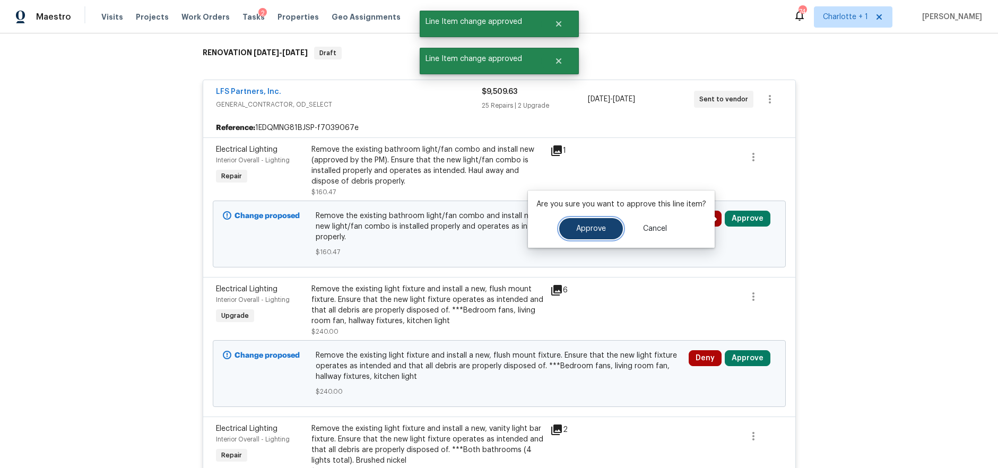
click at [608, 222] on button "Approve" at bounding box center [591, 228] width 64 height 21
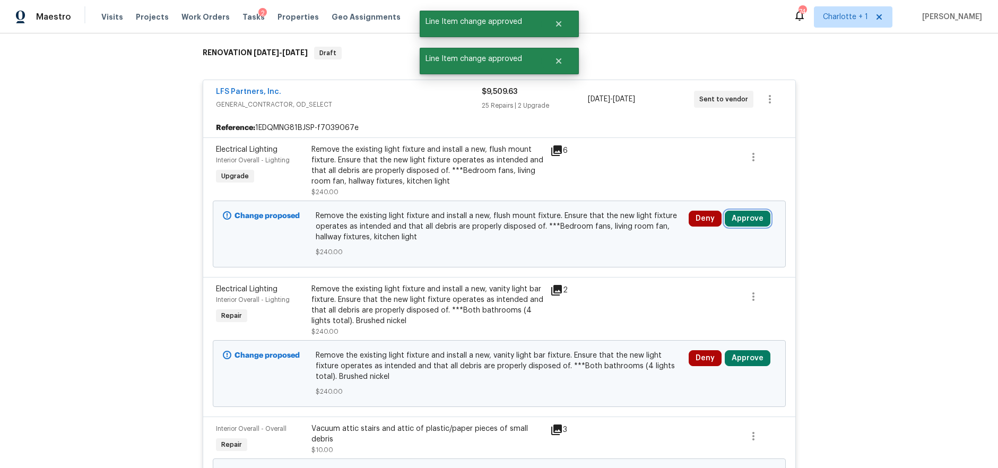
drag, startPoint x: 744, startPoint y: 218, endPoint x: 729, endPoint y: 219, distance: 14.4
click at [744, 218] on button "Approve" at bounding box center [748, 219] width 46 height 16
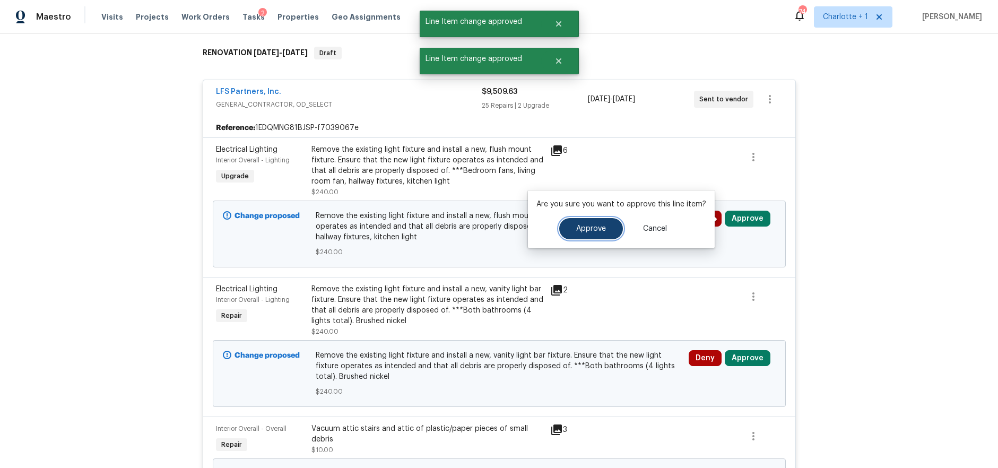
click at [609, 229] on button "Approve" at bounding box center [591, 228] width 64 height 21
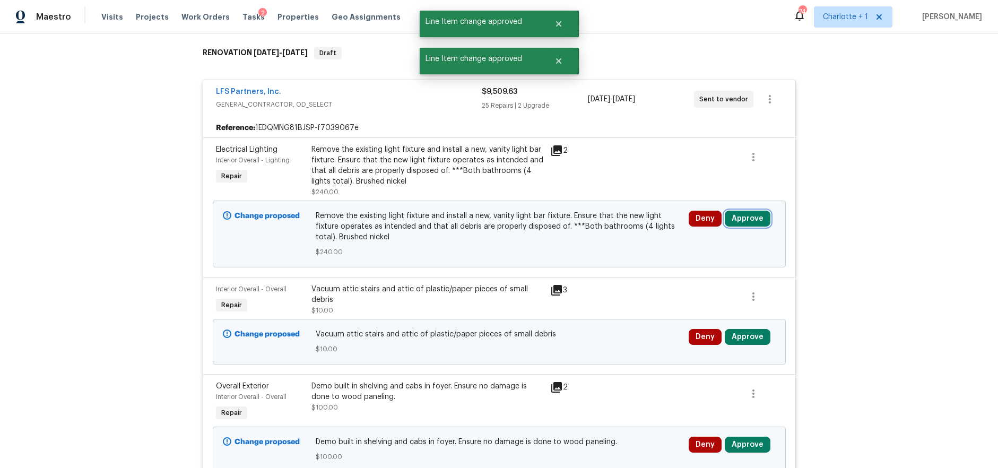
click at [736, 213] on button "Approve" at bounding box center [748, 219] width 46 height 16
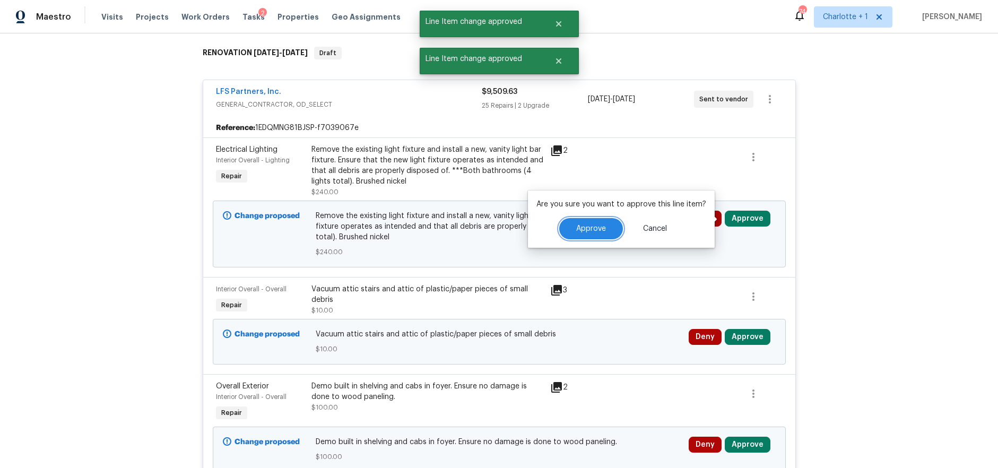
click at [590, 225] on span "Approve" at bounding box center [591, 229] width 30 height 8
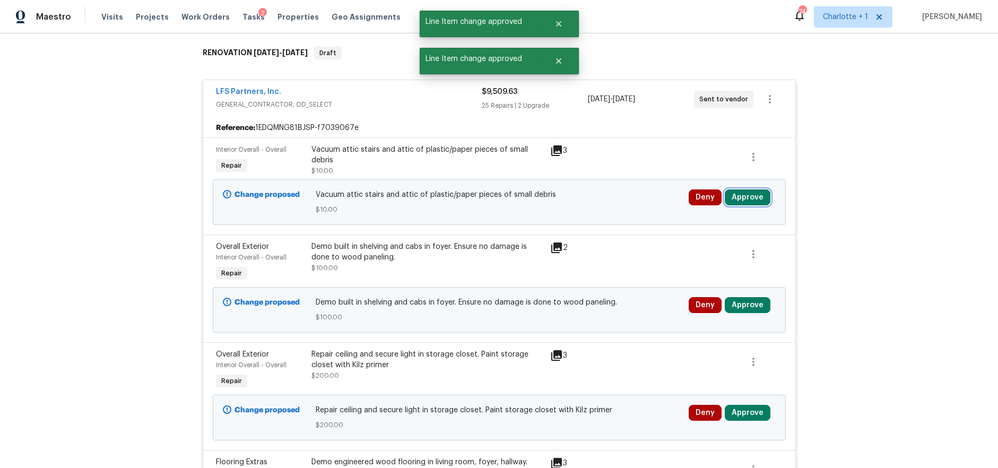
click at [741, 202] on button "Approve" at bounding box center [748, 197] width 46 height 16
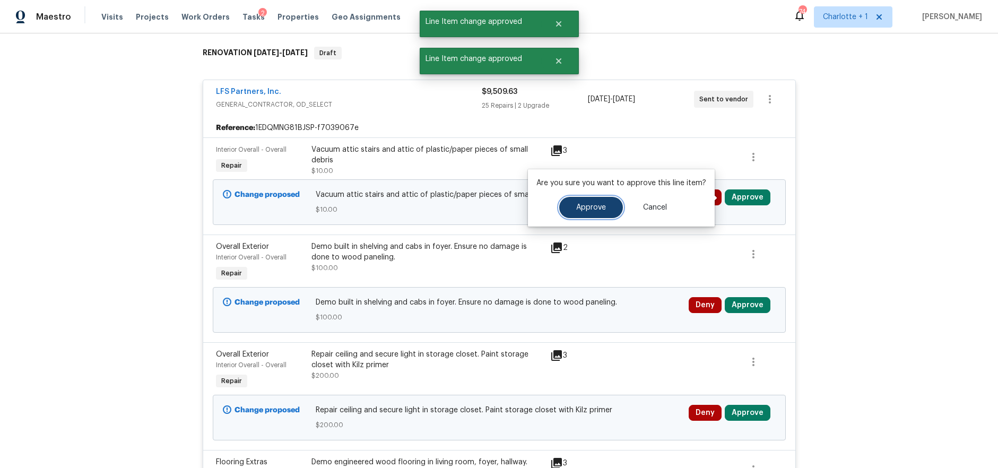
click at [609, 213] on button "Approve" at bounding box center [591, 207] width 64 height 21
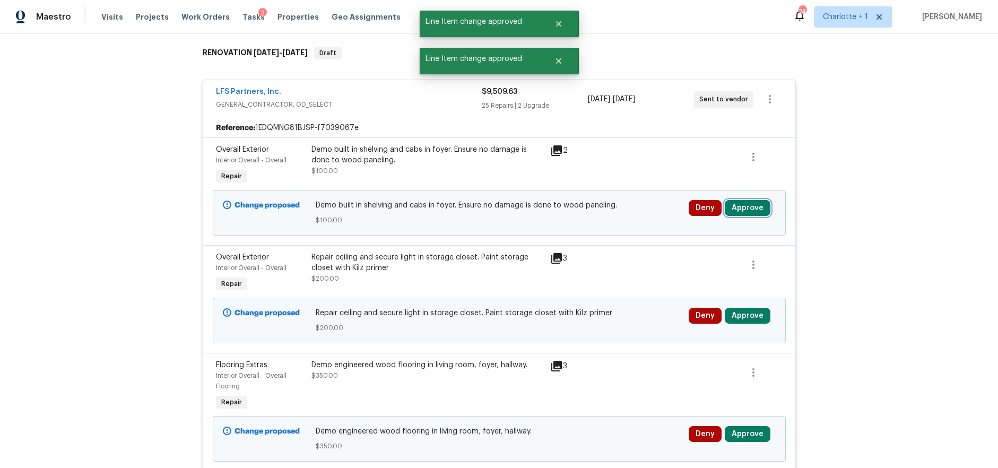
click at [727, 204] on button "Approve" at bounding box center [748, 208] width 46 height 16
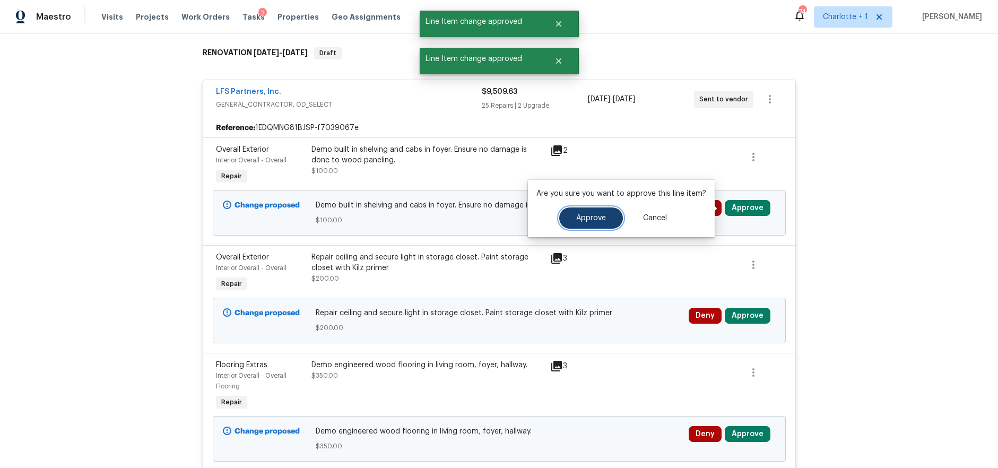
click at [596, 209] on button "Approve" at bounding box center [591, 218] width 64 height 21
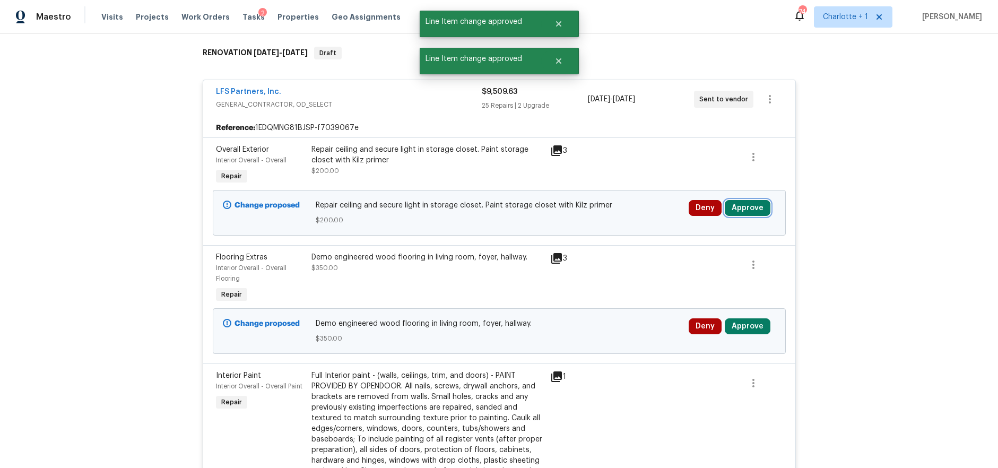
click at [725, 202] on button "Approve" at bounding box center [748, 208] width 46 height 16
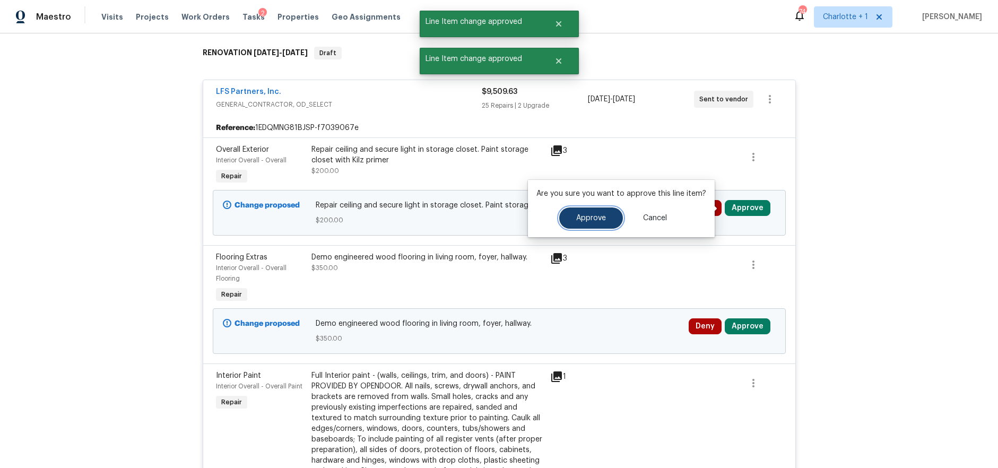
click at [564, 222] on button "Approve" at bounding box center [591, 218] width 64 height 21
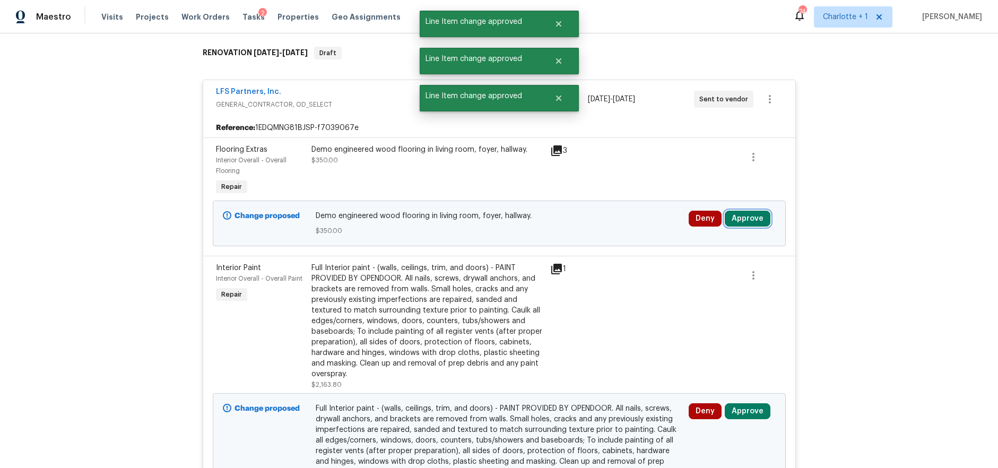
click at [734, 215] on button "Approve" at bounding box center [748, 219] width 46 height 16
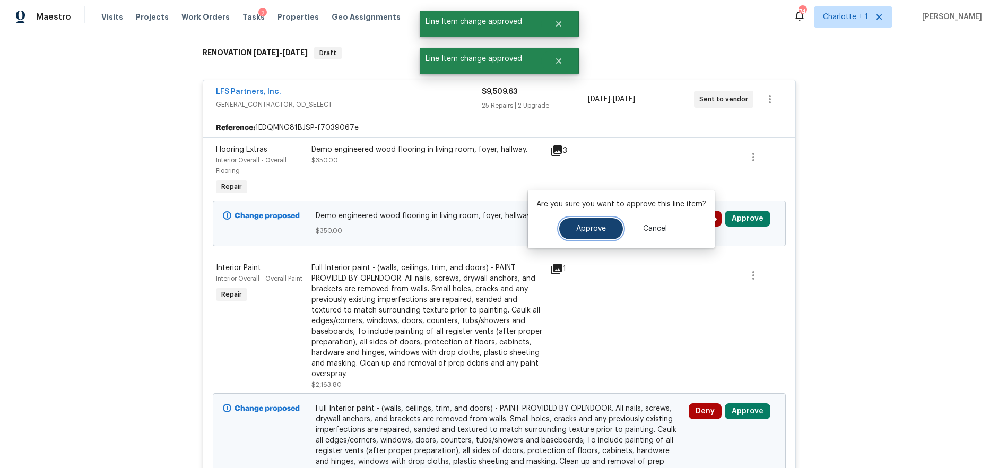
click at [596, 225] on span "Approve" at bounding box center [591, 229] width 30 height 8
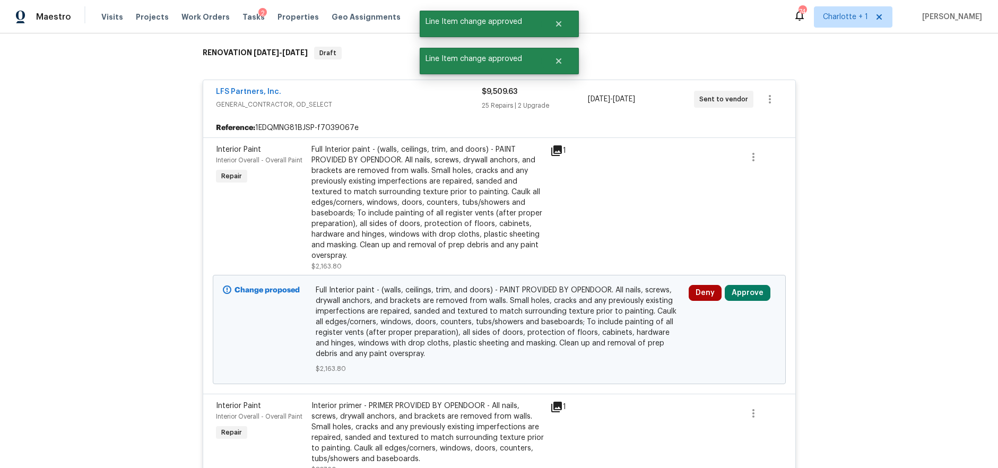
click at [746, 284] on div "Deny Approve" at bounding box center [732, 330] width 93 height 96
click at [744, 289] on button "Approve" at bounding box center [748, 293] width 46 height 16
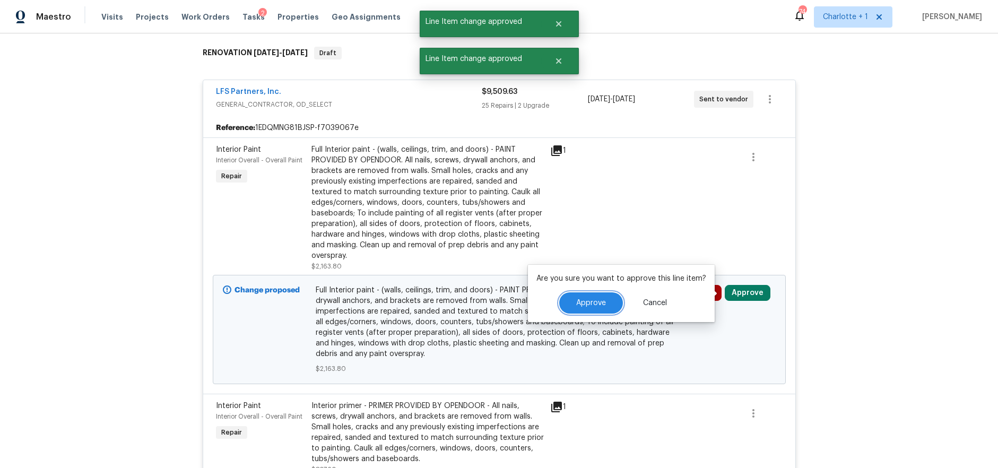
click at [596, 303] on span "Approve" at bounding box center [591, 303] width 30 height 8
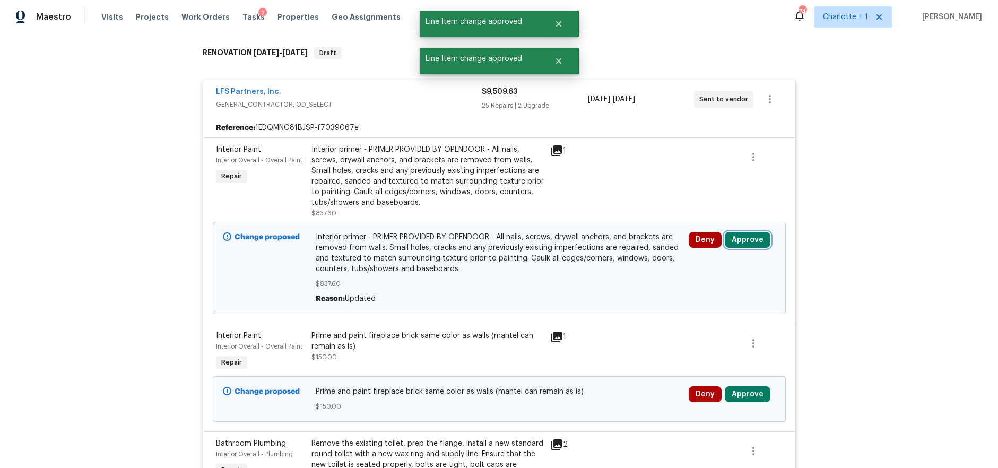
click at [743, 240] on button "Approve" at bounding box center [748, 240] width 46 height 16
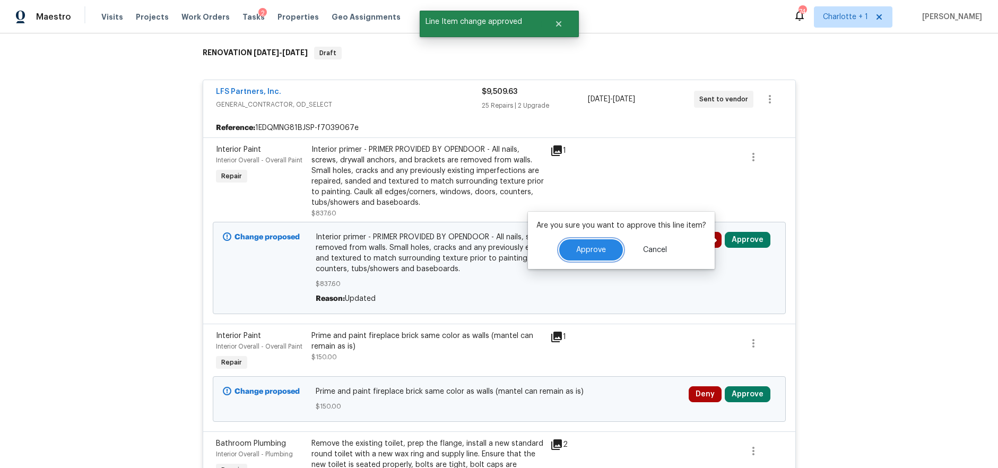
drag, startPoint x: 597, startPoint y: 248, endPoint x: 626, endPoint y: 246, distance: 29.3
click at [597, 248] on span "Approve" at bounding box center [591, 250] width 30 height 8
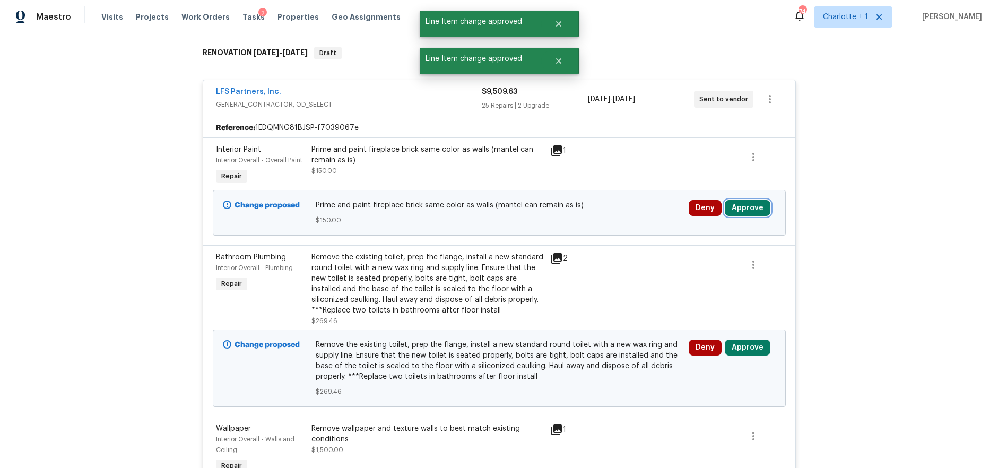
click at [745, 207] on button "Approve" at bounding box center [748, 208] width 46 height 16
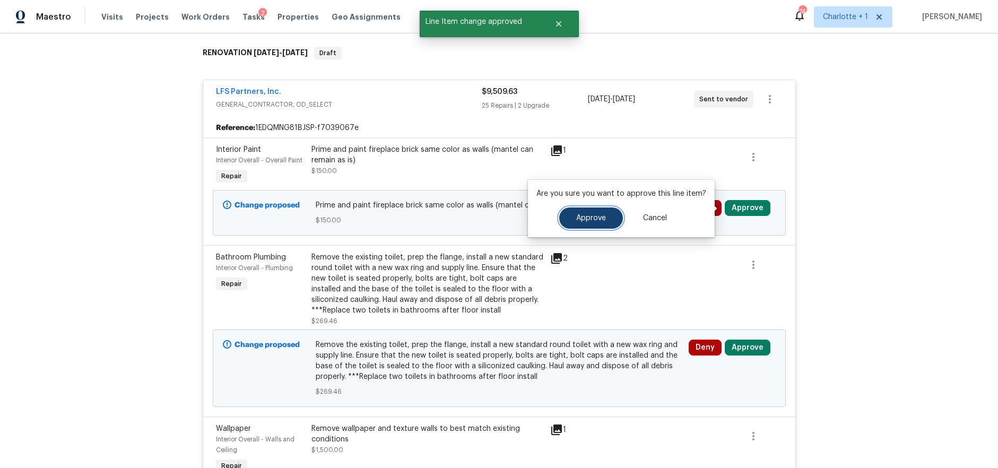
click at [602, 227] on button "Approve" at bounding box center [591, 218] width 64 height 21
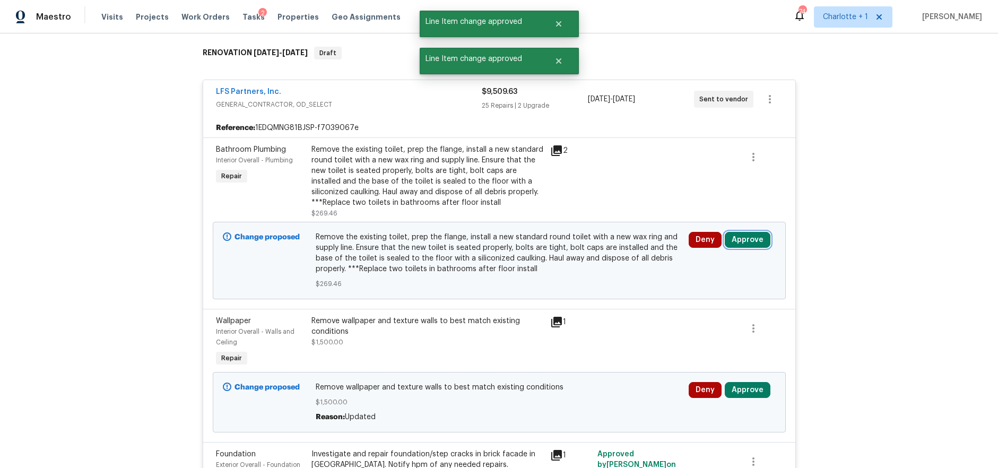
click at [744, 235] on button "Approve" at bounding box center [748, 240] width 46 height 16
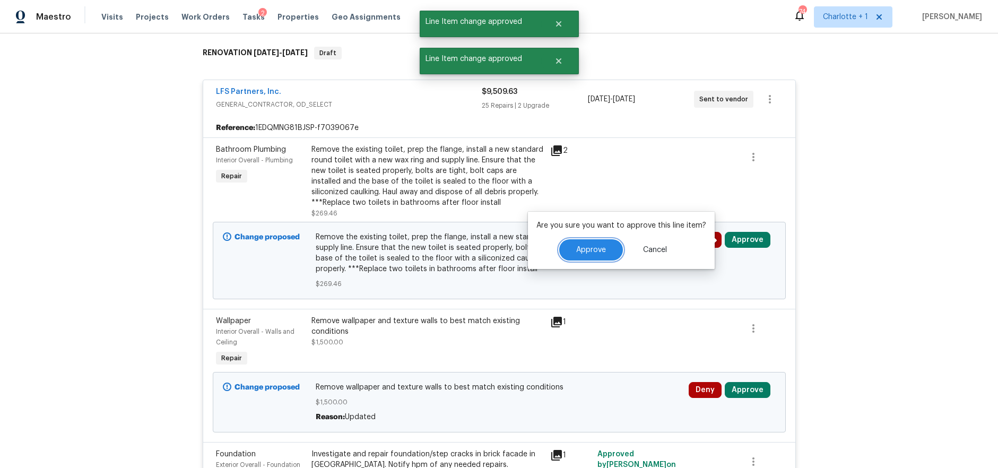
click at [602, 244] on button "Approve" at bounding box center [591, 249] width 64 height 21
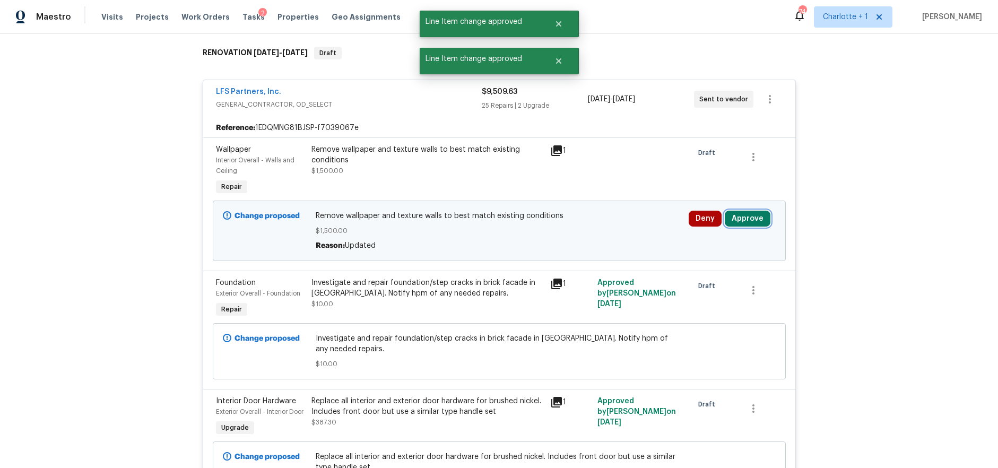
click at [737, 224] on button "Approve" at bounding box center [748, 219] width 46 height 16
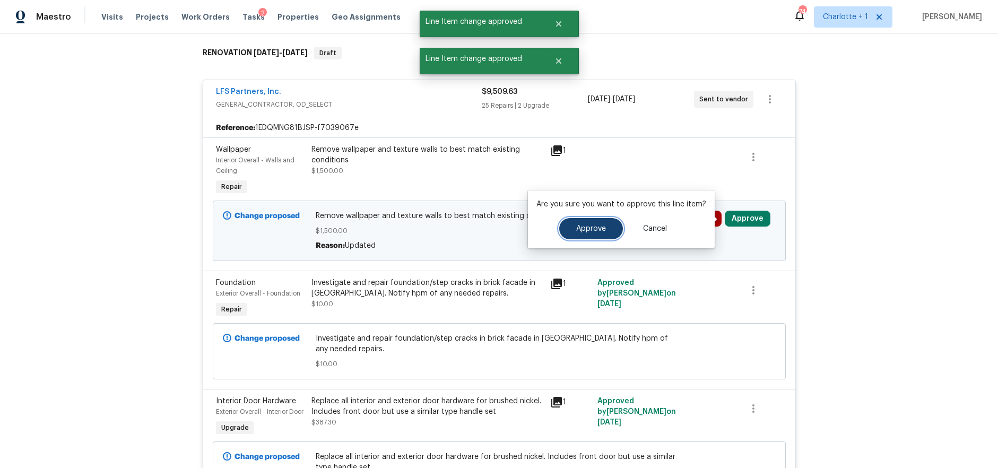
click at [576, 232] on span "Approve" at bounding box center [591, 229] width 30 height 8
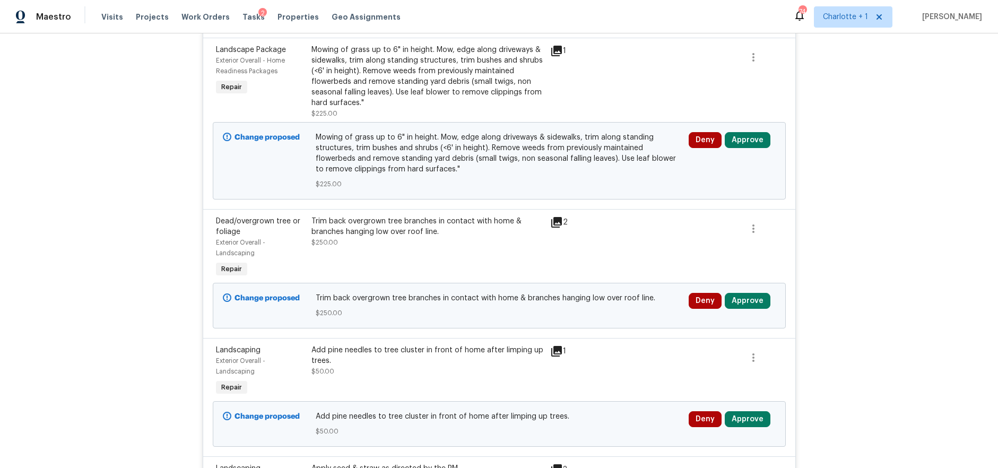
scroll to position [4002, 0]
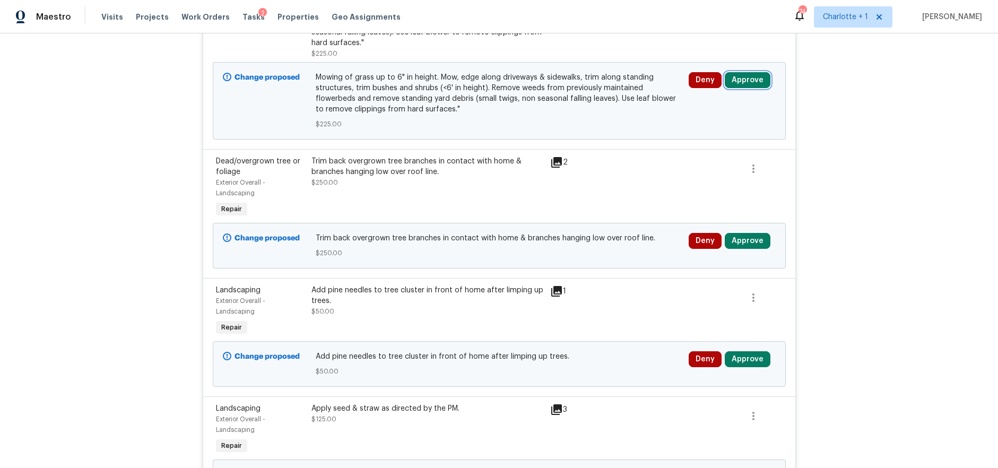
click at [747, 88] on button "Approve" at bounding box center [748, 80] width 46 height 16
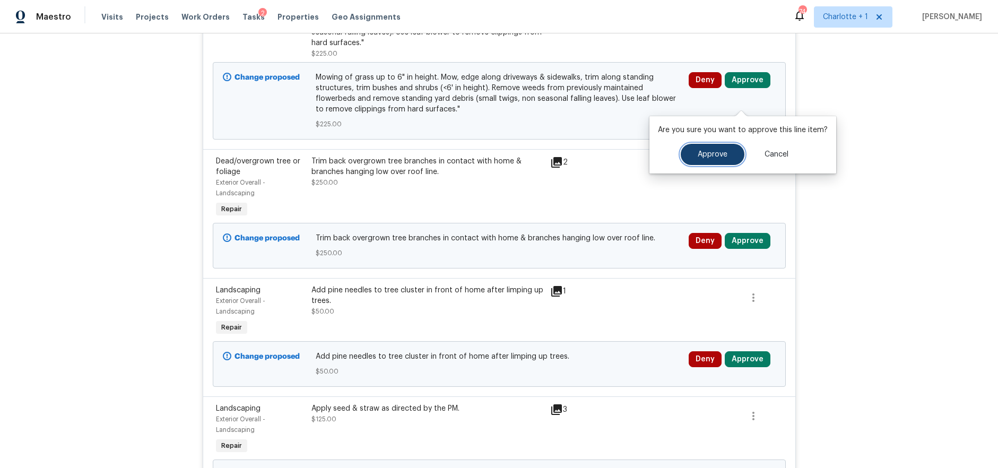
click at [696, 159] on button "Approve" at bounding box center [713, 154] width 64 height 21
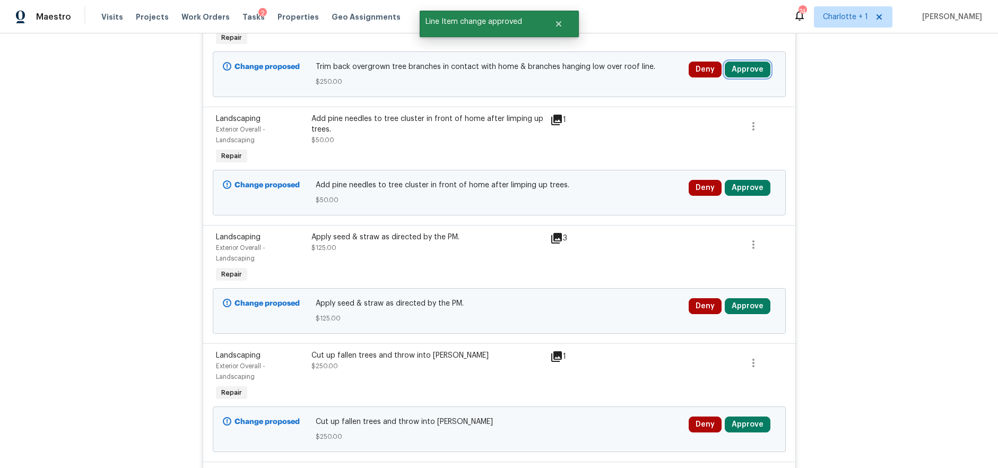
click at [750, 77] on button "Approve" at bounding box center [748, 70] width 46 height 16
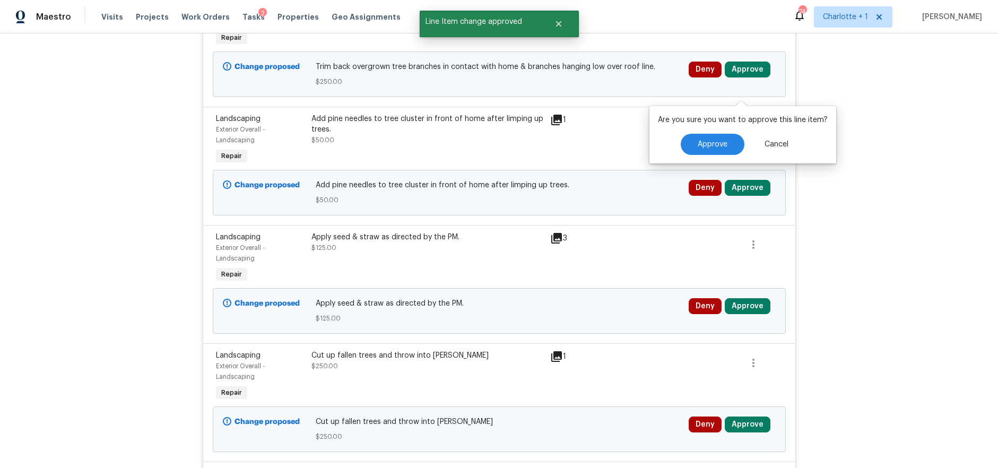
click at [703, 130] on div "Are you sure you want to approve this line item? Approve Cancel" at bounding box center [743, 134] width 187 height 57
click at [701, 139] on button "Approve" at bounding box center [713, 144] width 64 height 21
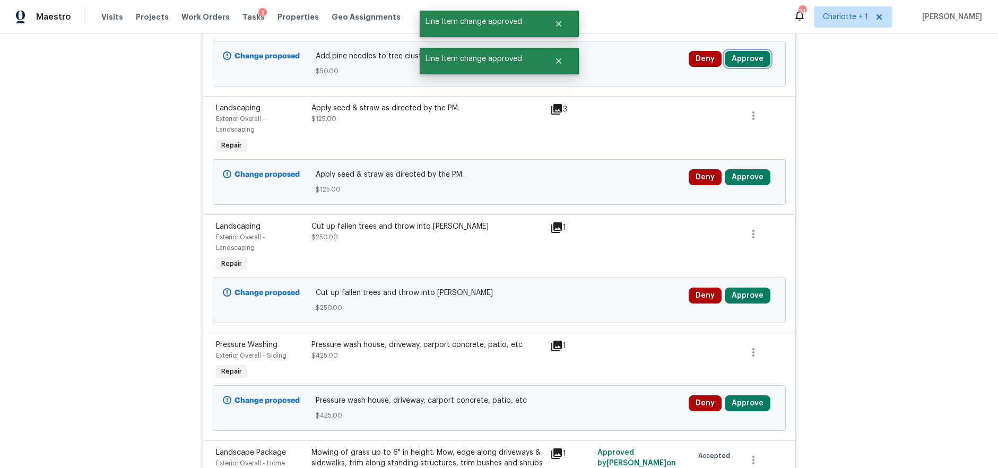
click at [759, 67] on button "Approve" at bounding box center [748, 59] width 46 height 16
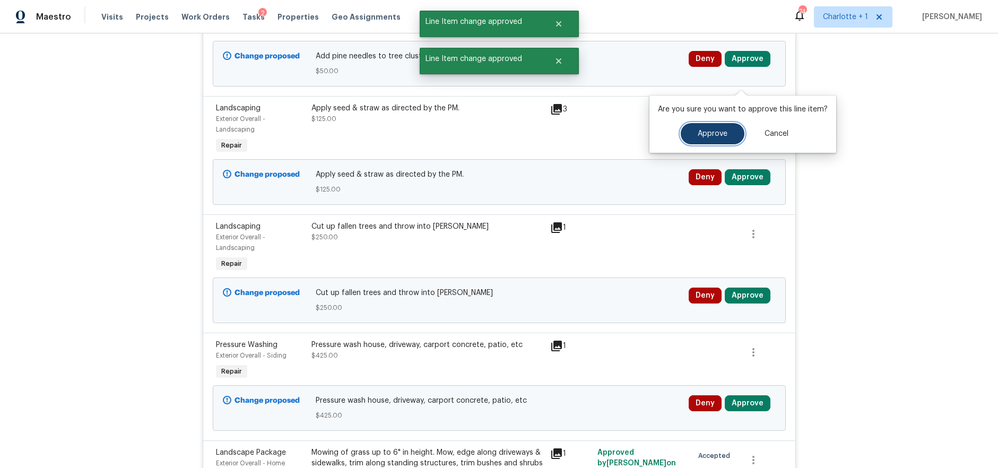
click at [703, 141] on button "Approve" at bounding box center [713, 133] width 64 height 21
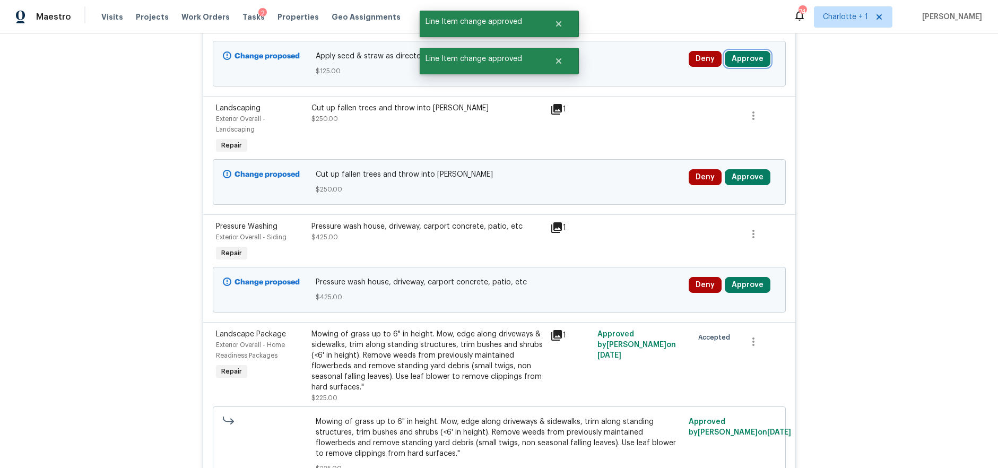
click at [744, 67] on button "Approve" at bounding box center [748, 59] width 46 height 16
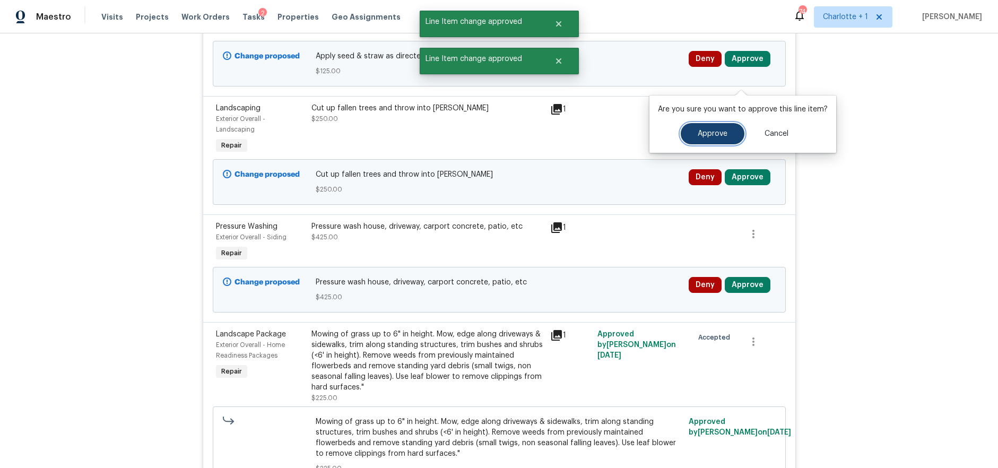
click at [709, 132] on span "Approve" at bounding box center [713, 134] width 30 height 8
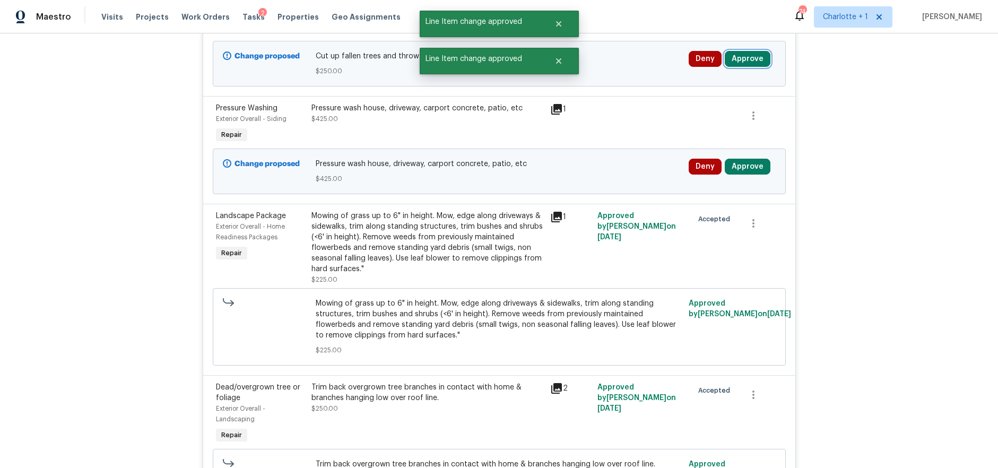
click at [747, 67] on button "Approve" at bounding box center [748, 59] width 46 height 16
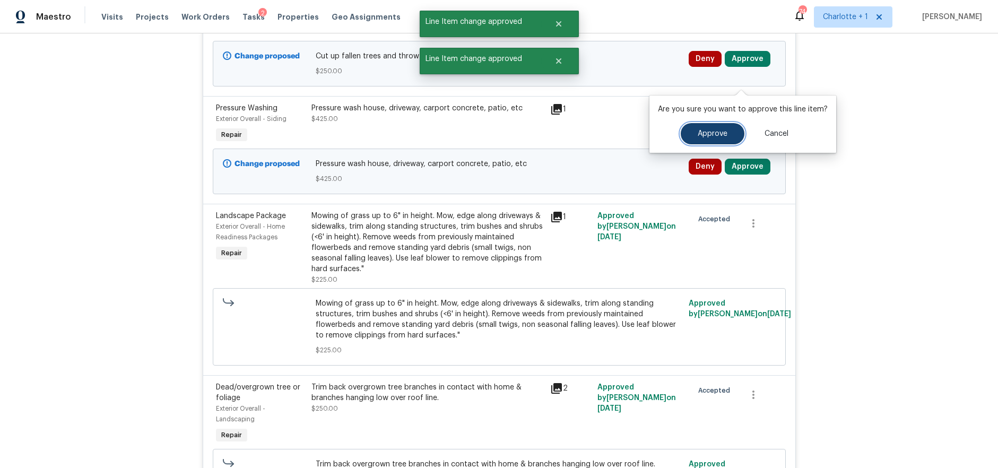
click at [701, 131] on span "Approve" at bounding box center [713, 134] width 30 height 8
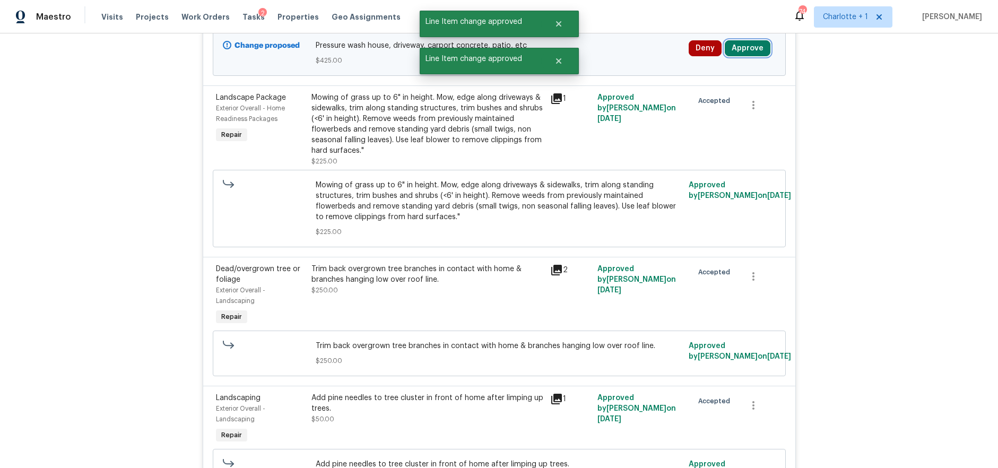
click at [740, 56] on button "Approve" at bounding box center [748, 48] width 46 height 16
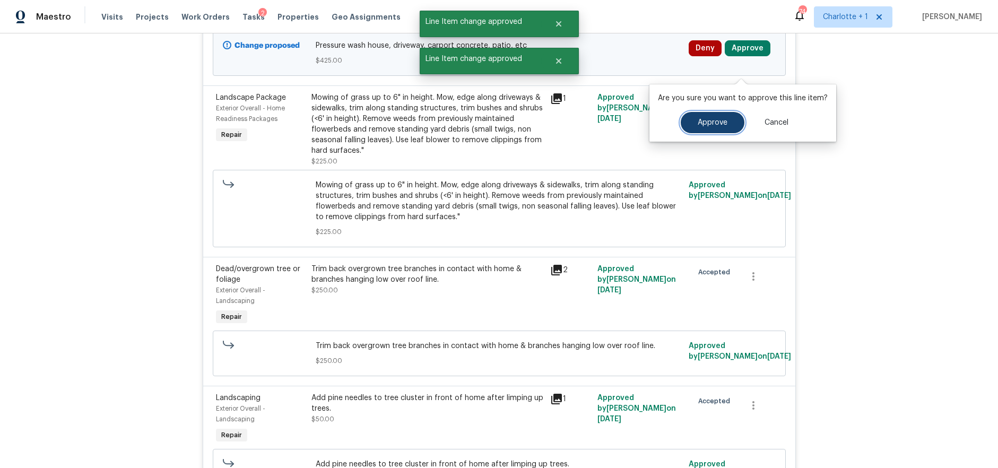
click at [713, 127] on button "Approve" at bounding box center [713, 122] width 64 height 21
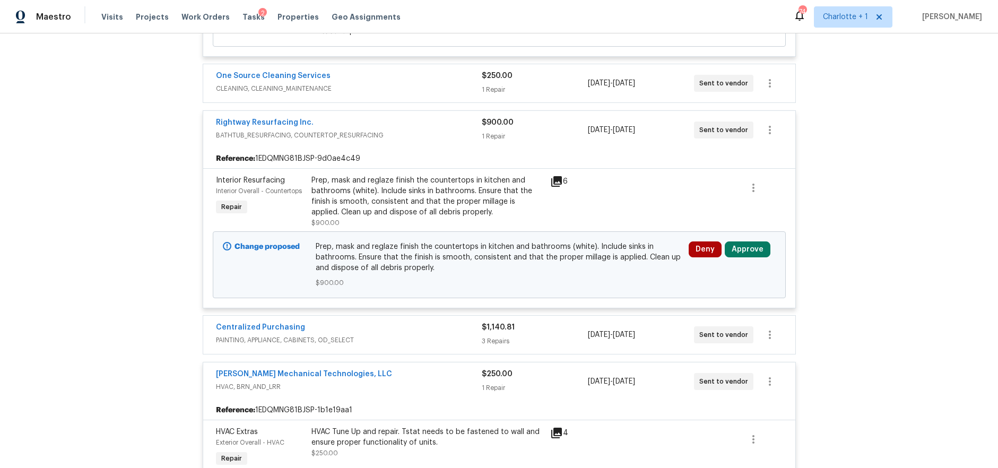
scroll to position [4688, 0]
click at [742, 257] on button "Approve" at bounding box center [748, 249] width 46 height 16
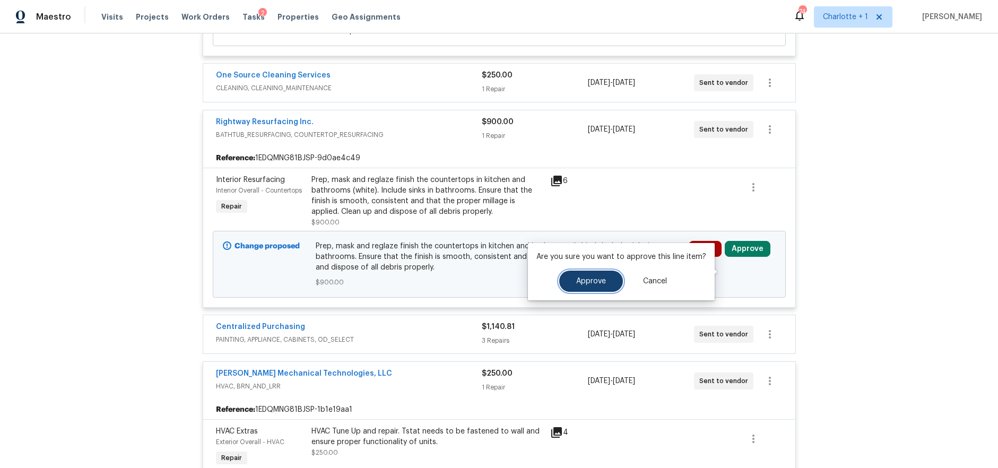
click at [584, 280] on span "Approve" at bounding box center [591, 282] width 30 height 8
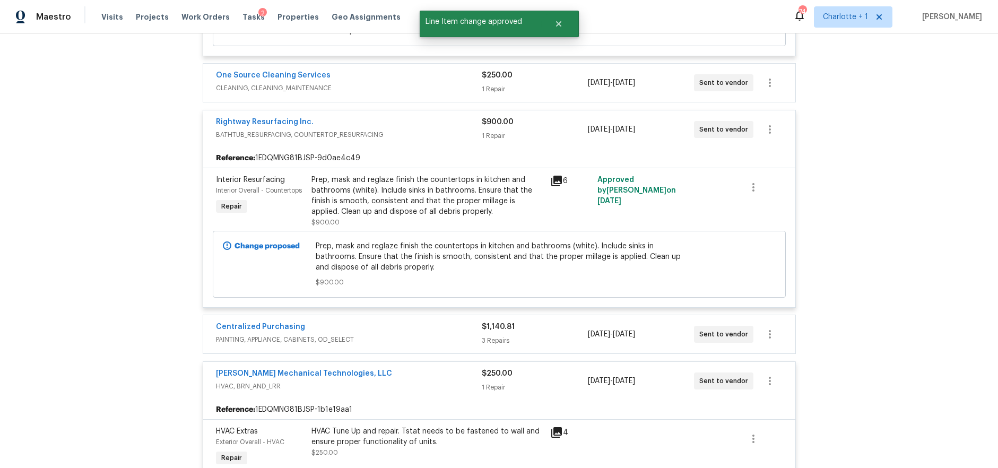
click at [622, 88] on span "9/10/2025 - 9/19/2025" at bounding box center [611, 82] width 47 height 11
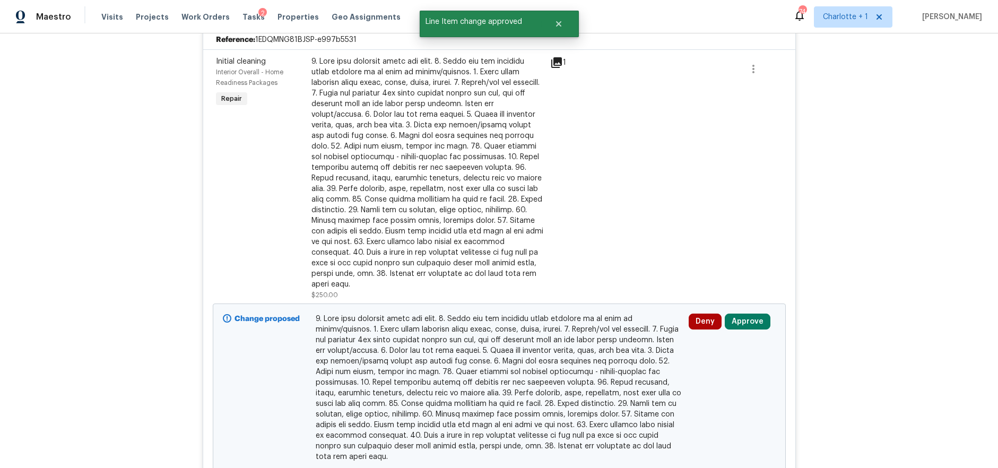
scroll to position [4769, 0]
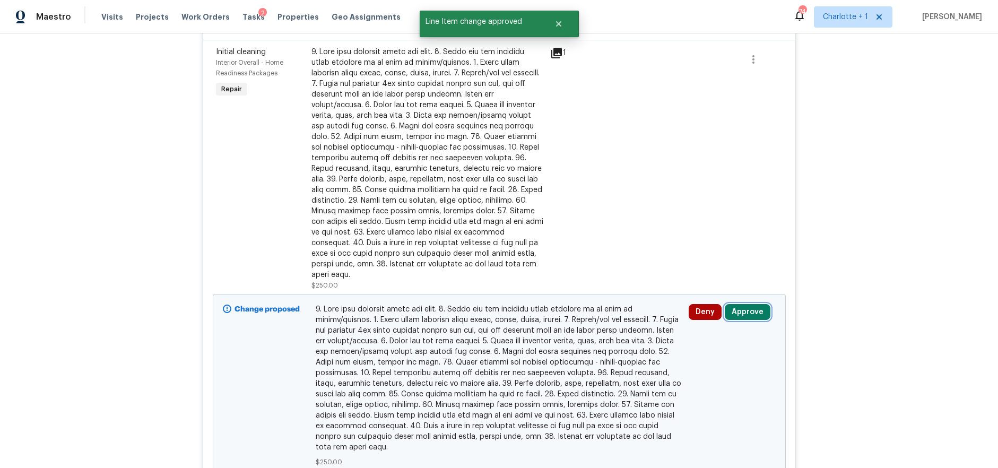
click at [746, 320] on button "Approve" at bounding box center [748, 312] width 46 height 16
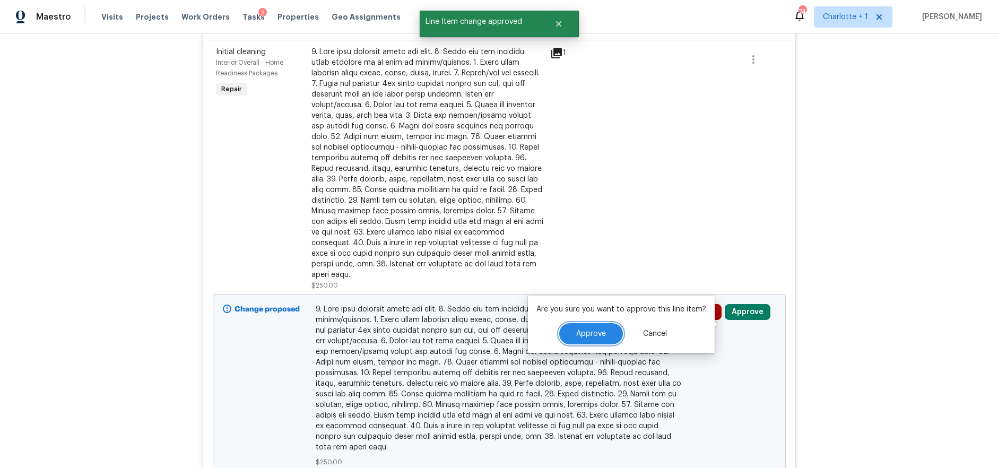
click at [589, 334] on span "Approve" at bounding box center [591, 334] width 30 height 8
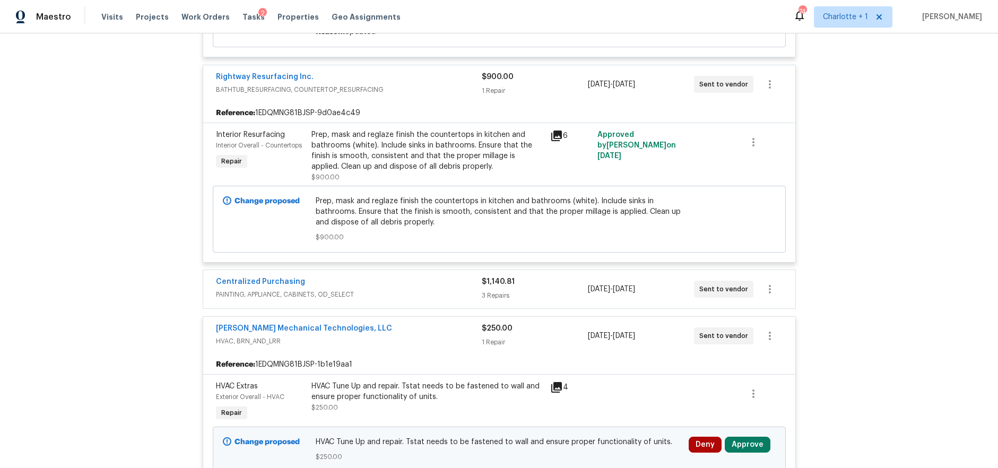
scroll to position [5226, 0]
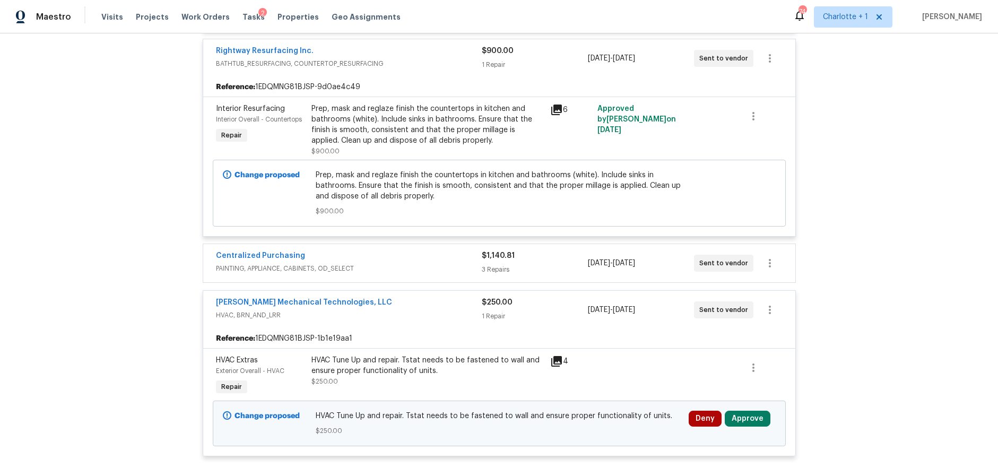
click at [536, 261] on div "$1,140.81" at bounding box center [535, 256] width 106 height 11
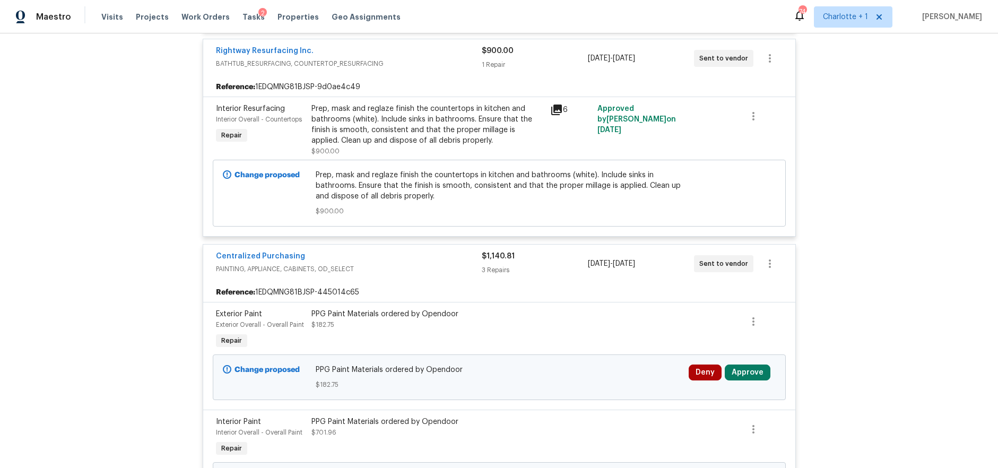
scroll to position [5277, 0]
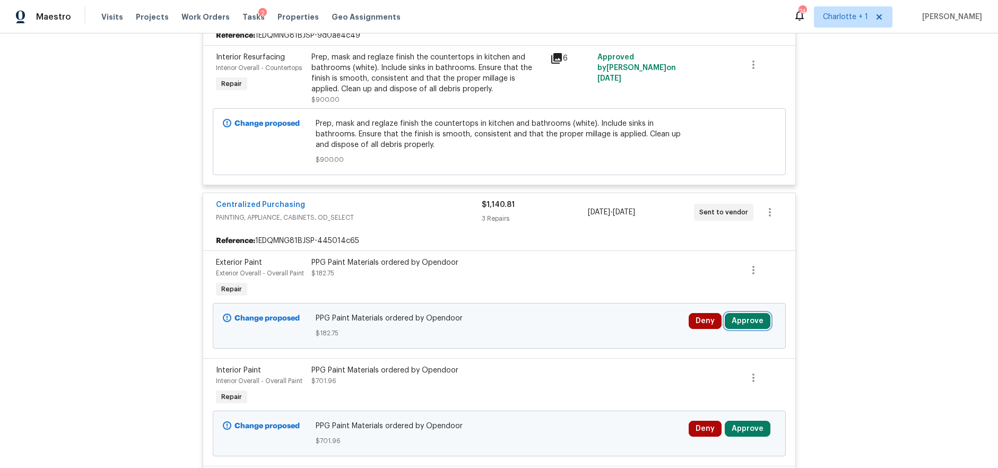
click at [734, 329] on button "Approve" at bounding box center [748, 321] width 46 height 16
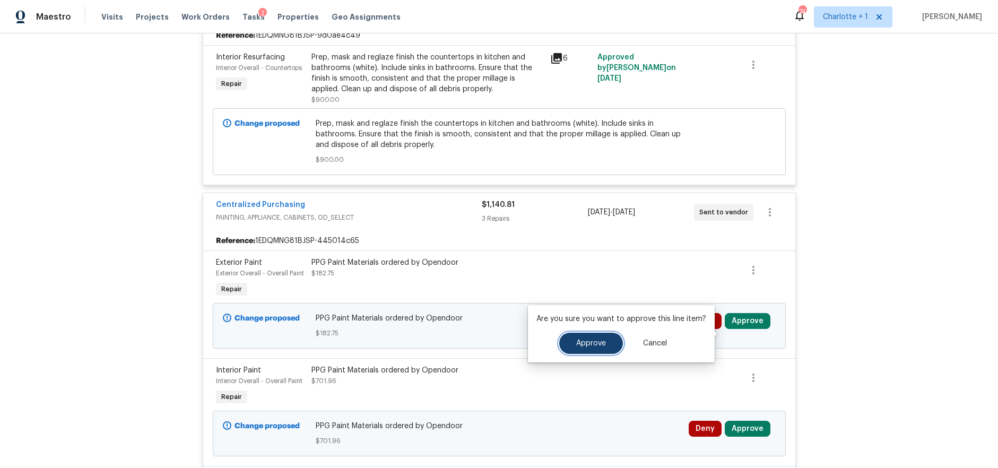
click at [612, 334] on button "Approve" at bounding box center [591, 343] width 64 height 21
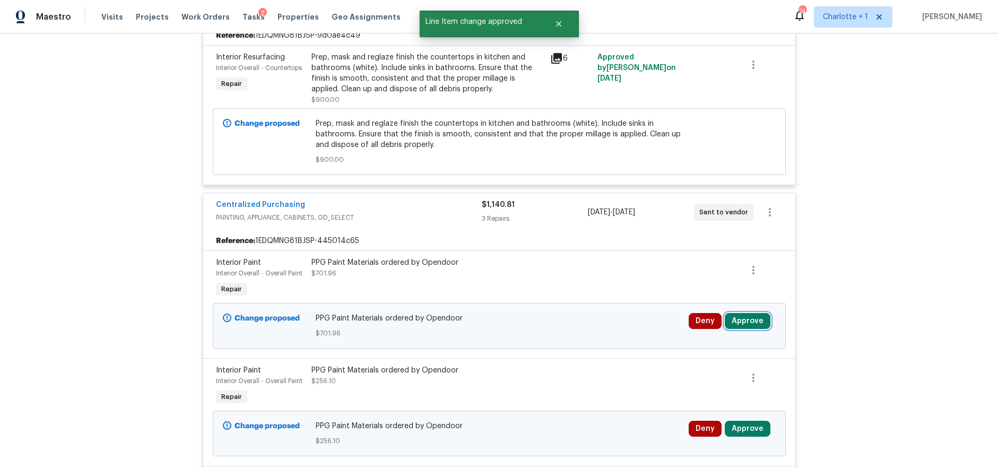
drag, startPoint x: 747, startPoint y: 331, endPoint x: 718, endPoint y: 331, distance: 29.7
click at [747, 329] on button "Approve" at bounding box center [748, 321] width 46 height 16
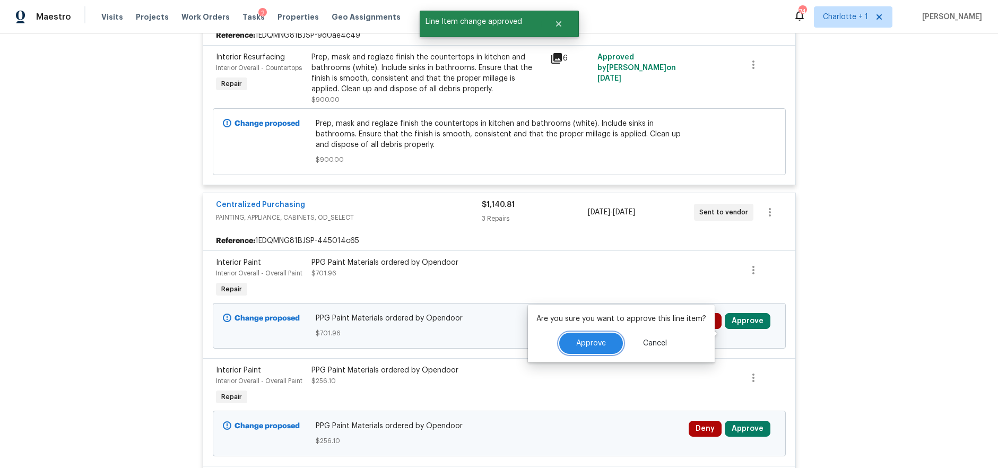
click at [606, 333] on button "Approve" at bounding box center [591, 343] width 64 height 21
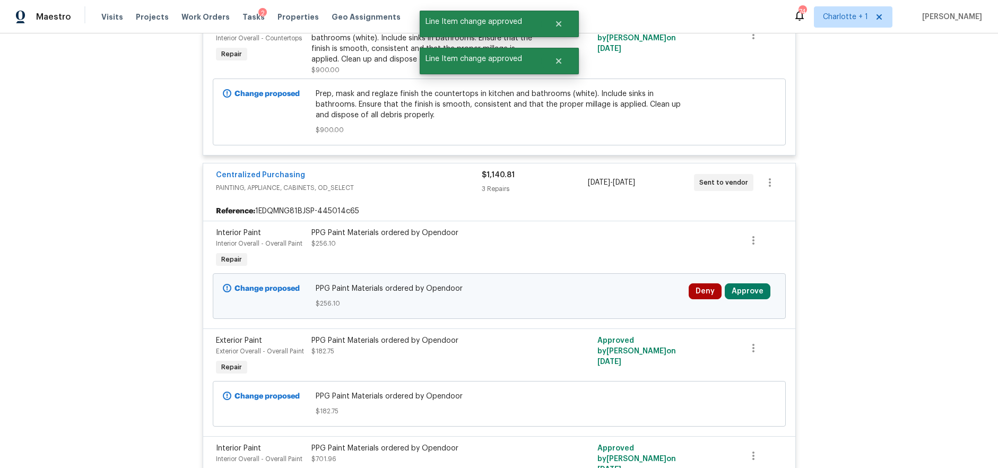
scroll to position [5345, 0]
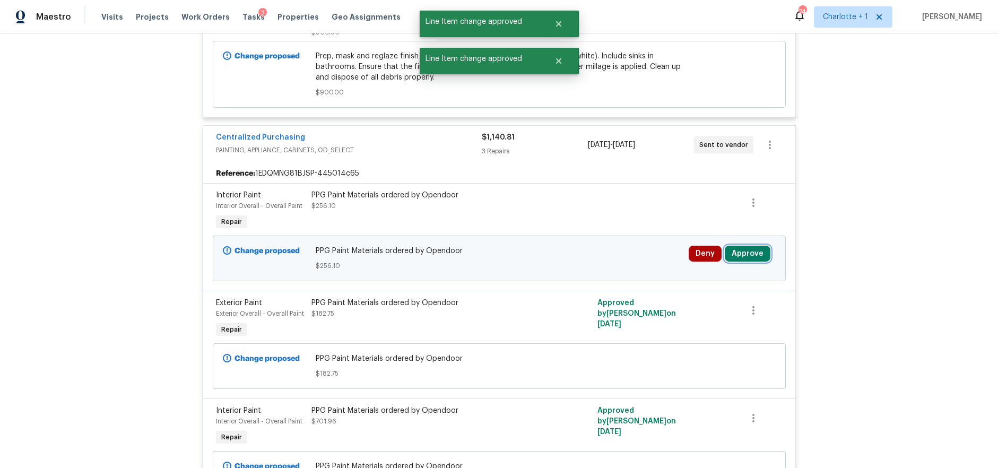
click at [726, 262] on button "Approve" at bounding box center [748, 254] width 46 height 16
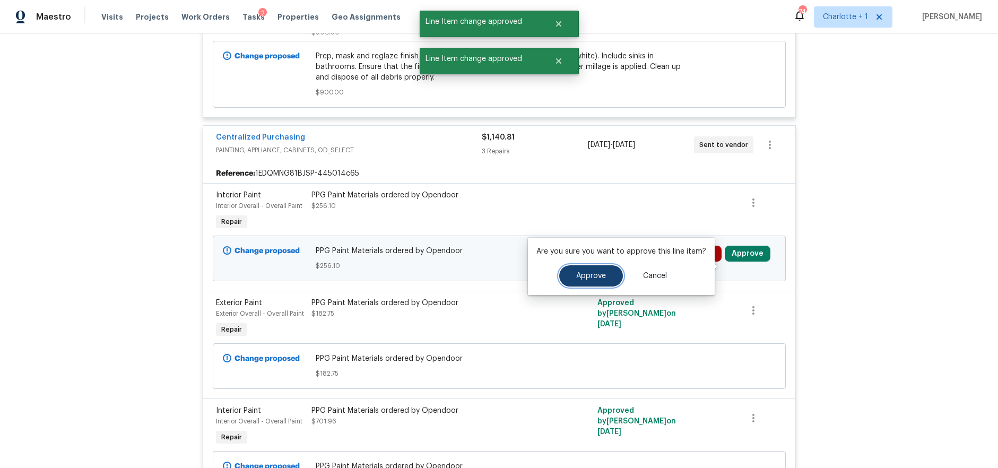
click at [611, 272] on button "Approve" at bounding box center [591, 275] width 64 height 21
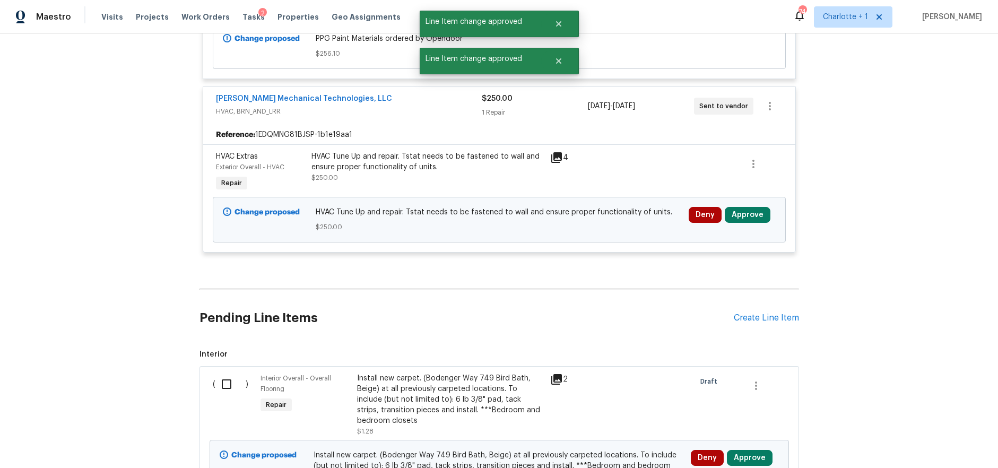
scroll to position [5758, 0]
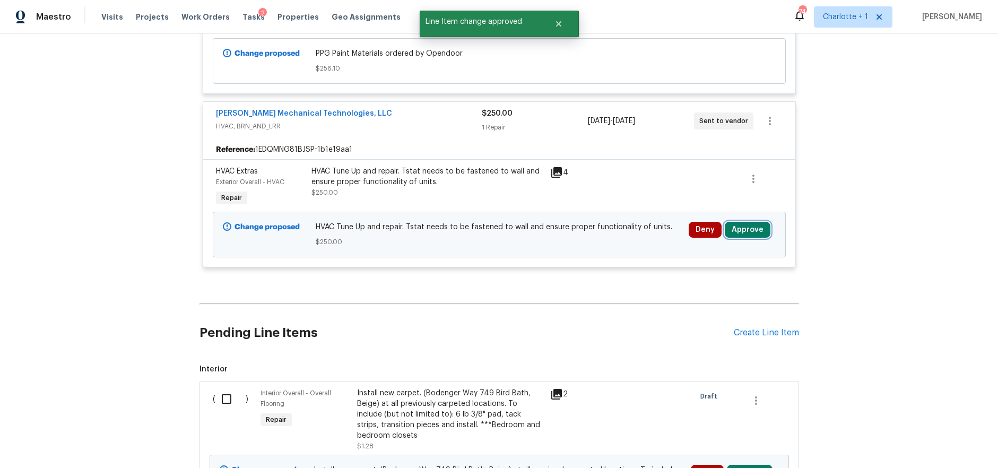
click at [739, 238] on button "Approve" at bounding box center [748, 230] width 46 height 16
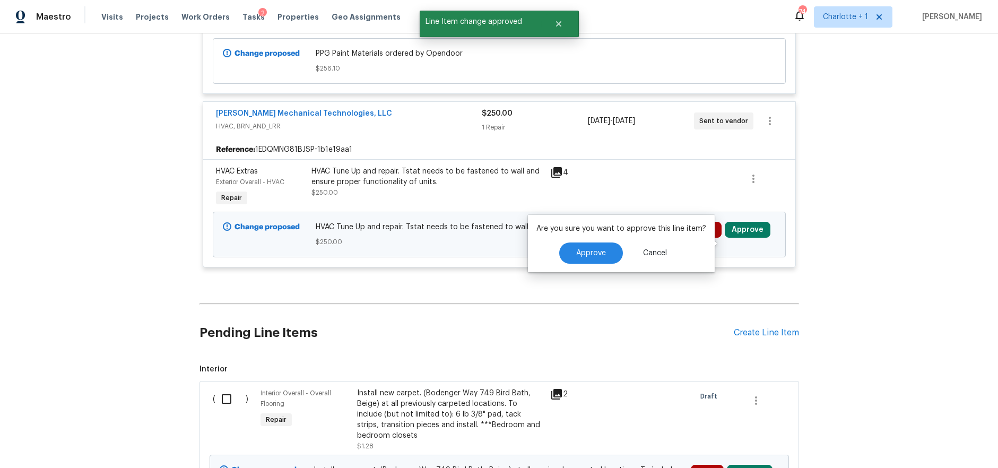
click at [609, 241] on div "Are you sure you want to approve this line item? Approve Cancel" at bounding box center [621, 243] width 187 height 57
click at [607, 245] on button "Approve" at bounding box center [591, 253] width 64 height 21
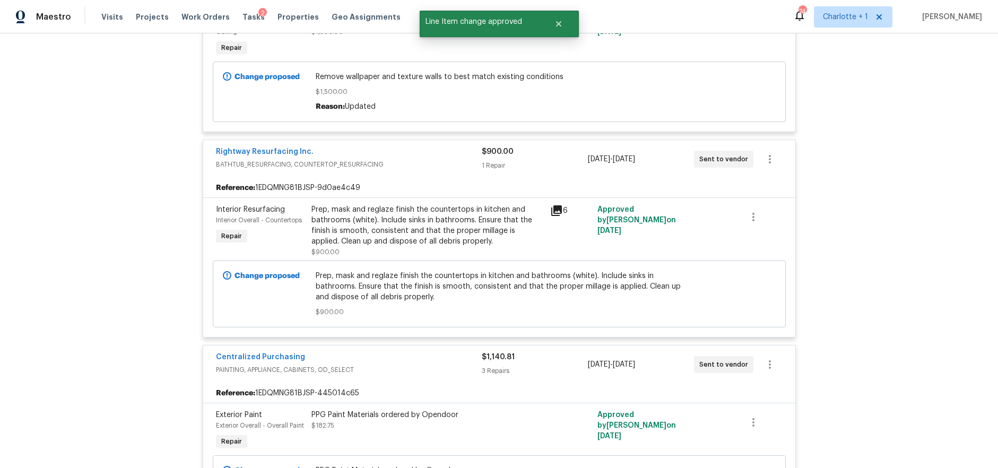
scroll to position [6045, 0]
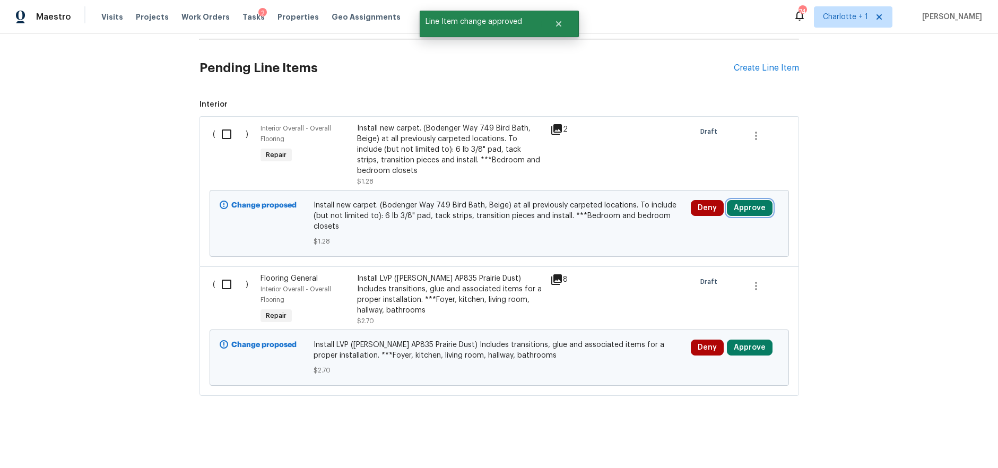
click at [743, 200] on button "Approve" at bounding box center [750, 208] width 46 height 16
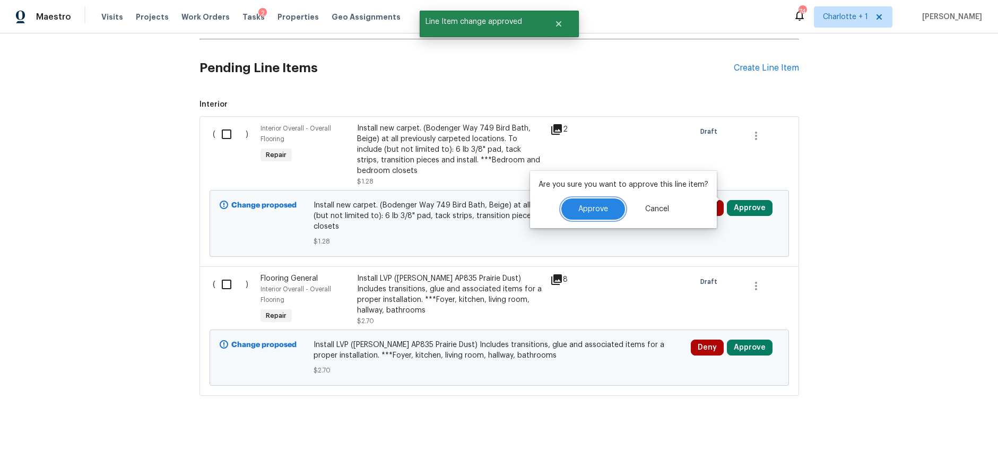
click at [588, 202] on button "Approve" at bounding box center [594, 209] width 64 height 21
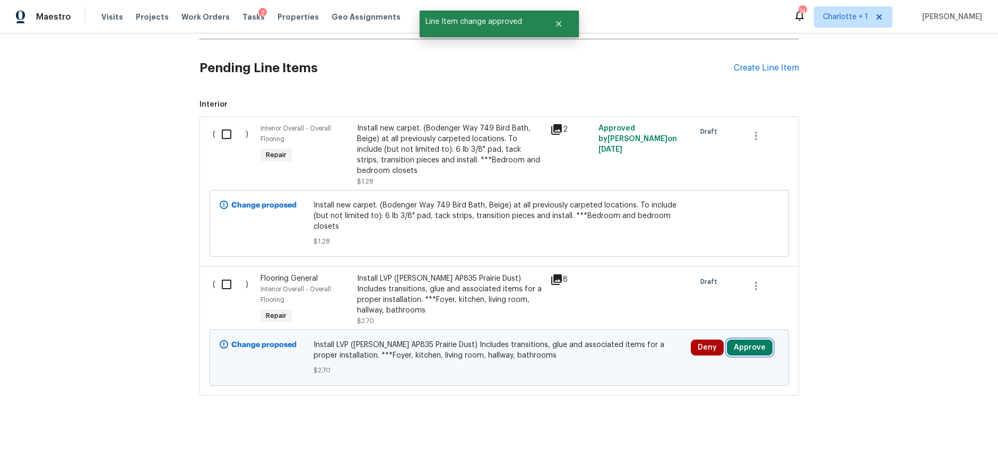
click at [738, 340] on button "Approve" at bounding box center [750, 348] width 46 height 16
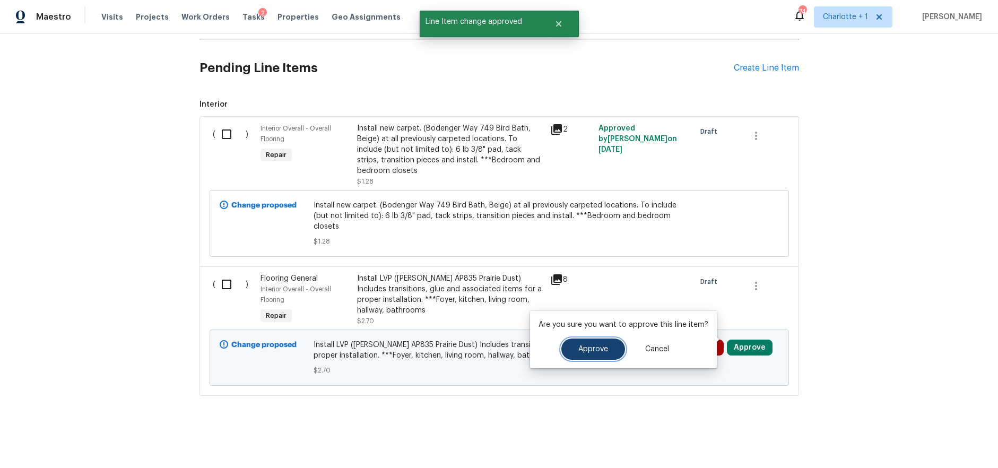
click at [615, 344] on button "Approve" at bounding box center [594, 349] width 64 height 21
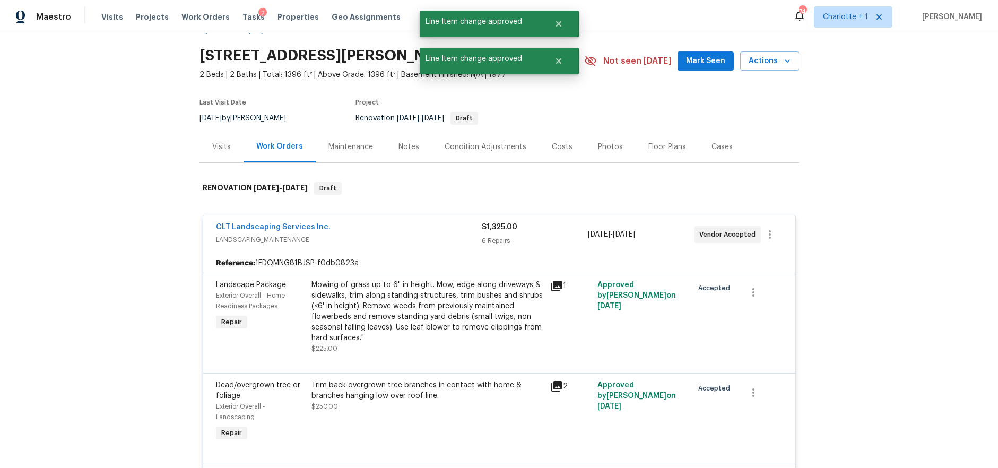
scroll to position [0, 0]
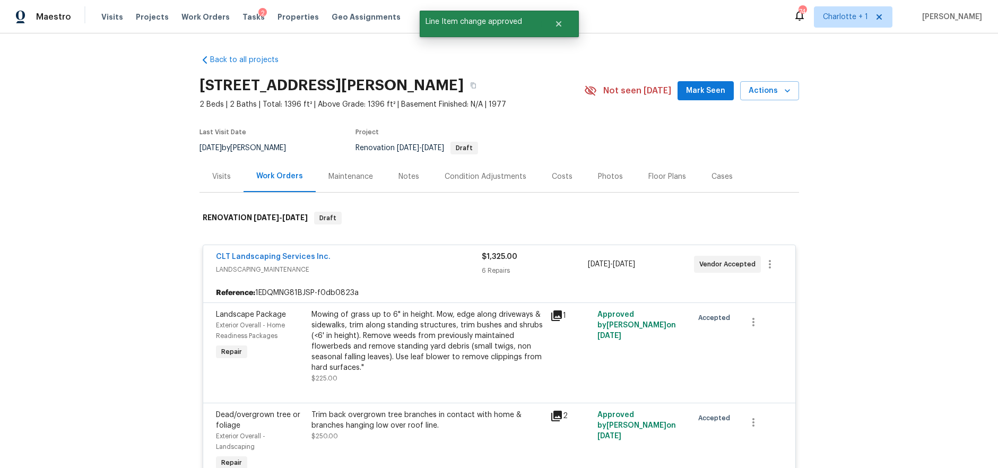
click at [552, 173] on div "Costs" at bounding box center [562, 176] width 21 height 11
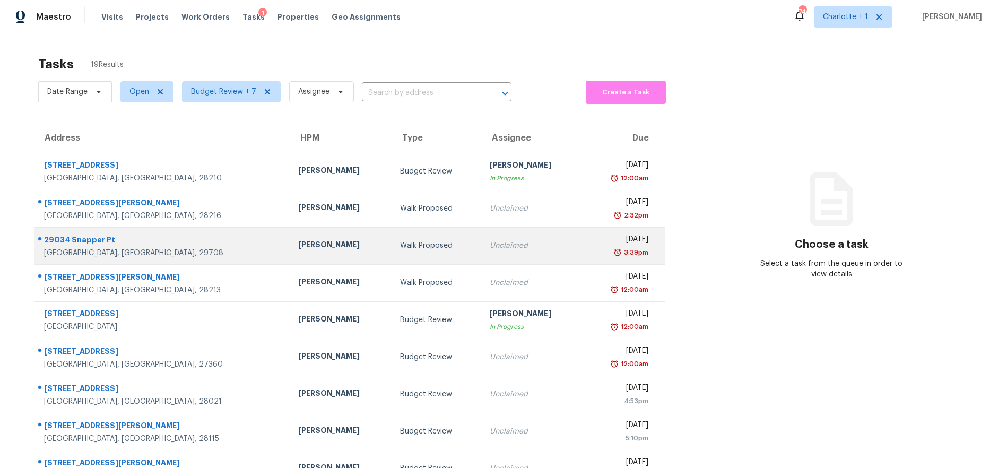
scroll to position [92, 0]
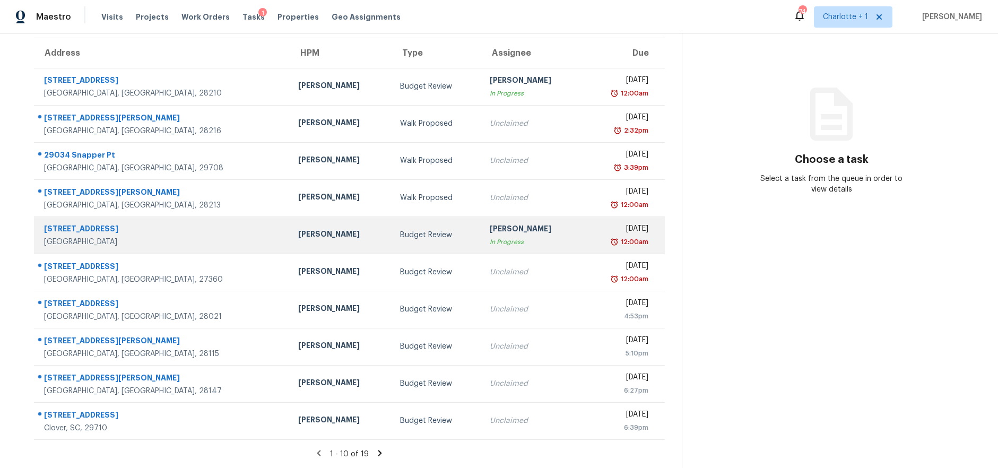
click at [298, 229] on div "[PERSON_NAME]" at bounding box center [340, 235] width 84 height 13
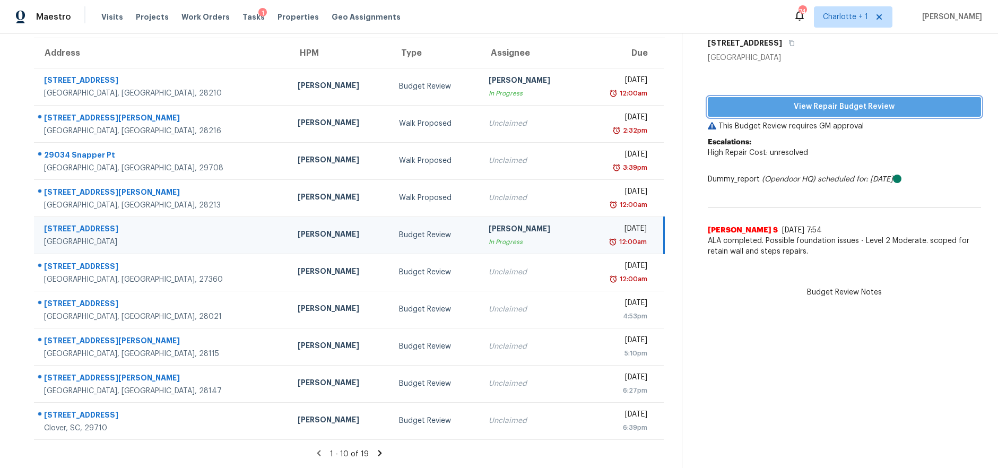
click at [782, 100] on span "View Repair Budget Review" at bounding box center [845, 106] width 256 height 13
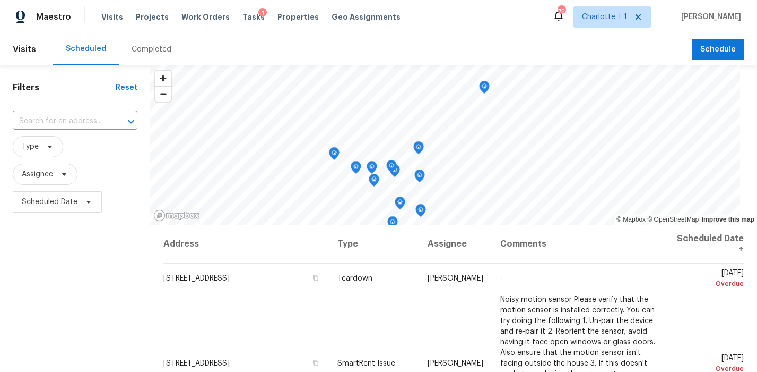
click at [111, 25] on div "Visits Projects Work Orders Tasks 1 Properties Geo Assignments" at bounding box center [257, 16] width 312 height 21
click at [111, 18] on span "Visits" at bounding box center [112, 17] width 22 height 11
click at [148, 51] on div "Completed" at bounding box center [152, 49] width 40 height 11
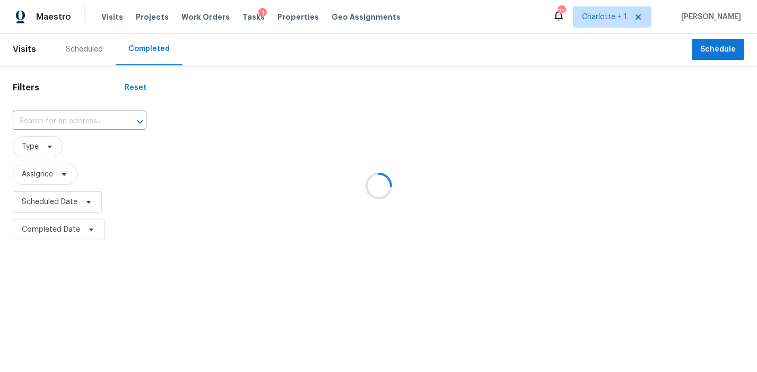
click at [68, 118] on div at bounding box center [378, 186] width 757 height 372
click at [84, 120] on div at bounding box center [378, 186] width 757 height 372
click at [84, 87] on div at bounding box center [378, 186] width 757 height 372
click at [77, 118] on div at bounding box center [378, 186] width 757 height 372
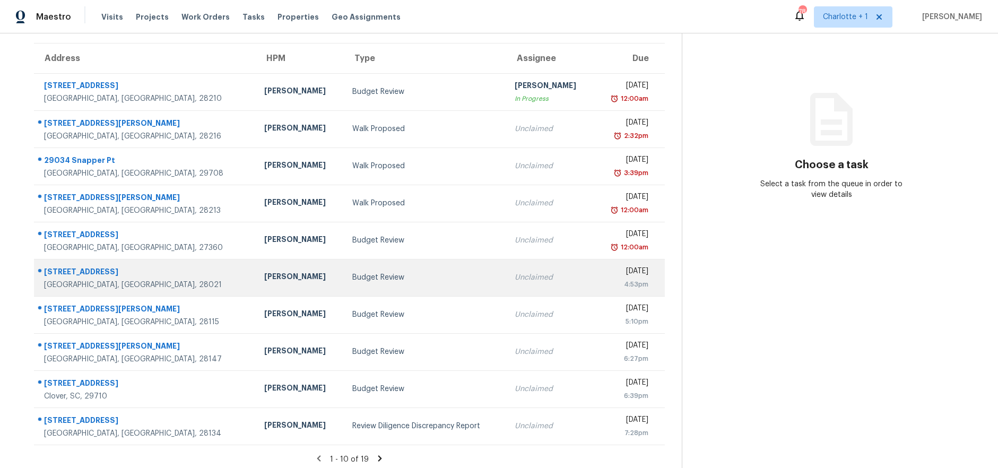
scroll to position [85, 0]
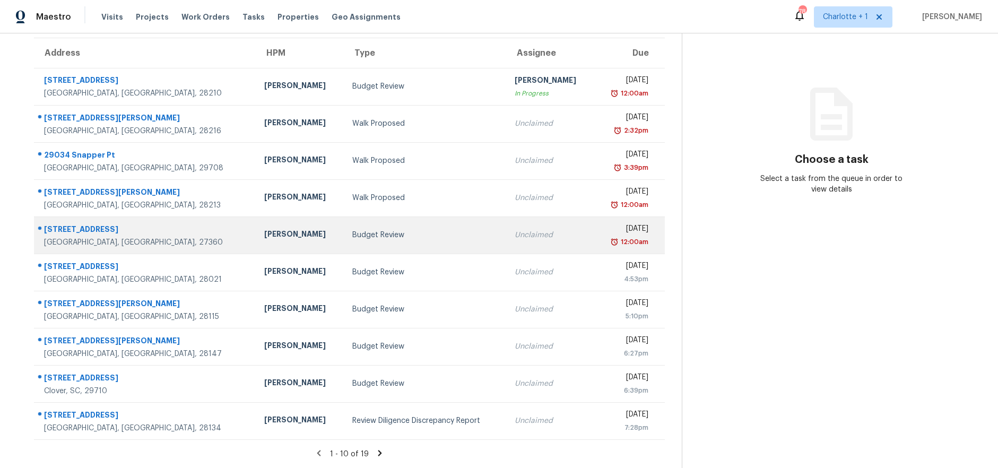
click at [387, 232] on div "Budget Review" at bounding box center [424, 235] width 145 height 11
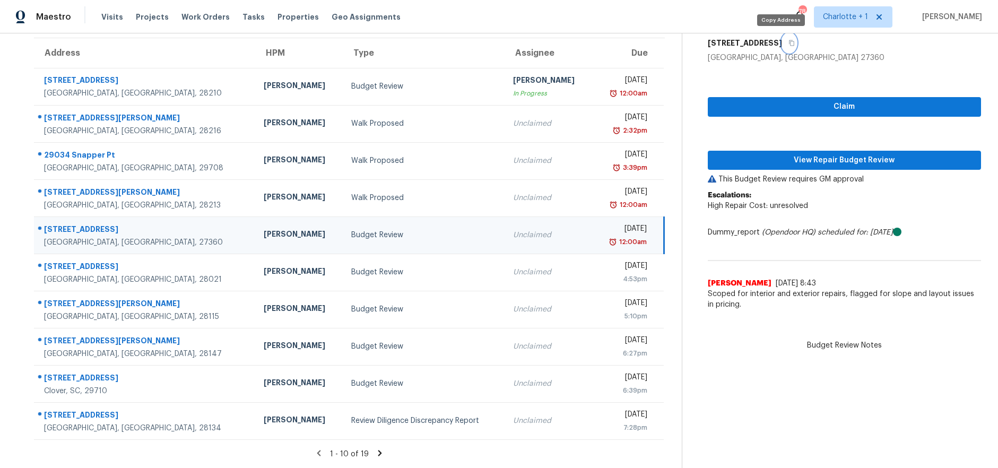
click at [782, 44] on button "button" at bounding box center [789, 42] width 14 height 19
click at [400, 231] on div "Budget Review" at bounding box center [423, 235] width 145 height 11
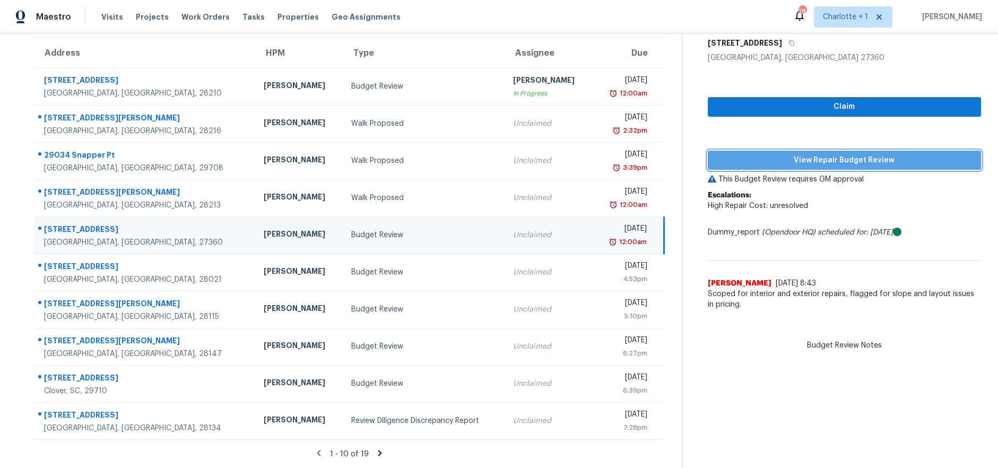
click at [768, 164] on span "View Repair Budget Review" at bounding box center [845, 160] width 256 height 13
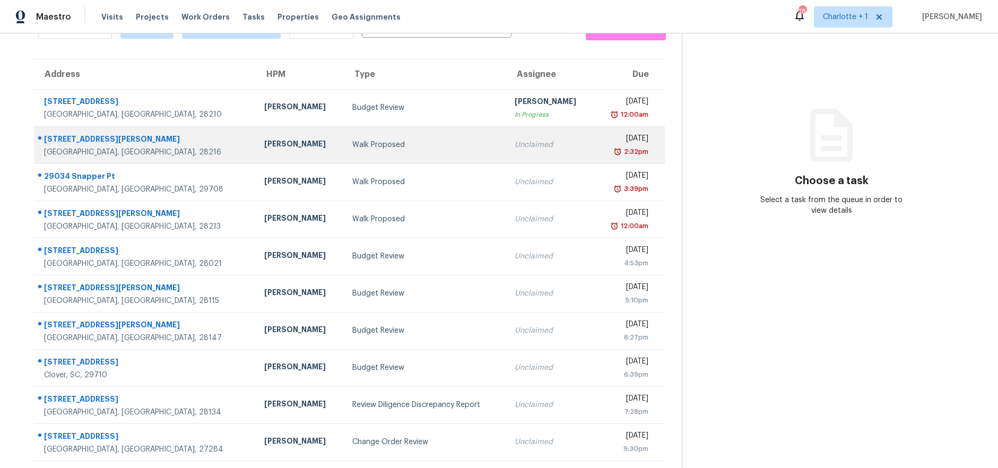
scroll to position [64, 0]
click at [344, 133] on td "Walk Proposed" at bounding box center [425, 144] width 162 height 37
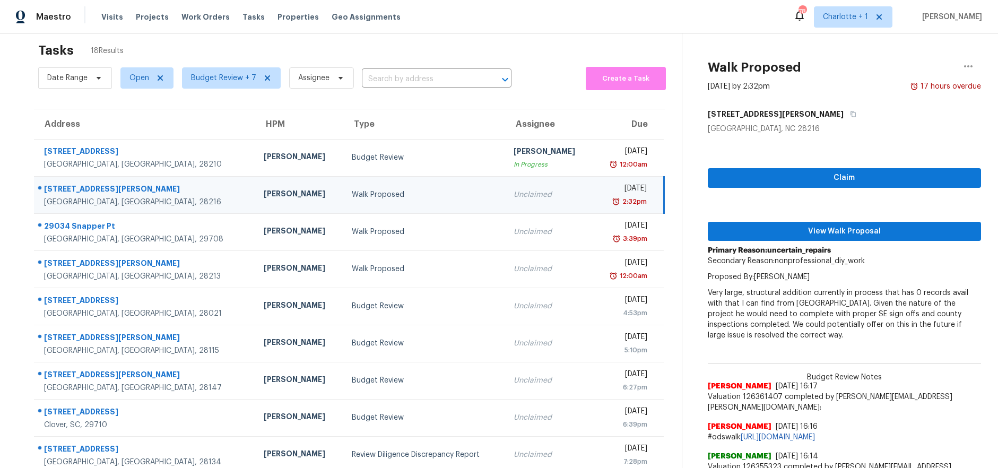
scroll to position [0, 0]
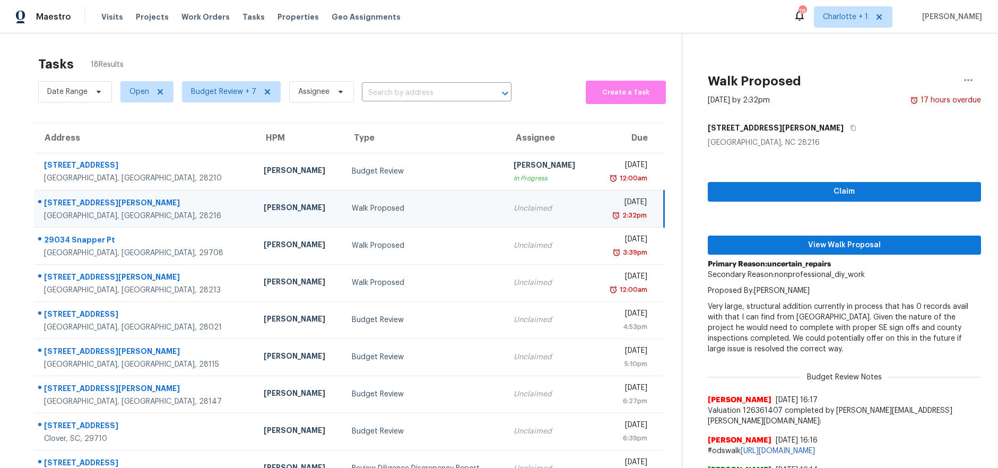
click at [602, 216] on div "2:32pm" at bounding box center [624, 215] width 45 height 11
click at [962, 77] on icon "button" at bounding box center [968, 80] width 13 height 13
click at [872, 80] on div "Cancel this task" at bounding box center [900, 82] width 83 height 11
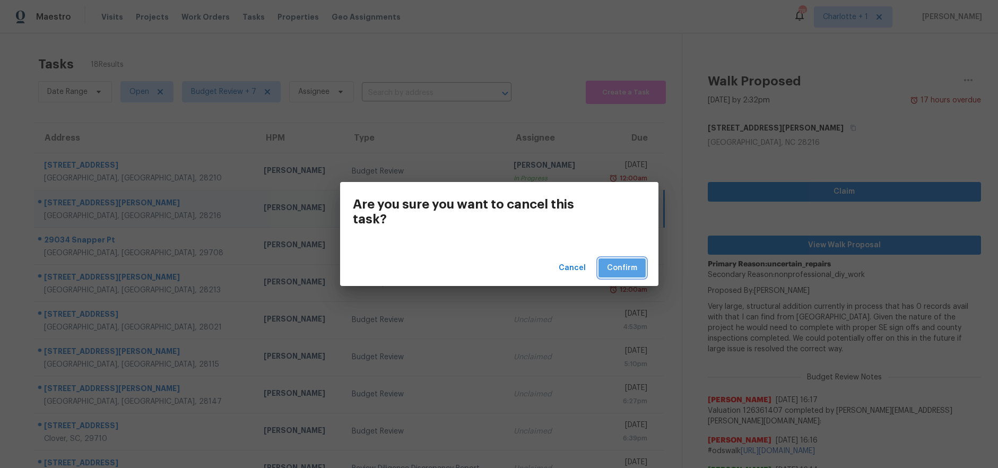
click at [632, 266] on span "Confirm" at bounding box center [622, 268] width 30 height 13
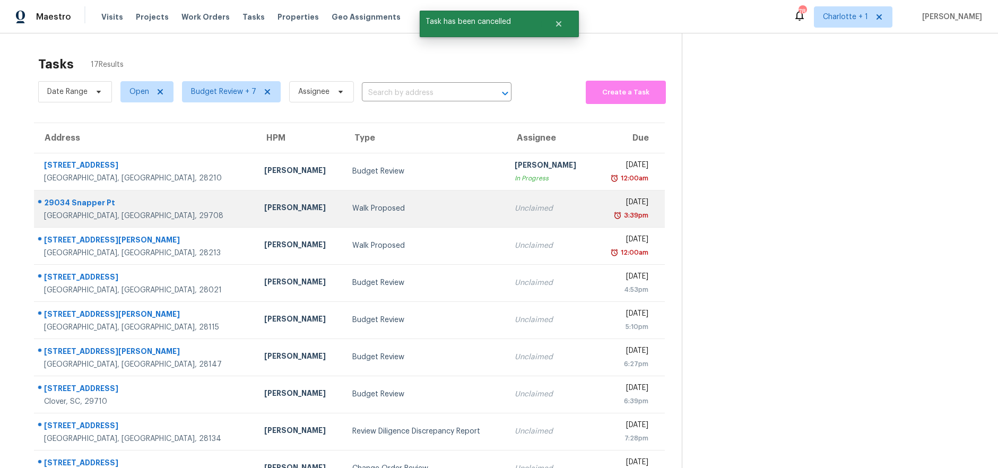
click at [344, 202] on td "Walk Proposed" at bounding box center [425, 208] width 162 height 37
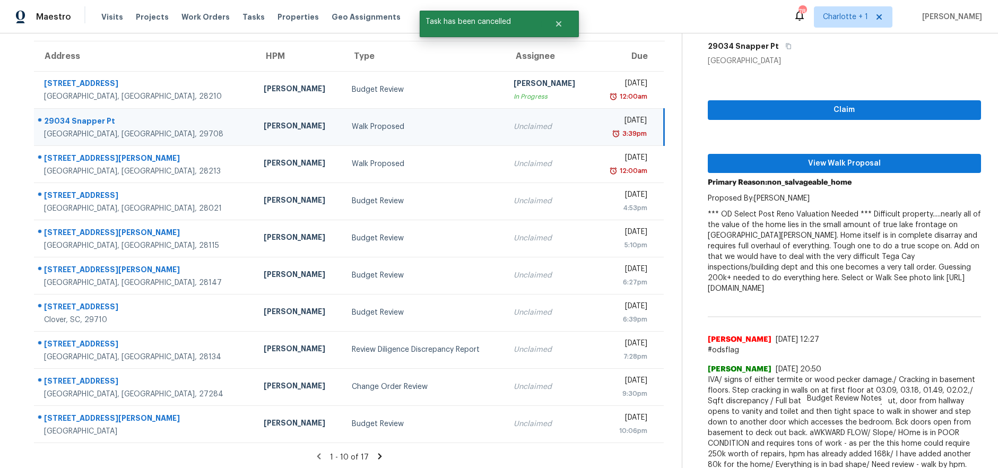
scroll to position [90, 0]
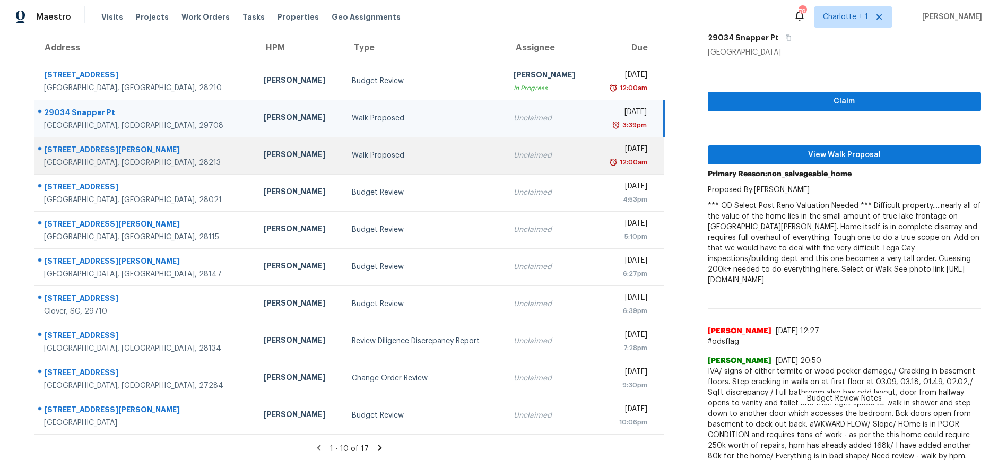
click at [352, 151] on div "Walk Proposed" at bounding box center [424, 155] width 145 height 11
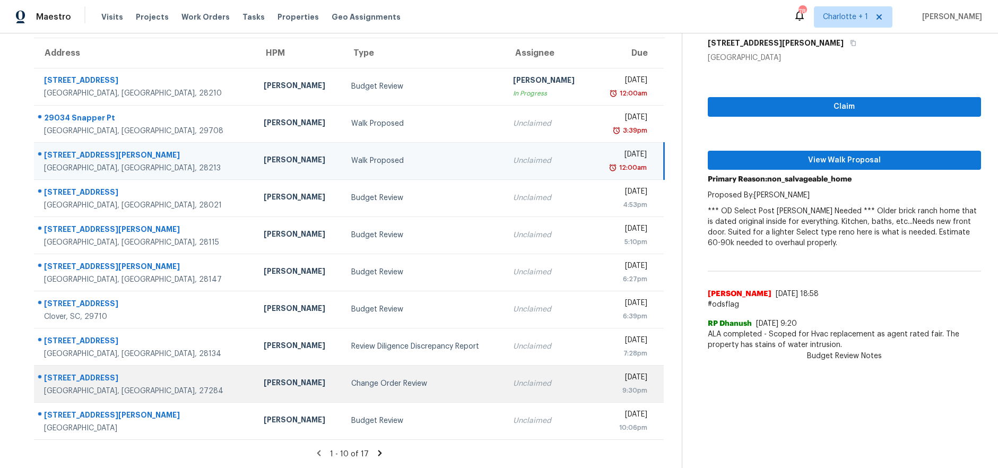
scroll to position [90, 0]
click at [351, 378] on div "Change Order Review" at bounding box center [423, 383] width 145 height 11
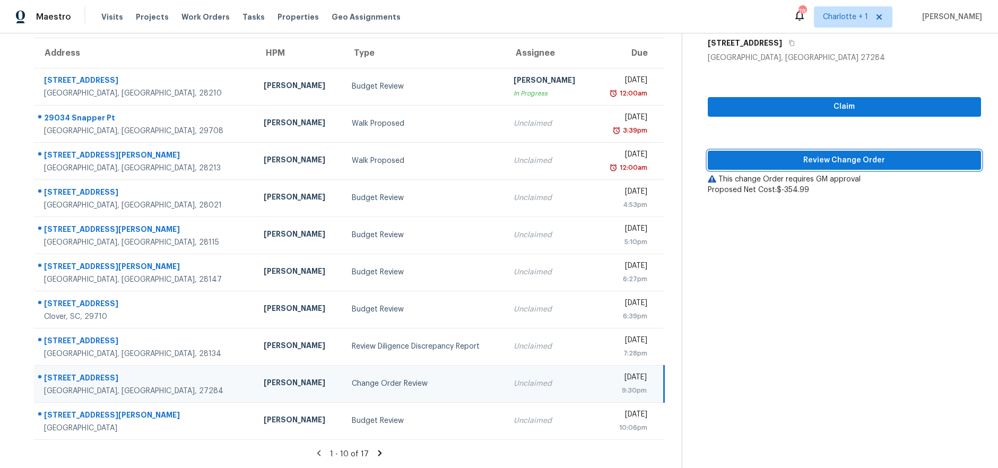
click at [833, 154] on span "Review Change Order" at bounding box center [845, 160] width 256 height 13
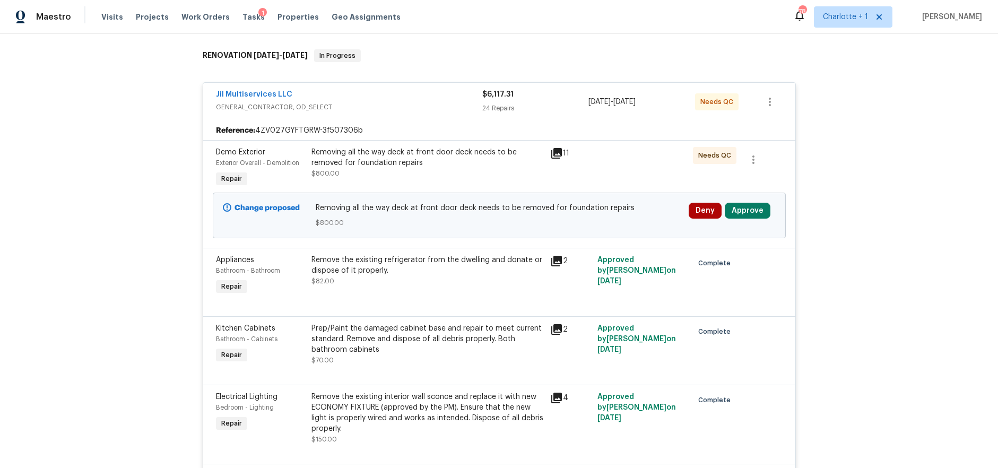
scroll to position [169, 0]
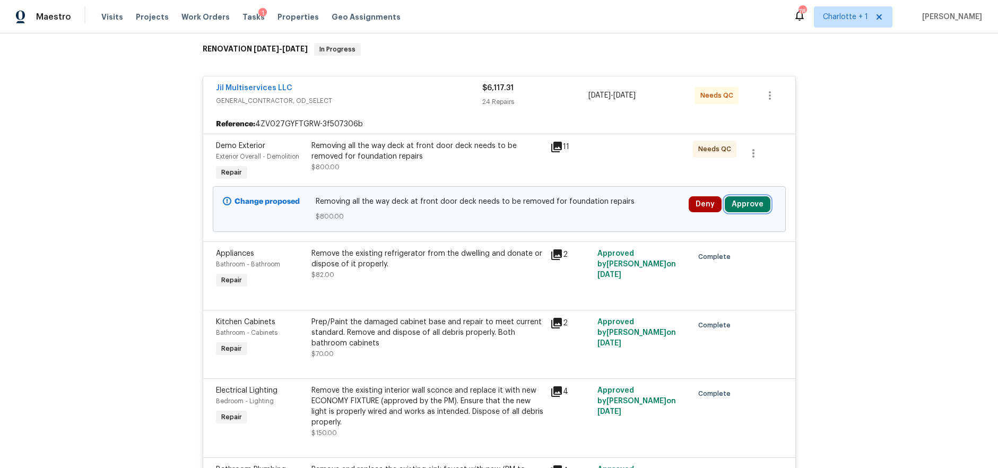
click at [746, 205] on button "Approve" at bounding box center [748, 204] width 46 height 16
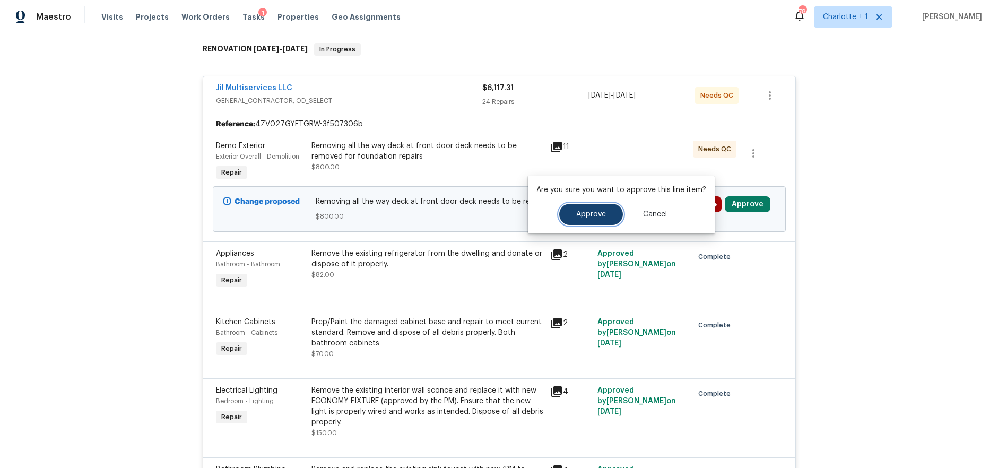
click at [593, 221] on button "Approve" at bounding box center [591, 214] width 64 height 21
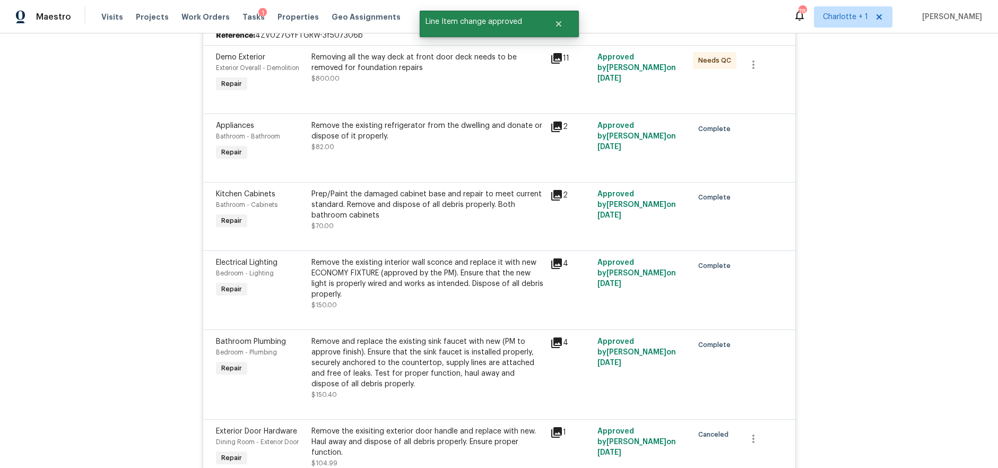
scroll to position [202, 0]
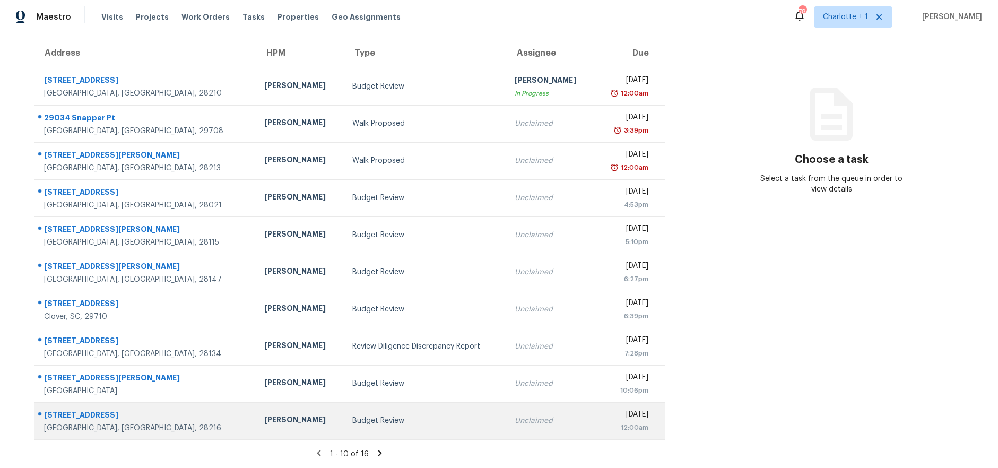
scroll to position [92, 0]
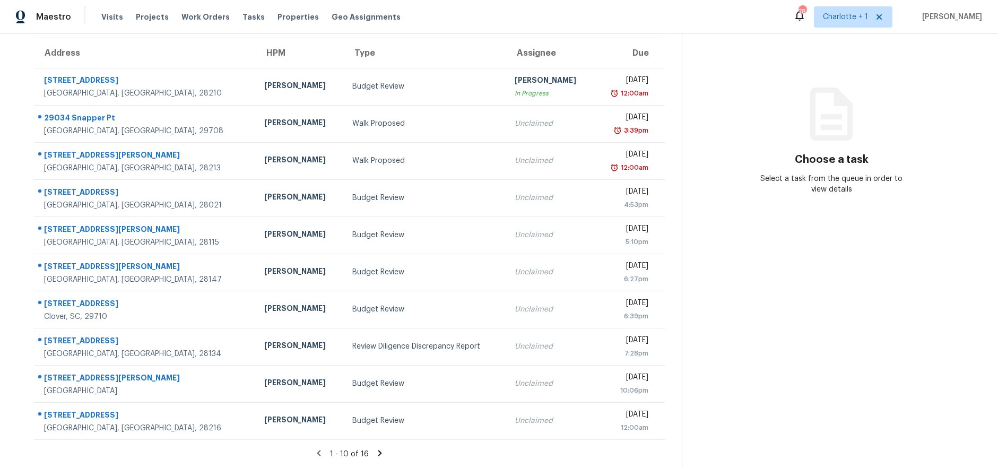
click at [376, 448] on icon at bounding box center [380, 453] width 10 height 10
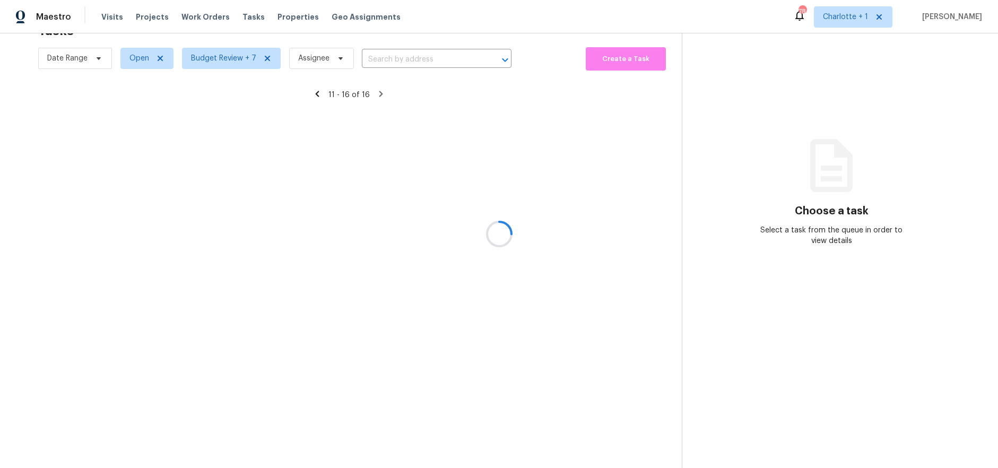
scroll to position [41, 0]
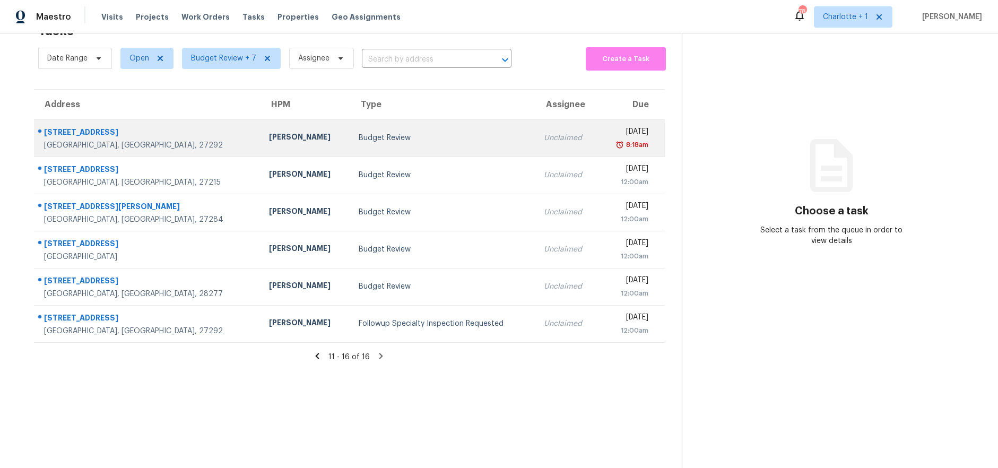
click at [167, 132] on td "[STREET_ADDRESS]" at bounding box center [147, 137] width 227 height 37
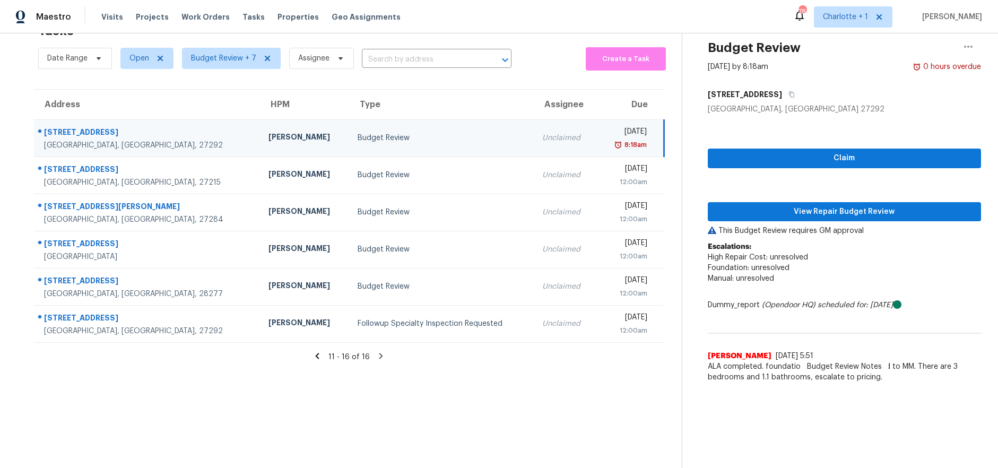
click at [307, 351] on div "11 - 16 of 16" at bounding box center [349, 356] width 665 height 11
click at [315, 351] on icon at bounding box center [318, 356] width 10 height 10
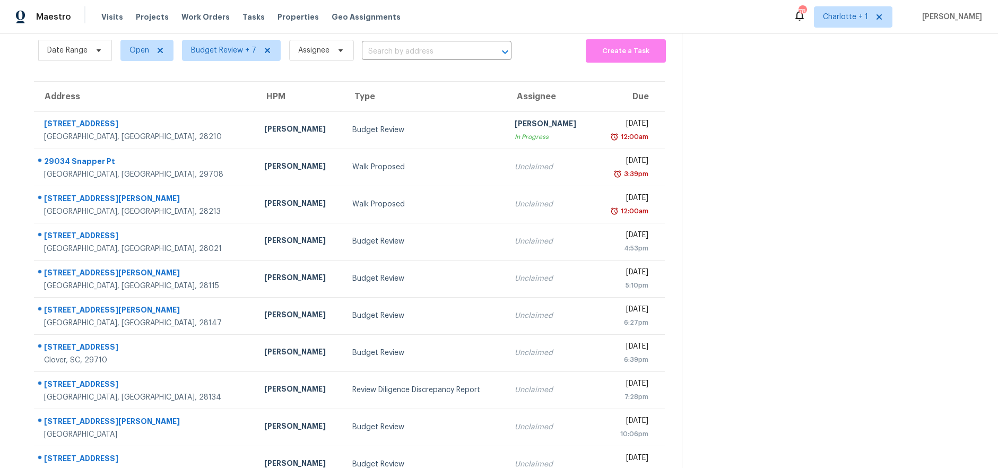
scroll to position [92, 0]
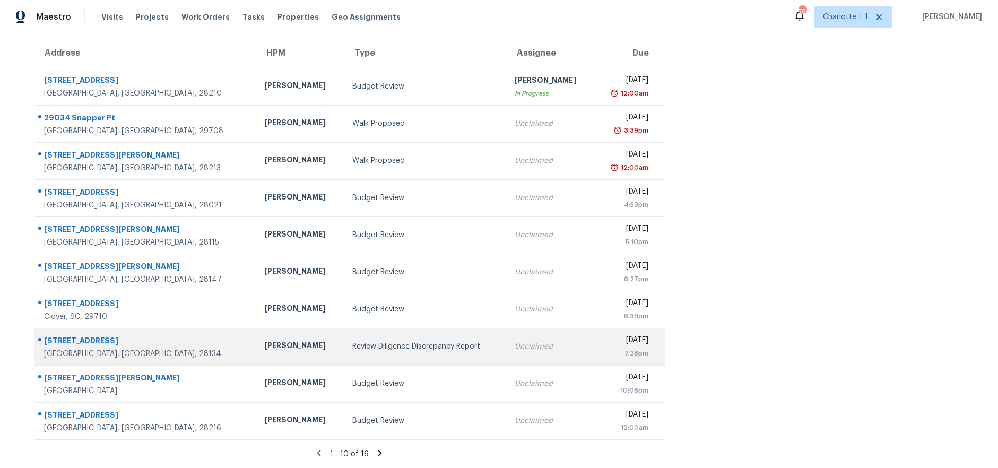
click at [256, 355] on td "[PERSON_NAME]" at bounding box center [300, 346] width 88 height 37
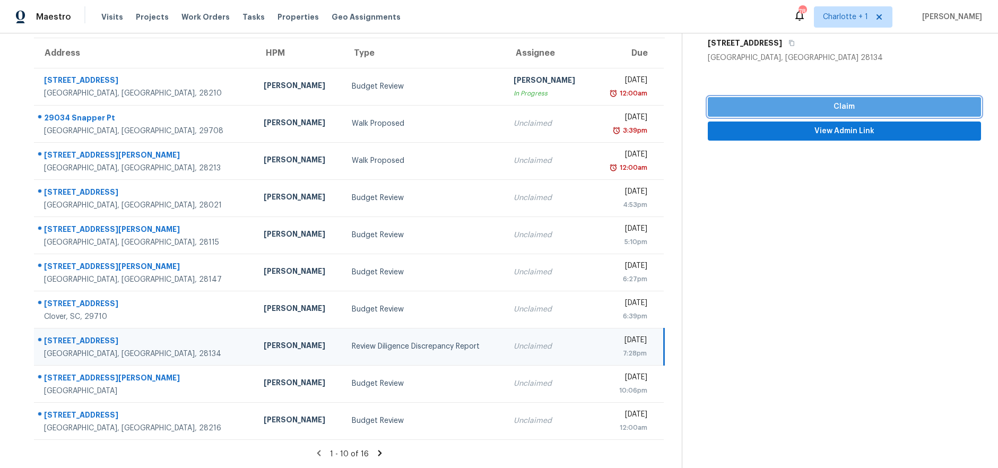
click at [829, 100] on span "Claim" at bounding box center [845, 106] width 256 height 13
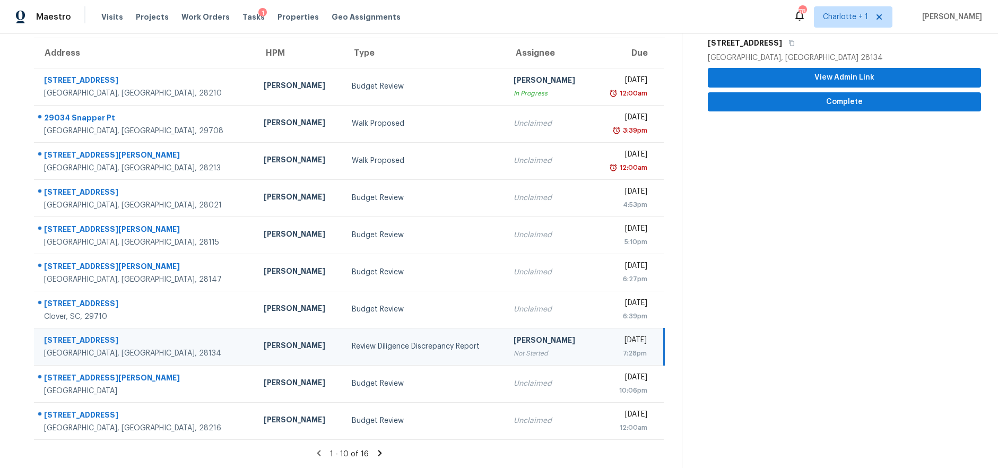
drag, startPoint x: 408, startPoint y: 334, endPoint x: 423, endPoint y: 328, distance: 16.5
click at [408, 341] on div "Review Diligence Discrepancy Report" at bounding box center [424, 346] width 145 height 11
click at [852, 92] on button "Complete" at bounding box center [844, 102] width 273 height 20
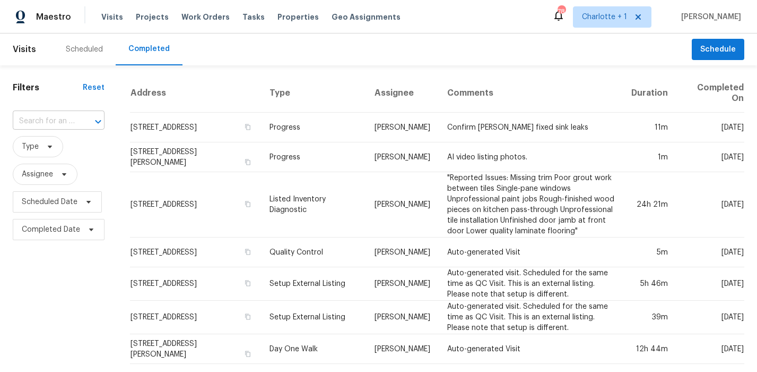
click at [81, 123] on div at bounding box center [91, 121] width 28 height 15
type input "12610 da"
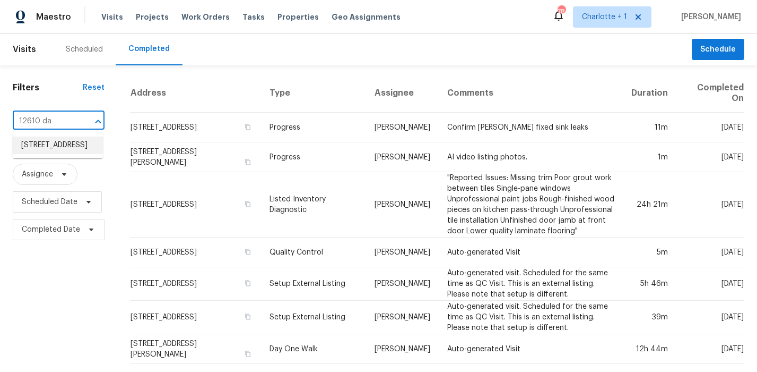
click at [49, 154] on li "[STREET_ADDRESS]" at bounding box center [58, 145] width 90 height 18
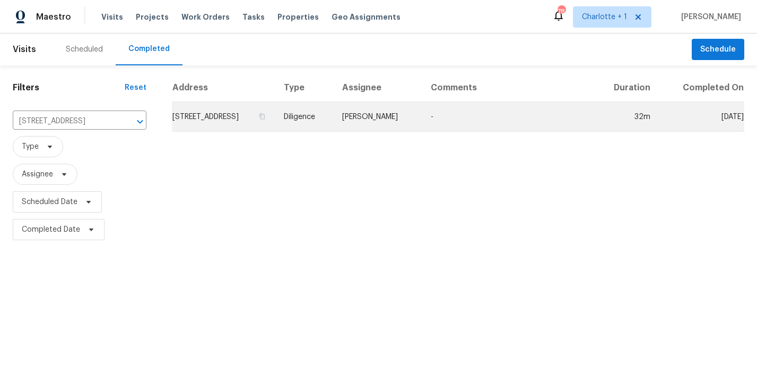
click at [242, 117] on td "[STREET_ADDRESS]" at bounding box center [223, 117] width 103 height 30
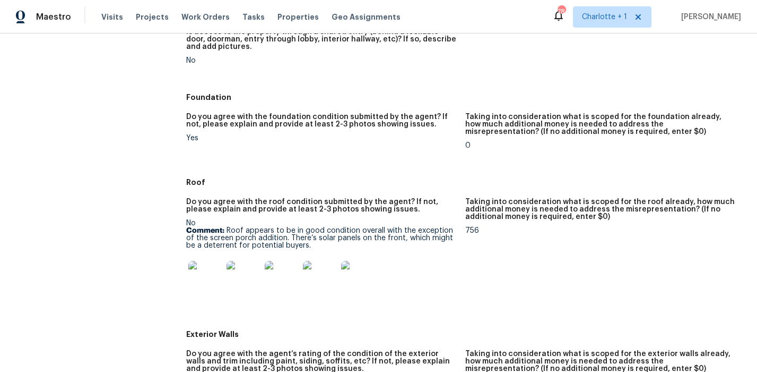
scroll to position [246, 0]
click at [210, 281] on img at bounding box center [205, 277] width 34 height 34
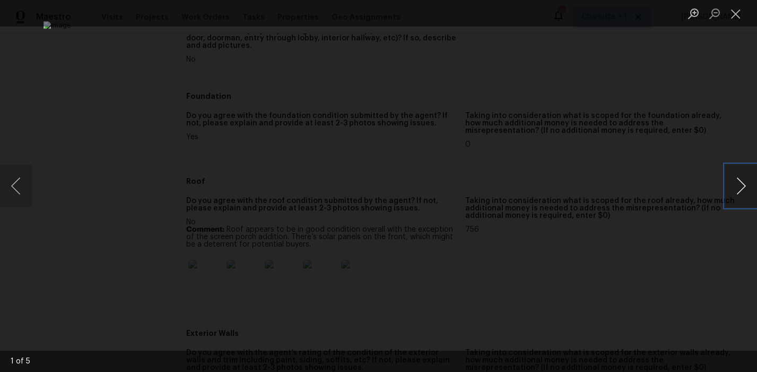
click at [735, 186] on button "Next image" at bounding box center [742, 186] width 32 height 42
click at [717, 111] on div "Lightbox" at bounding box center [378, 186] width 757 height 372
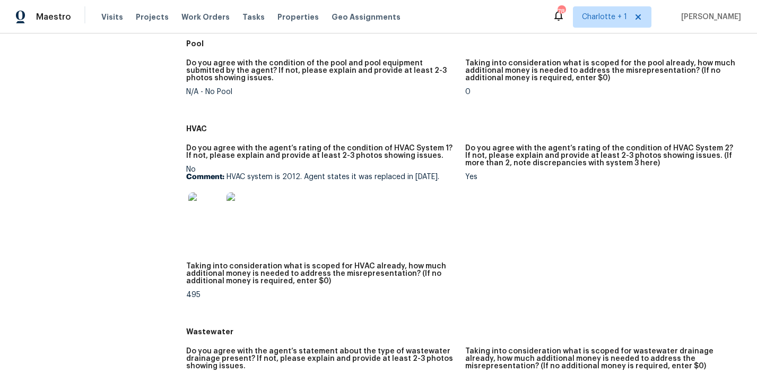
scroll to position [621, 0]
click at [191, 206] on img at bounding box center [205, 209] width 34 height 34
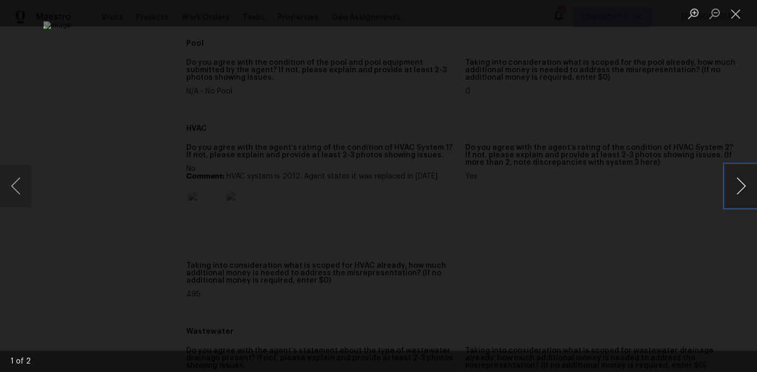
click at [738, 184] on button "Next image" at bounding box center [742, 186] width 32 height 42
click at [654, 175] on div "Lightbox" at bounding box center [378, 186] width 757 height 372
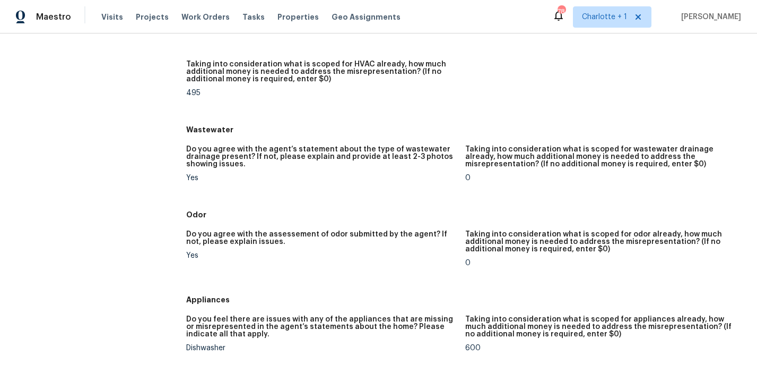
scroll to position [1038, 0]
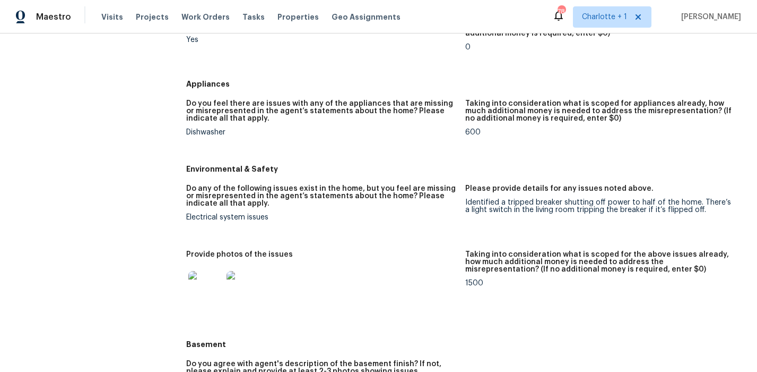
click at [210, 286] on img at bounding box center [205, 288] width 34 height 34
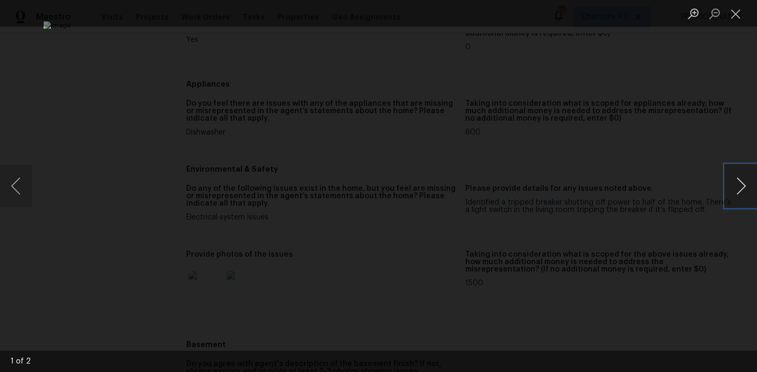
click at [743, 182] on button "Next image" at bounding box center [742, 186] width 32 height 42
click at [708, 101] on div "Lightbox" at bounding box center [378, 186] width 757 height 372
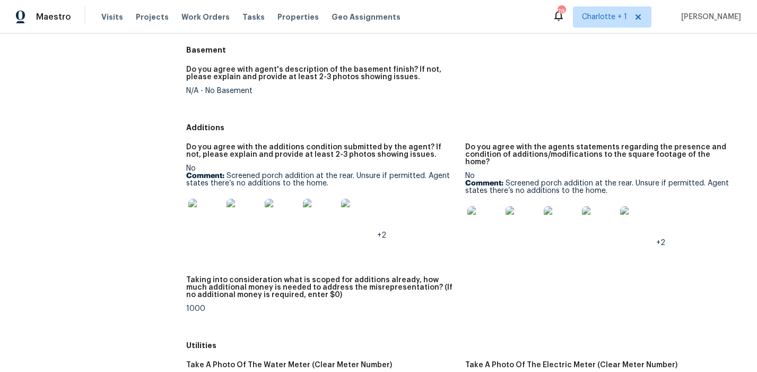
scroll to position [1332, 0]
click at [207, 215] on img at bounding box center [205, 215] width 34 height 34
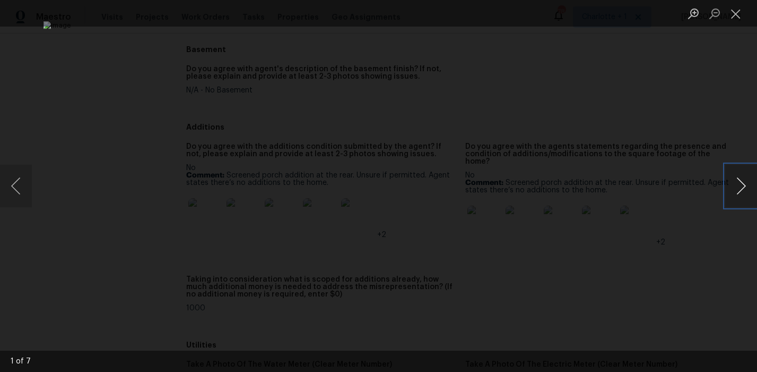
click at [728, 185] on button "Next image" at bounding box center [742, 186] width 32 height 42
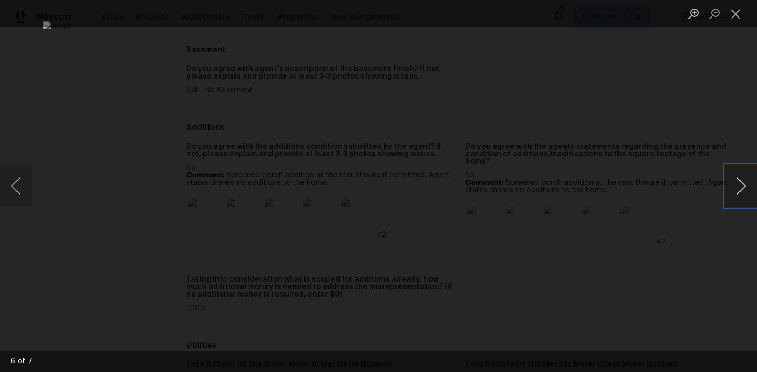
click at [728, 185] on button "Next image" at bounding box center [742, 186] width 32 height 42
click at [590, 230] on img "Lightbox" at bounding box center [379, 185] width 670 height 329
click at [660, 162] on div "Lightbox" at bounding box center [378, 186] width 757 height 372
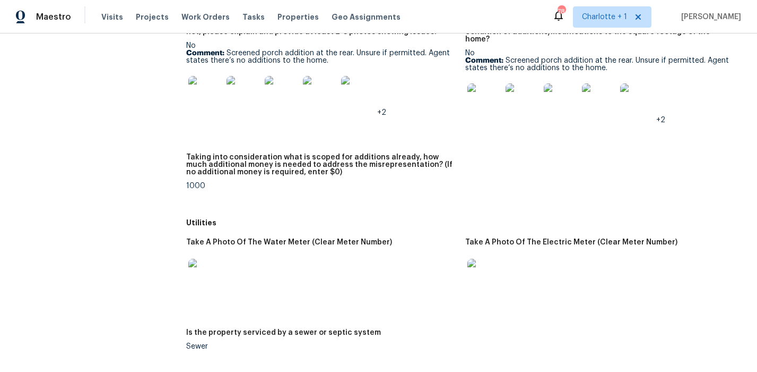
scroll to position [1455, 0]
click at [196, 265] on img at bounding box center [205, 275] width 34 height 34
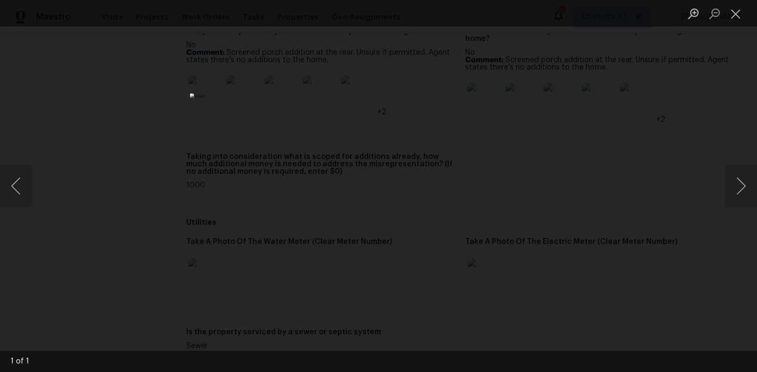
drag, startPoint x: 611, startPoint y: 158, endPoint x: 559, endPoint y: 194, distance: 63.3
click at [611, 158] on div "Lightbox" at bounding box center [378, 186] width 757 height 372
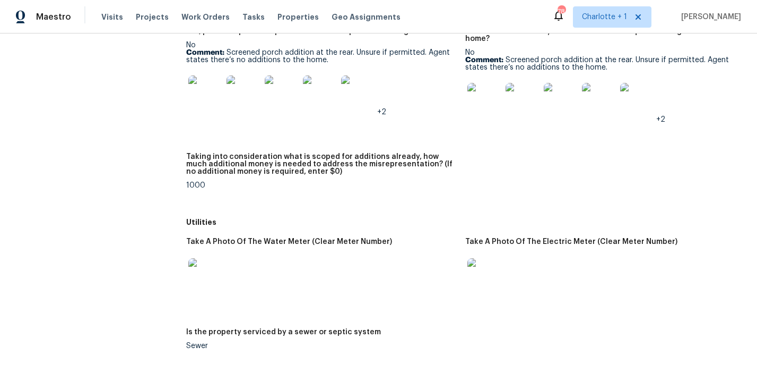
click at [474, 260] on img at bounding box center [485, 275] width 34 height 34
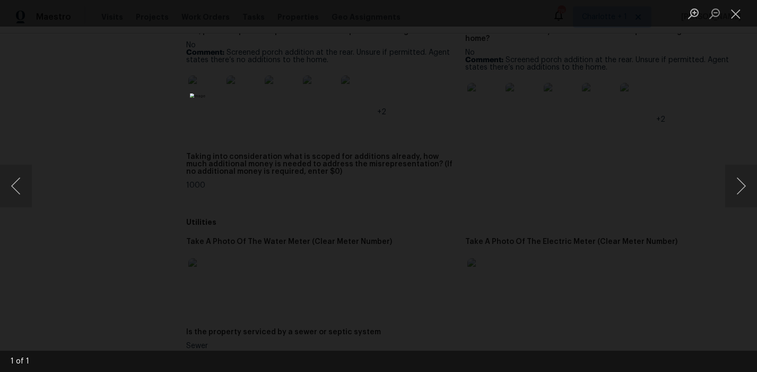
click at [598, 169] on div "Lightbox" at bounding box center [378, 186] width 757 height 372
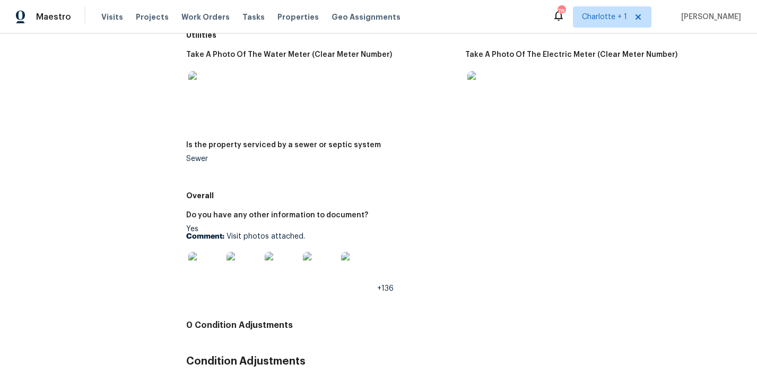
scroll to position [1644, 0]
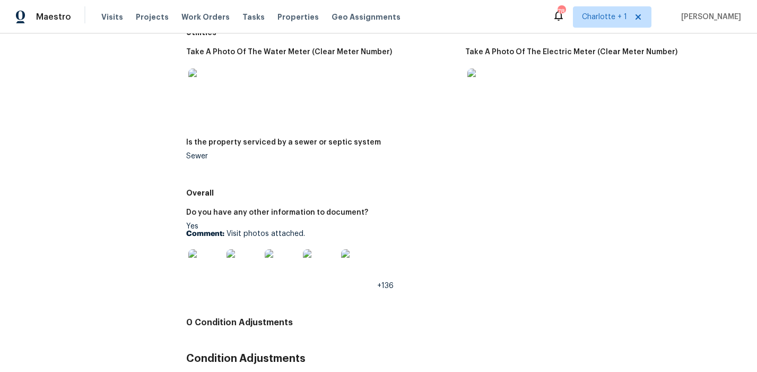
click at [214, 257] on img at bounding box center [205, 266] width 34 height 34
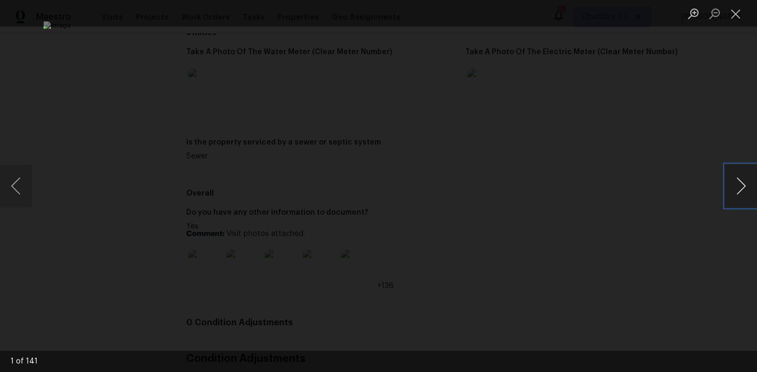
click at [726, 184] on button "Next image" at bounding box center [742, 186] width 32 height 42
click at [726, 185] on button "Next image" at bounding box center [742, 186] width 32 height 42
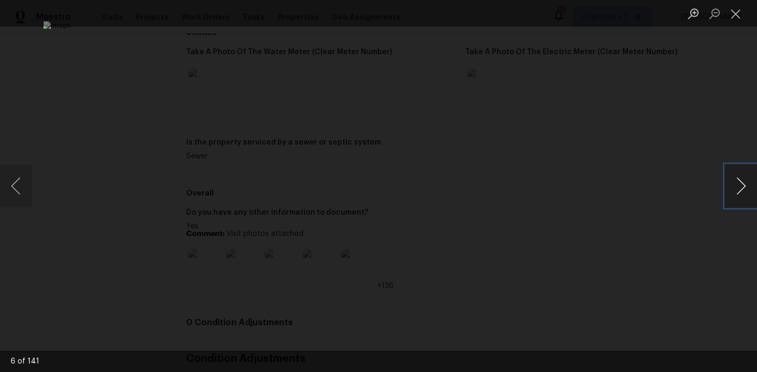
click at [726, 185] on button "Next image" at bounding box center [742, 186] width 32 height 42
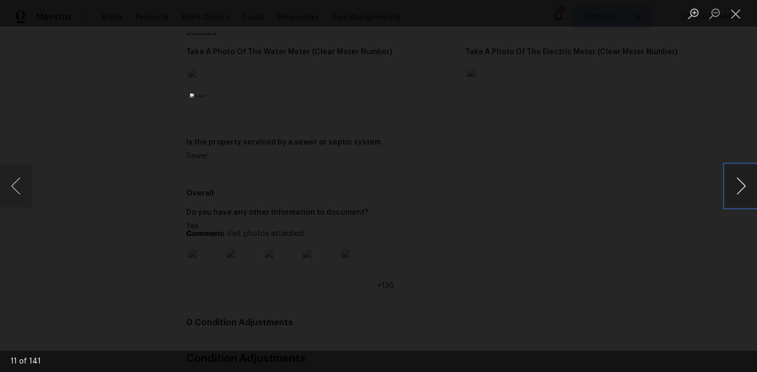
click at [726, 185] on button "Next image" at bounding box center [742, 186] width 32 height 42
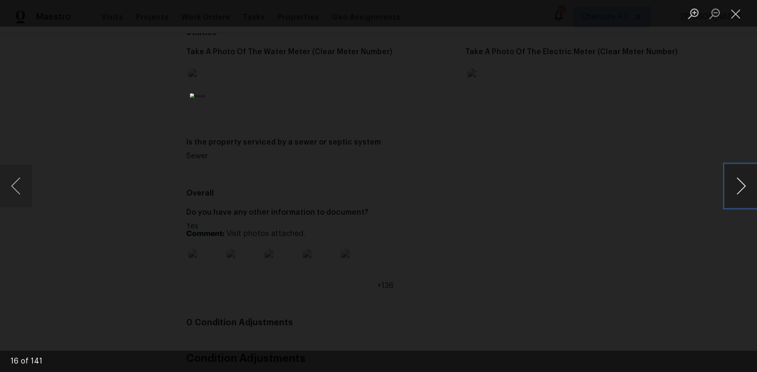
click at [726, 185] on button "Next image" at bounding box center [742, 186] width 32 height 42
drag, startPoint x: 19, startPoint y: 189, endPoint x: 177, endPoint y: 183, distance: 158.3
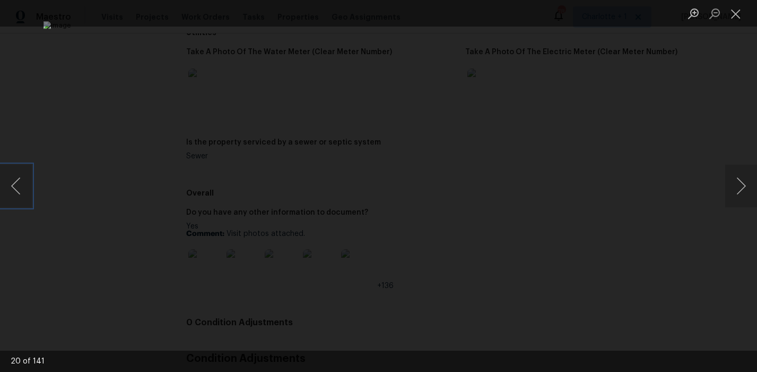
click at [19, 189] on button "Previous image" at bounding box center [16, 186] width 32 height 42
drag, startPoint x: 696, startPoint y: 106, endPoint x: 689, endPoint y: 108, distance: 6.7
click at [696, 106] on div "Lightbox" at bounding box center [378, 186] width 757 height 372
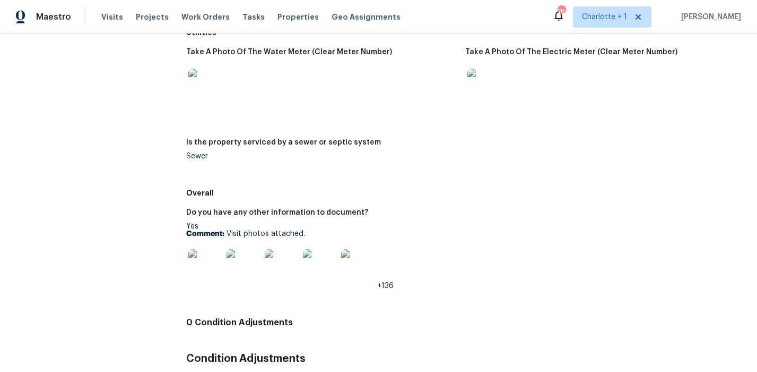
click at [283, 262] on img at bounding box center [282, 266] width 34 height 34
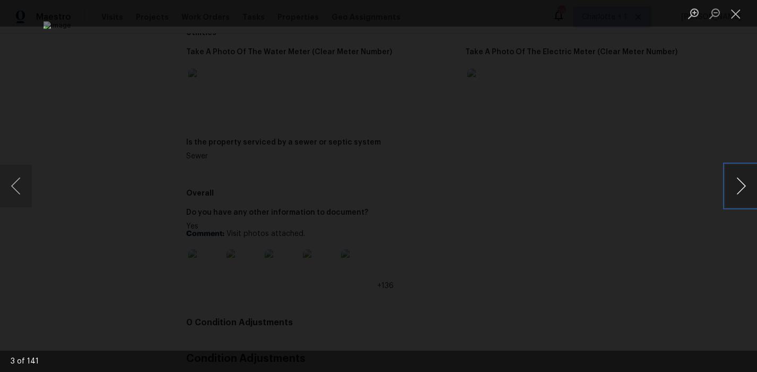
click at [745, 186] on button "Next image" at bounding box center [742, 186] width 32 height 42
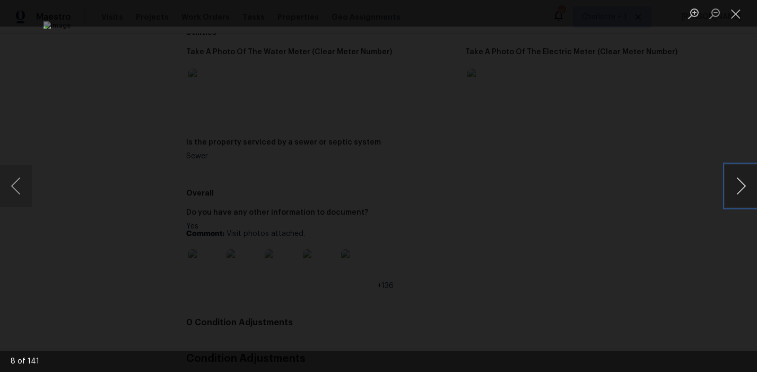
click at [745, 186] on button "Next image" at bounding box center [742, 186] width 32 height 42
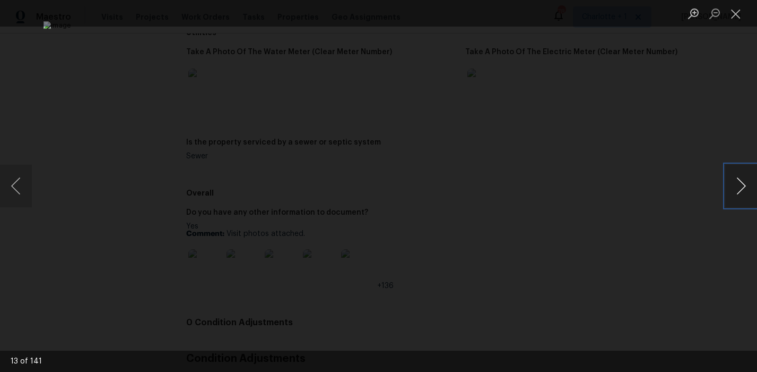
click at [745, 186] on button "Next image" at bounding box center [742, 186] width 32 height 42
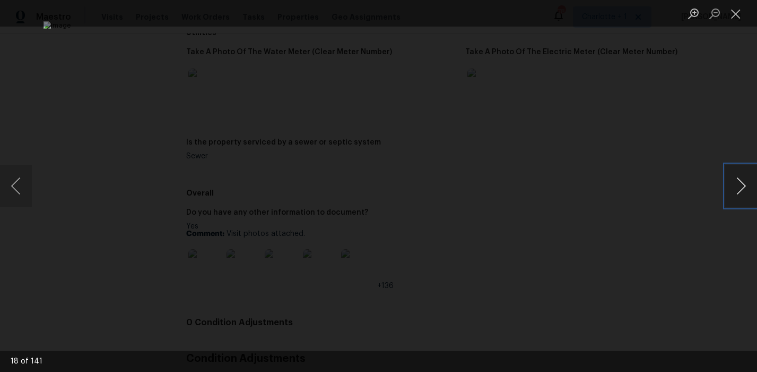
click at [745, 186] on button "Next image" at bounding box center [742, 186] width 32 height 42
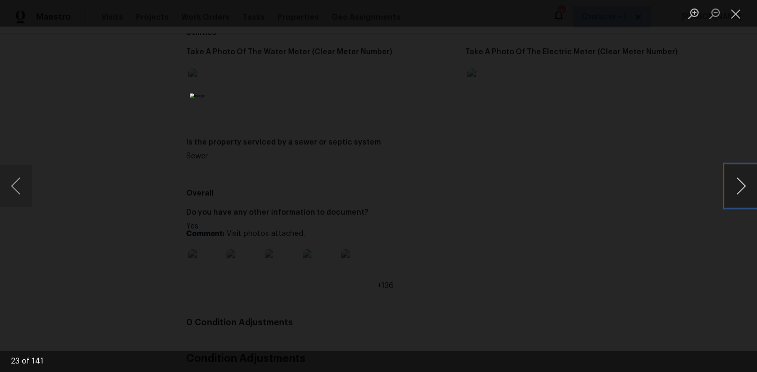
click at [745, 186] on button "Next image" at bounding box center [742, 186] width 32 height 42
click at [33, 186] on div "Lightbox" at bounding box center [378, 186] width 757 height 372
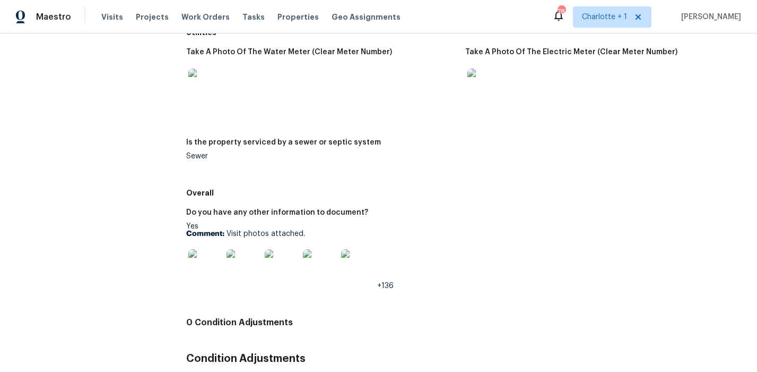
click at [395, 278] on div "+136" at bounding box center [321, 266] width 271 height 47
click at [389, 274] on div "+136" at bounding box center [321, 266] width 271 height 47
click at [355, 252] on img at bounding box center [358, 266] width 34 height 34
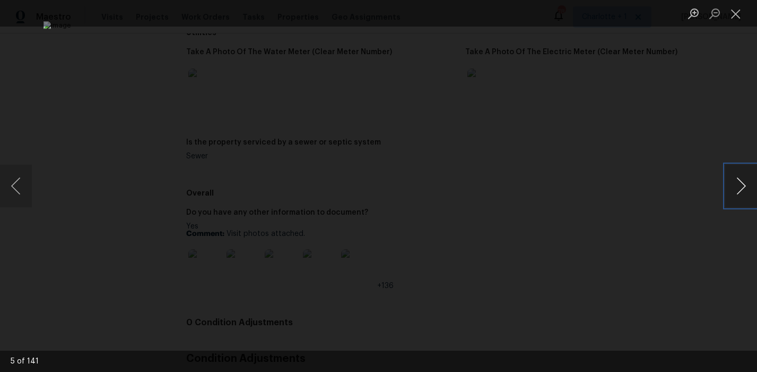
click at [740, 185] on button "Next image" at bounding box center [742, 186] width 32 height 42
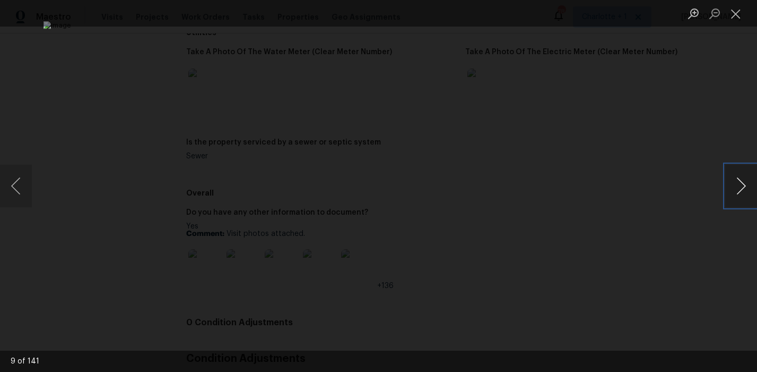
click at [740, 185] on button "Next image" at bounding box center [742, 186] width 32 height 42
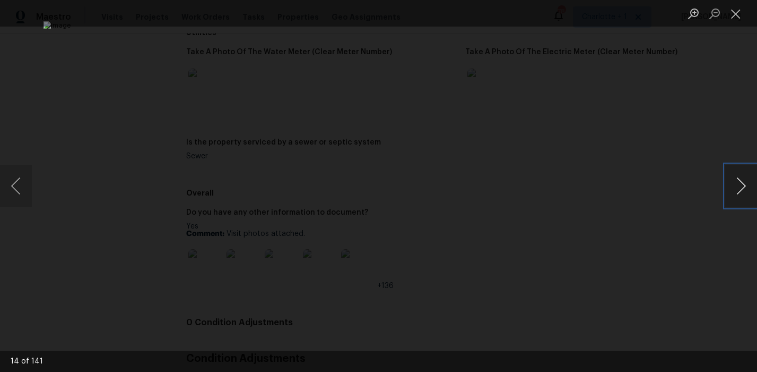
click at [740, 185] on button "Next image" at bounding box center [742, 186] width 32 height 42
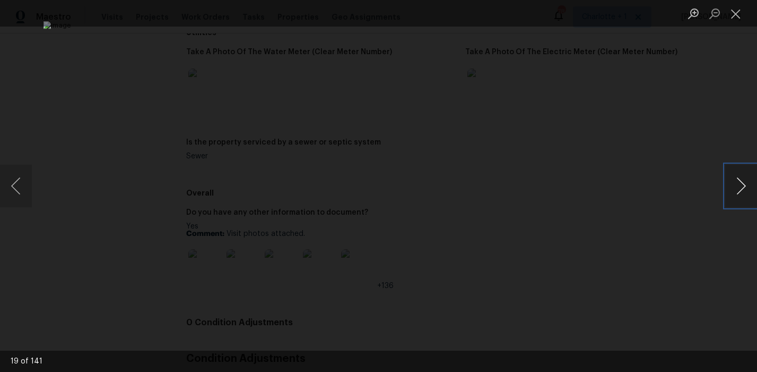
click at [740, 185] on button "Next image" at bounding box center [742, 186] width 32 height 42
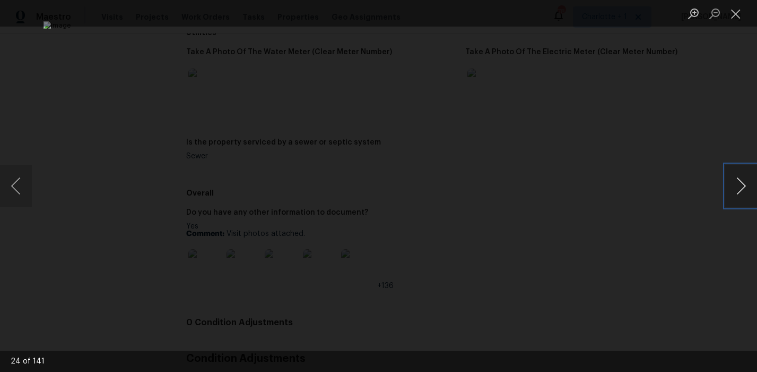
click at [740, 185] on button "Next image" at bounding box center [742, 186] width 32 height 42
click at [25, 191] on button "Previous image" at bounding box center [16, 186] width 32 height 42
click at [734, 183] on button "Next image" at bounding box center [742, 186] width 32 height 42
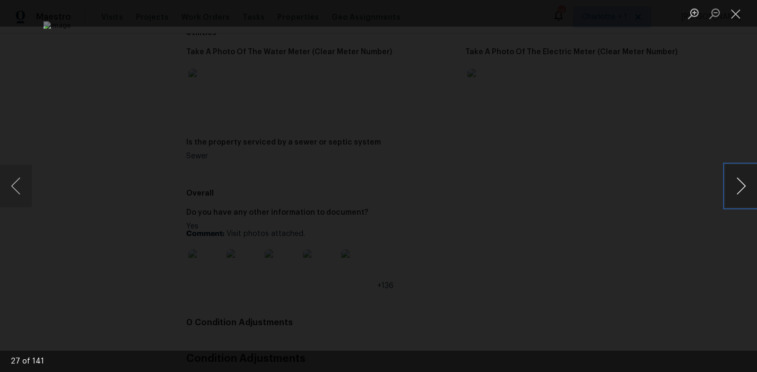
click at [734, 183] on button "Next image" at bounding box center [742, 186] width 32 height 42
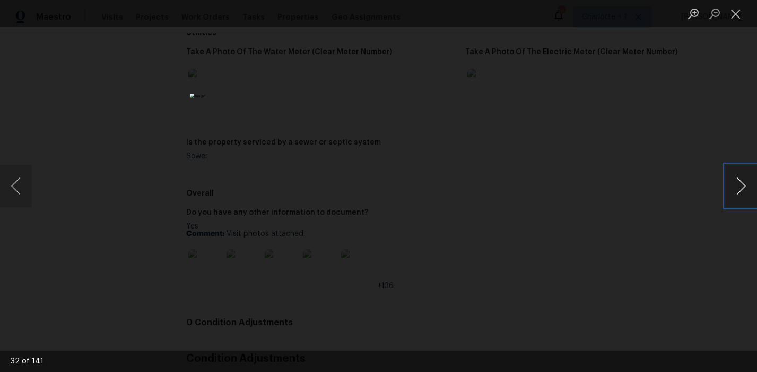
click at [734, 183] on button "Next image" at bounding box center [742, 186] width 32 height 42
drag, startPoint x: 19, startPoint y: 181, endPoint x: 234, endPoint y: 178, distance: 215.0
click at [19, 181] on button "Previous image" at bounding box center [16, 186] width 32 height 42
click at [737, 187] on button "Next image" at bounding box center [742, 186] width 32 height 42
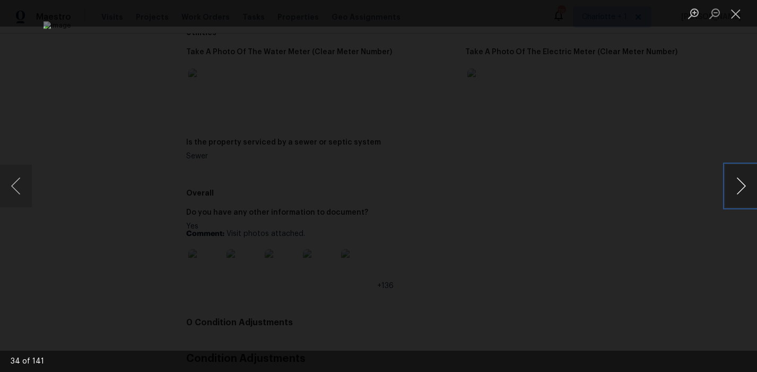
click at [737, 187] on button "Next image" at bounding box center [742, 186] width 32 height 42
click at [732, 181] on button "Next image" at bounding box center [742, 186] width 32 height 42
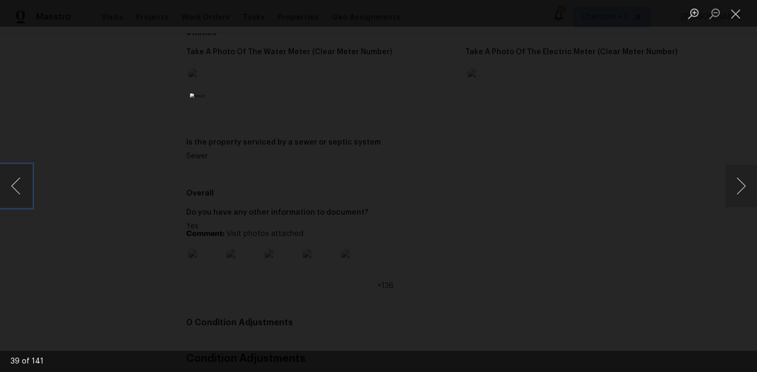
drag, startPoint x: 24, startPoint y: 183, endPoint x: 194, endPoint y: 183, distance: 169.8
click at [24, 183] on button "Previous image" at bounding box center [16, 186] width 32 height 42
click at [736, 189] on button "Next image" at bounding box center [742, 186] width 32 height 42
click at [737, 189] on button "Next image" at bounding box center [742, 186] width 32 height 42
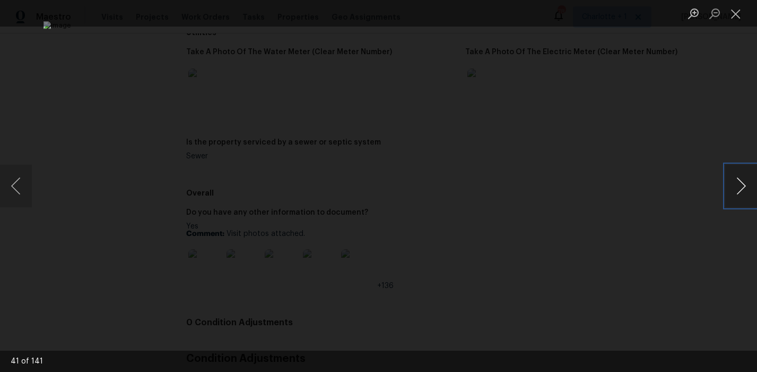
click at [737, 189] on button "Next image" at bounding box center [742, 186] width 32 height 42
click at [736, 189] on button "Next image" at bounding box center [742, 186] width 32 height 42
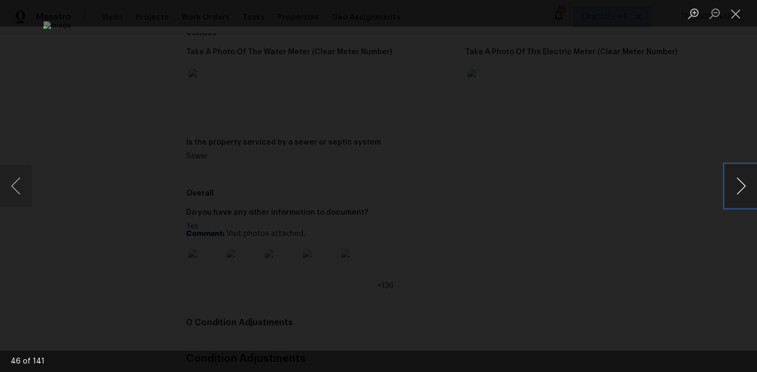
click at [736, 189] on button "Next image" at bounding box center [742, 186] width 32 height 42
click at [729, 188] on button "Next image" at bounding box center [742, 186] width 32 height 42
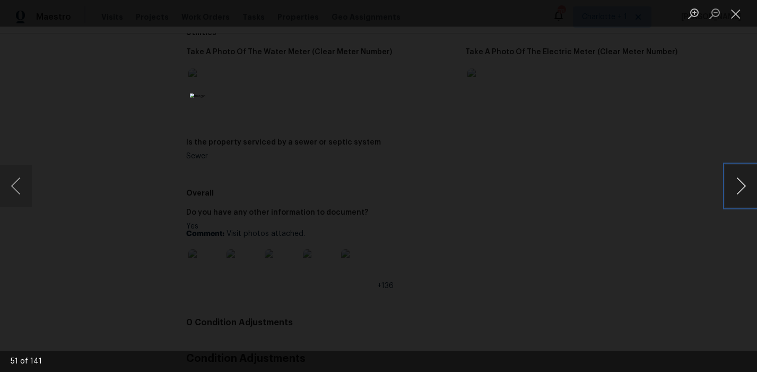
click at [729, 188] on button "Next image" at bounding box center [742, 186] width 32 height 42
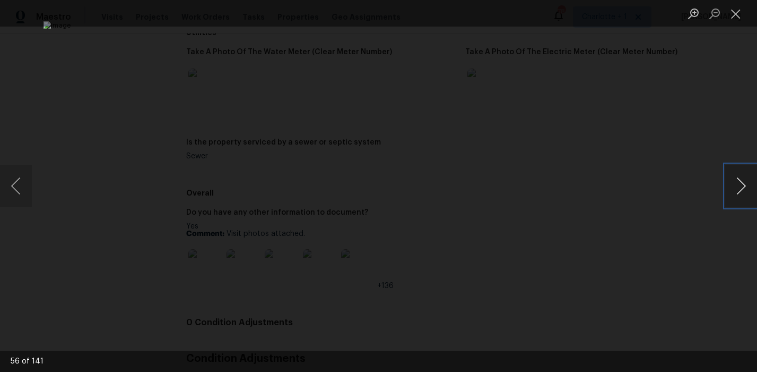
click at [729, 188] on button "Next image" at bounding box center [742, 186] width 32 height 42
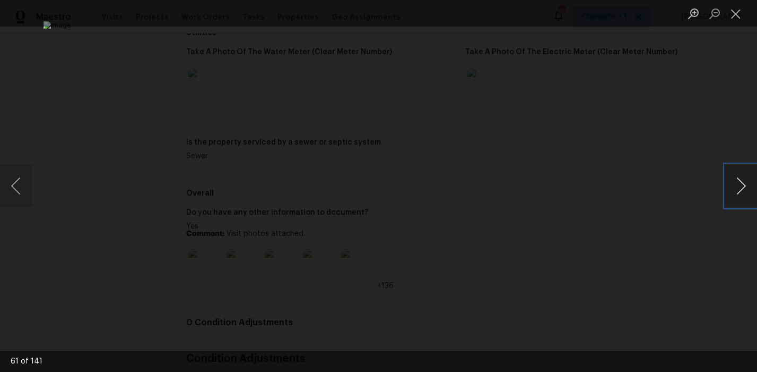
click at [729, 188] on button "Next image" at bounding box center [742, 186] width 32 height 42
click at [7, 178] on button "Previous image" at bounding box center [16, 186] width 32 height 42
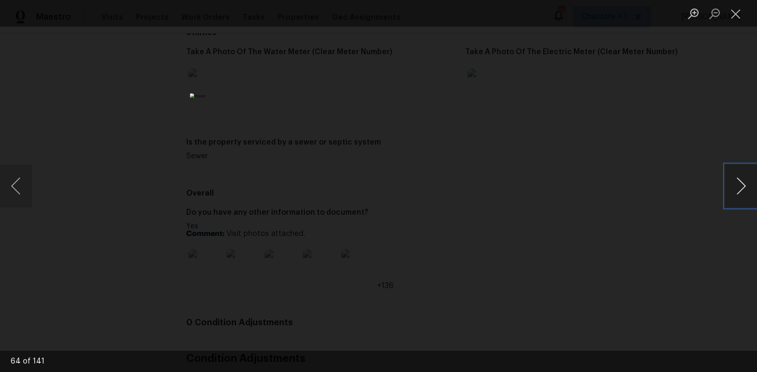
click at [738, 193] on button "Next image" at bounding box center [742, 186] width 32 height 42
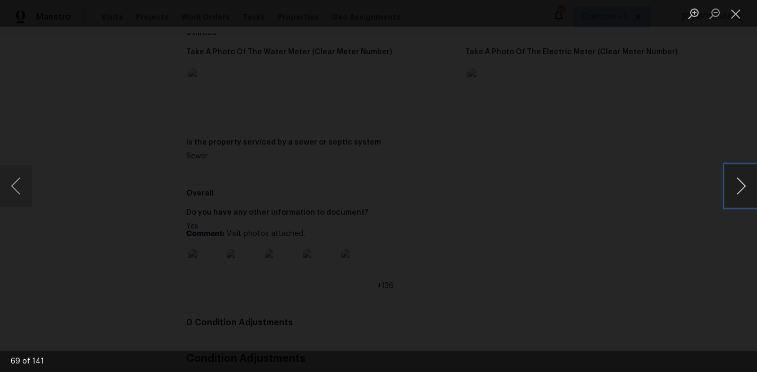
click at [738, 193] on button "Next image" at bounding box center [742, 186] width 32 height 42
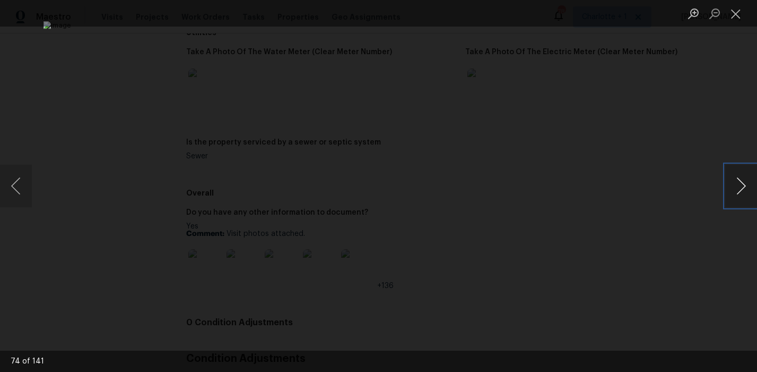
click at [738, 193] on button "Next image" at bounding box center [742, 186] width 32 height 42
click at [17, 184] on button "Previous image" at bounding box center [16, 186] width 32 height 42
click at [738, 178] on button "Next image" at bounding box center [742, 186] width 32 height 42
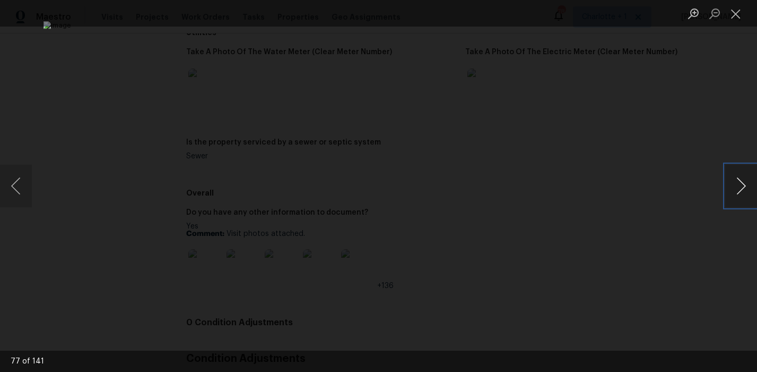
click at [738, 178] on button "Next image" at bounding box center [742, 186] width 32 height 42
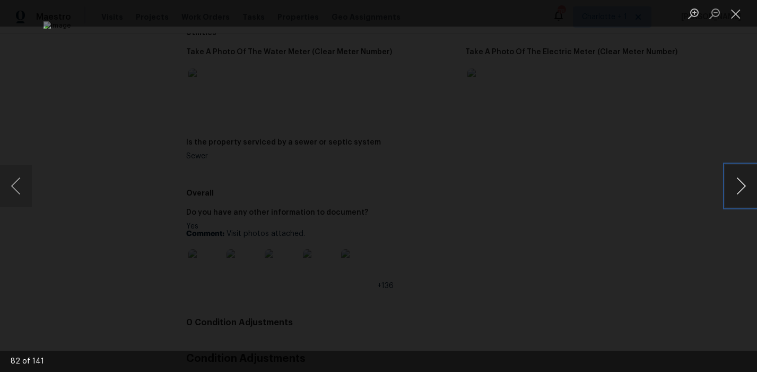
click at [738, 178] on button "Next image" at bounding box center [742, 186] width 32 height 42
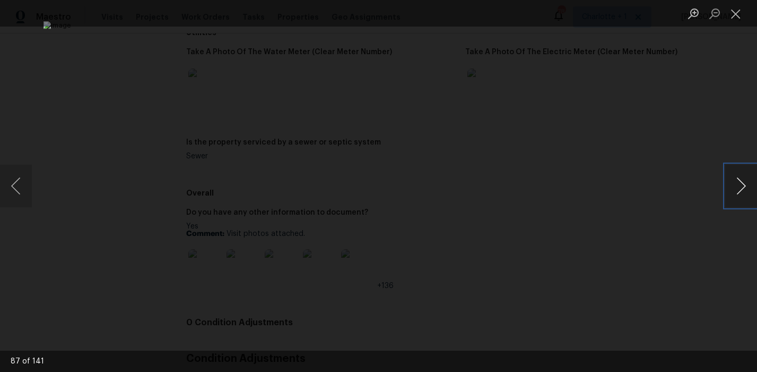
click at [738, 178] on button "Next image" at bounding box center [742, 186] width 32 height 42
click at [709, 126] on div "Lightbox" at bounding box center [378, 186] width 757 height 372
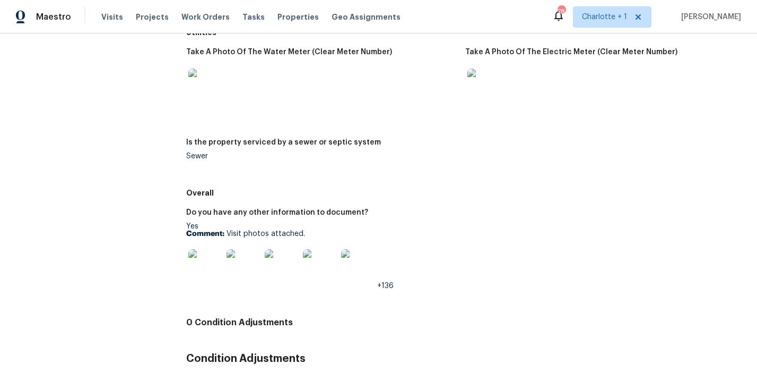
click at [576, 172] on div "Take A Photo Of The Water Meter (Clear Meter Number) Take A Photo Of The Electr…" at bounding box center [465, 112] width 558 height 141
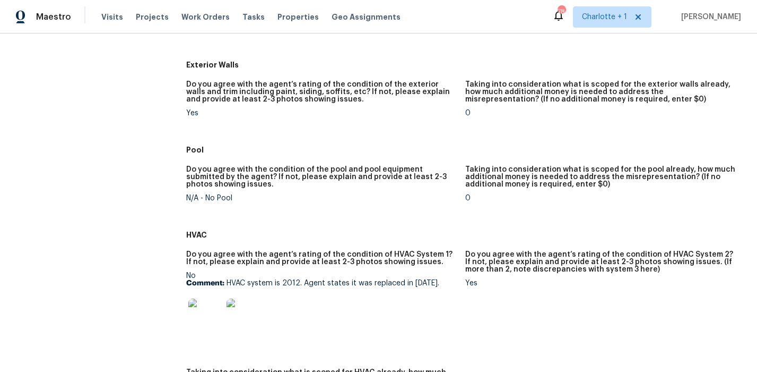
scroll to position [0, 0]
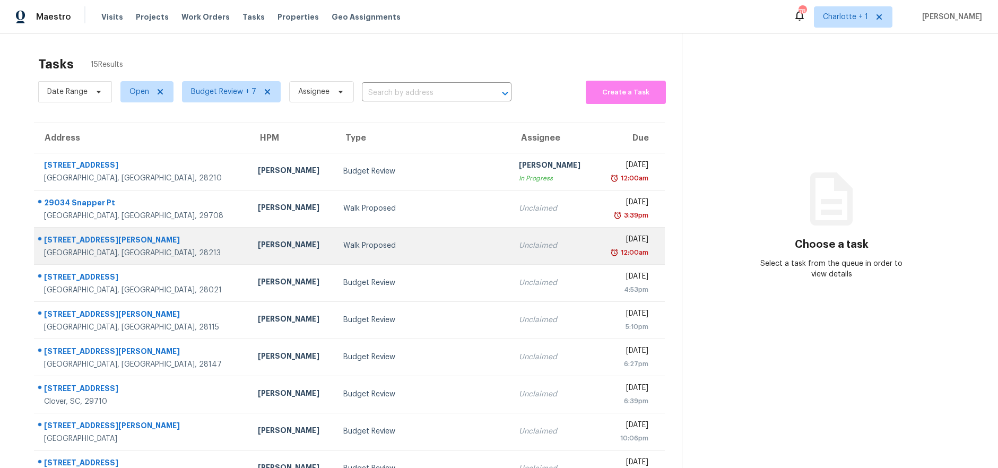
scroll to position [92, 0]
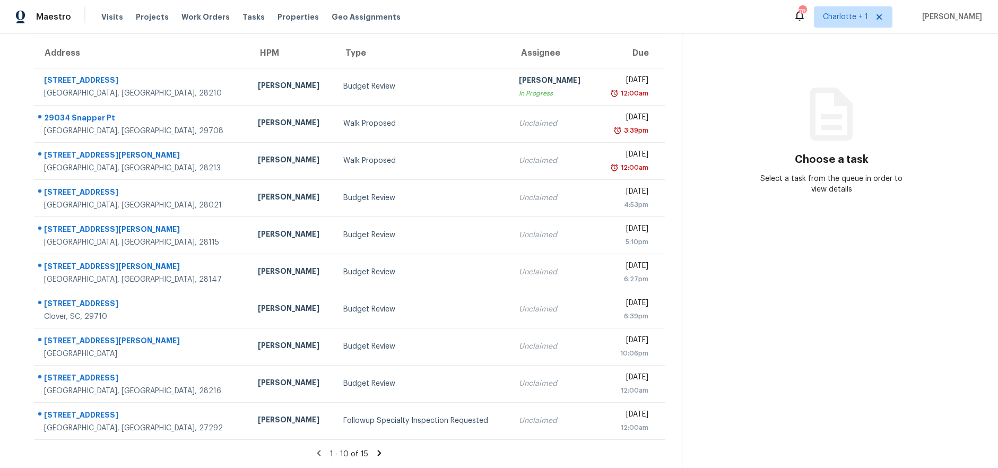
click at [376, 448] on icon at bounding box center [380, 453] width 10 height 10
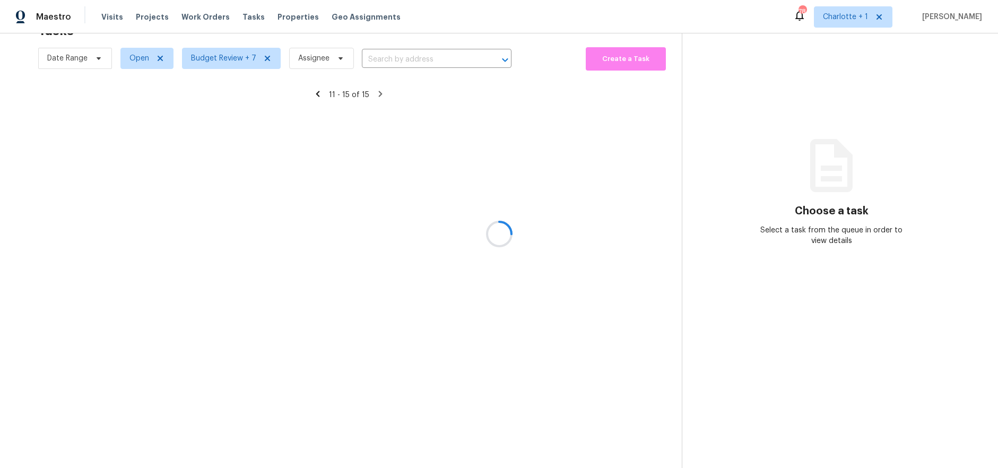
scroll to position [41, 0]
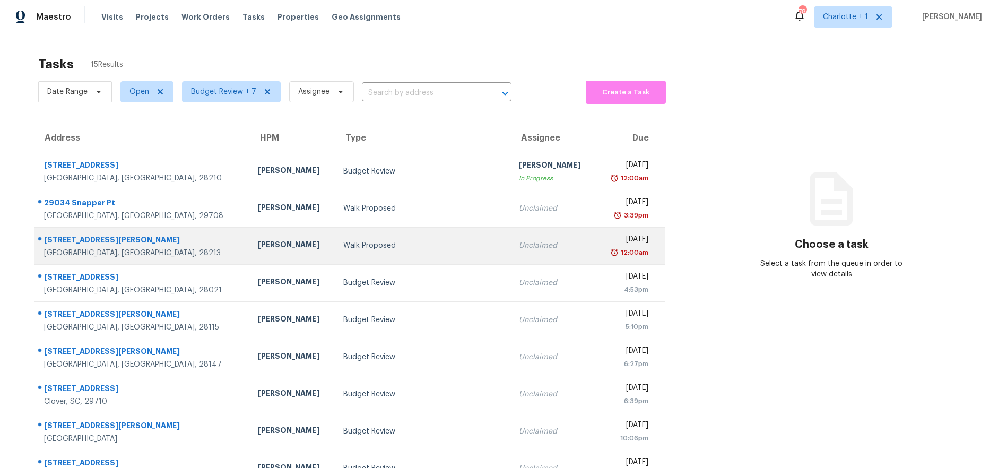
scroll to position [92, 0]
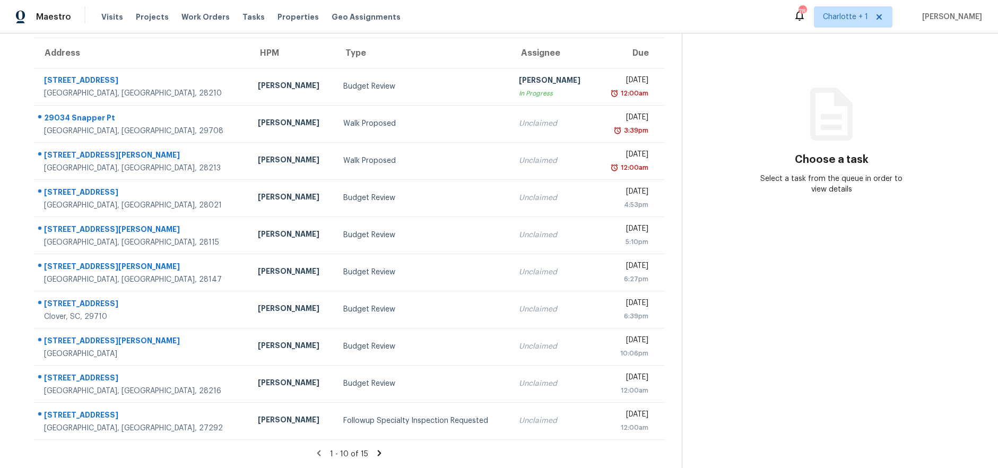
click at [375, 448] on icon at bounding box center [380, 453] width 10 height 10
